Goal: Task Accomplishment & Management: Manage account settings

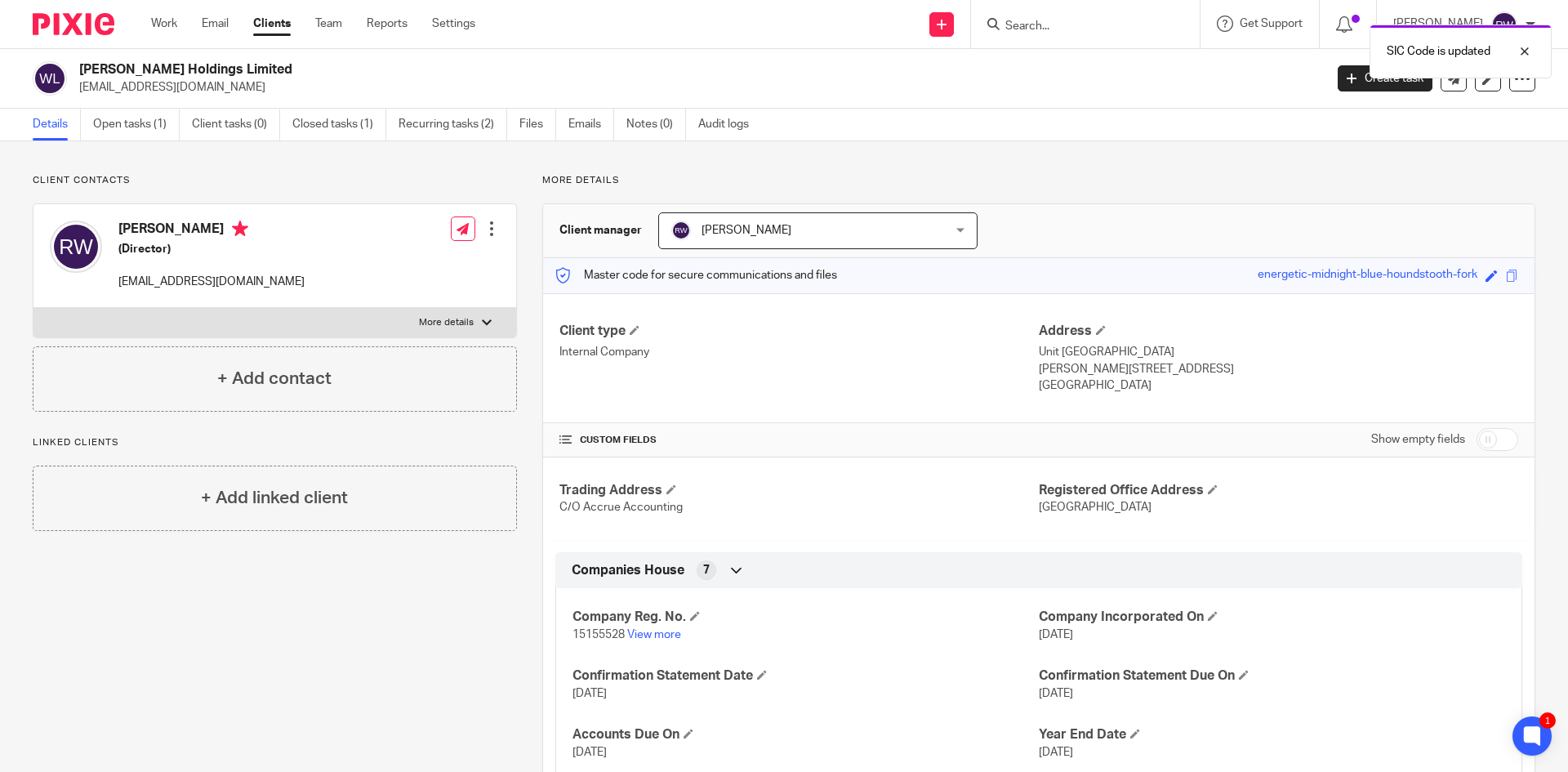
click at [1056, 28] on div "SIC Code is updated" at bounding box center [1167, 47] width 768 height 62
click at [1527, 50] on div at bounding box center [1513, 51] width 44 height 20
click at [1096, 15] on form at bounding box center [1091, 24] width 174 height 20
click at [1085, 26] on input "Search" at bounding box center [1077, 26] width 147 height 15
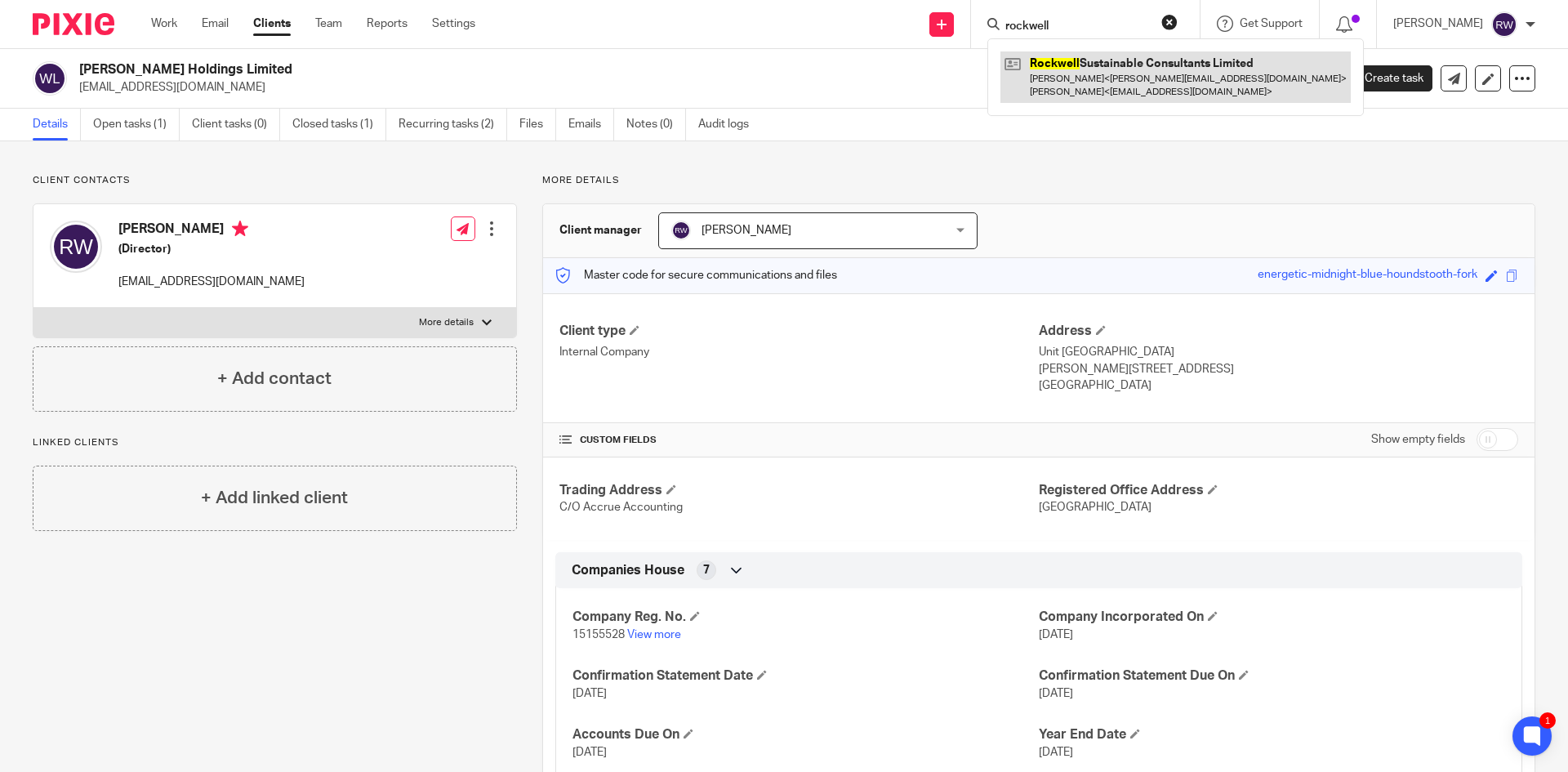
type input "rockwell"
click at [1054, 83] on link at bounding box center [1176, 76] width 350 height 50
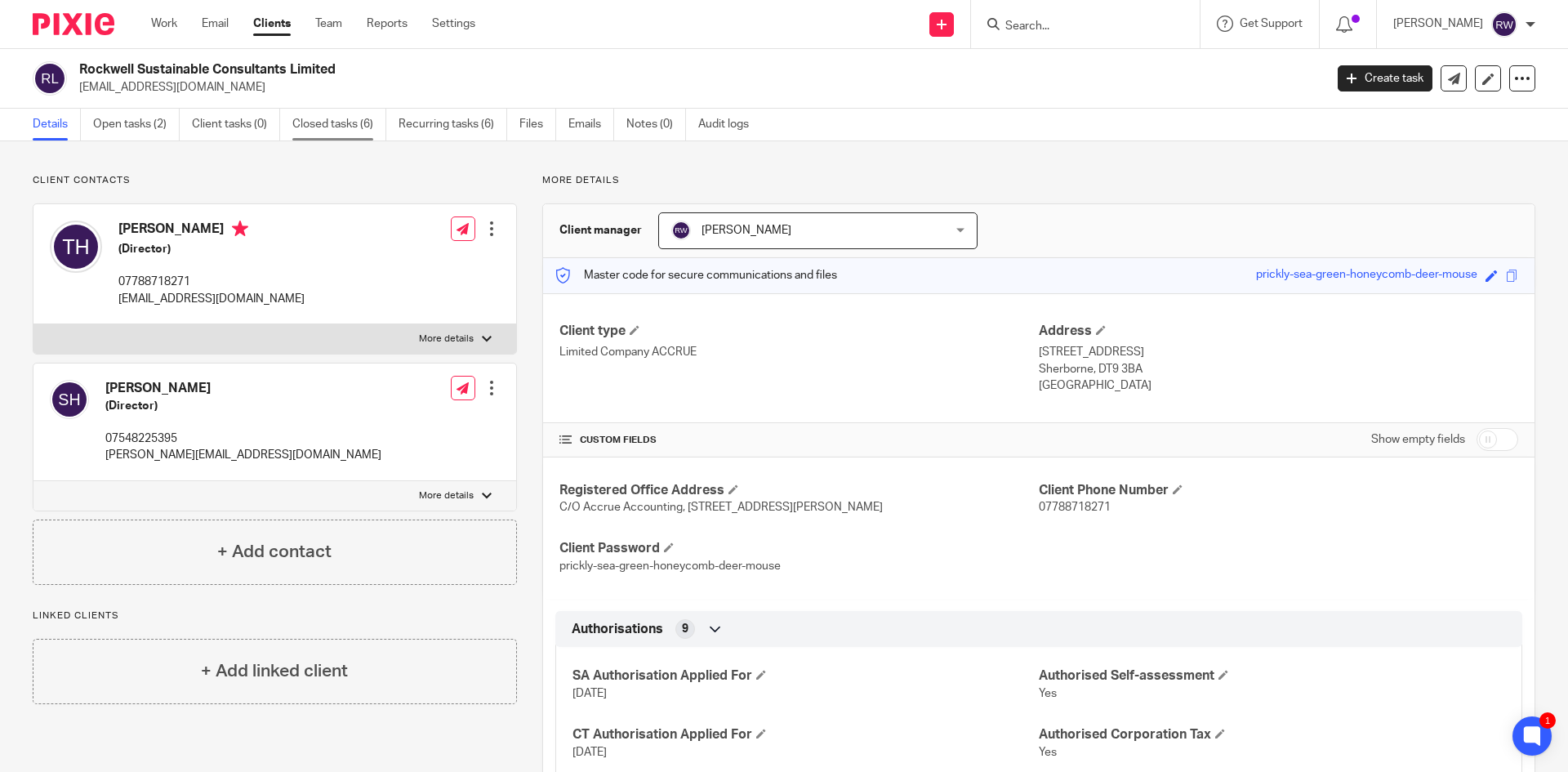
click at [337, 134] on link "Closed tasks (6)" at bounding box center [339, 124] width 94 height 32
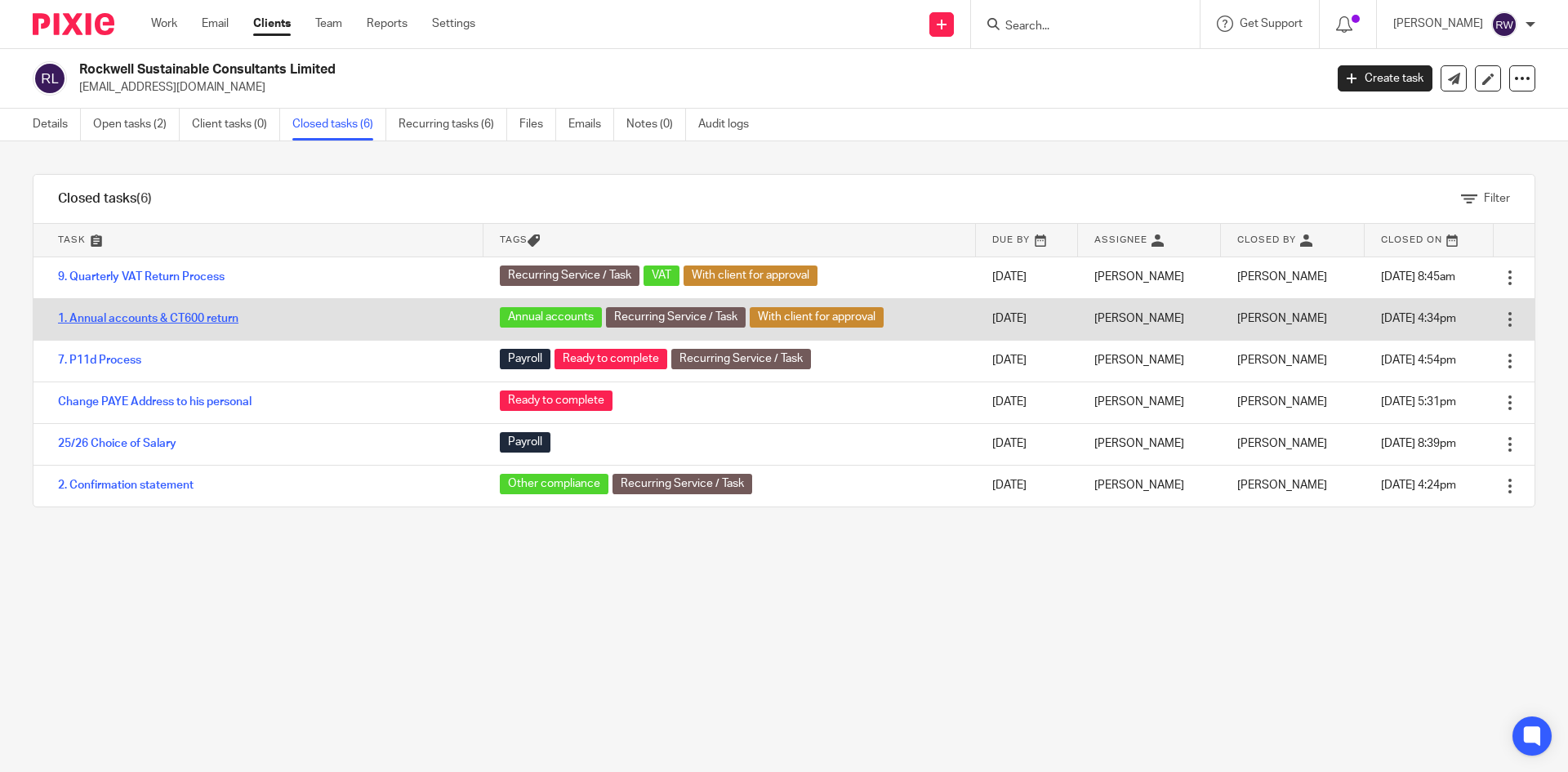
click at [176, 319] on link "1. Annual accounts & CT600 return" at bounding box center [148, 318] width 180 height 11
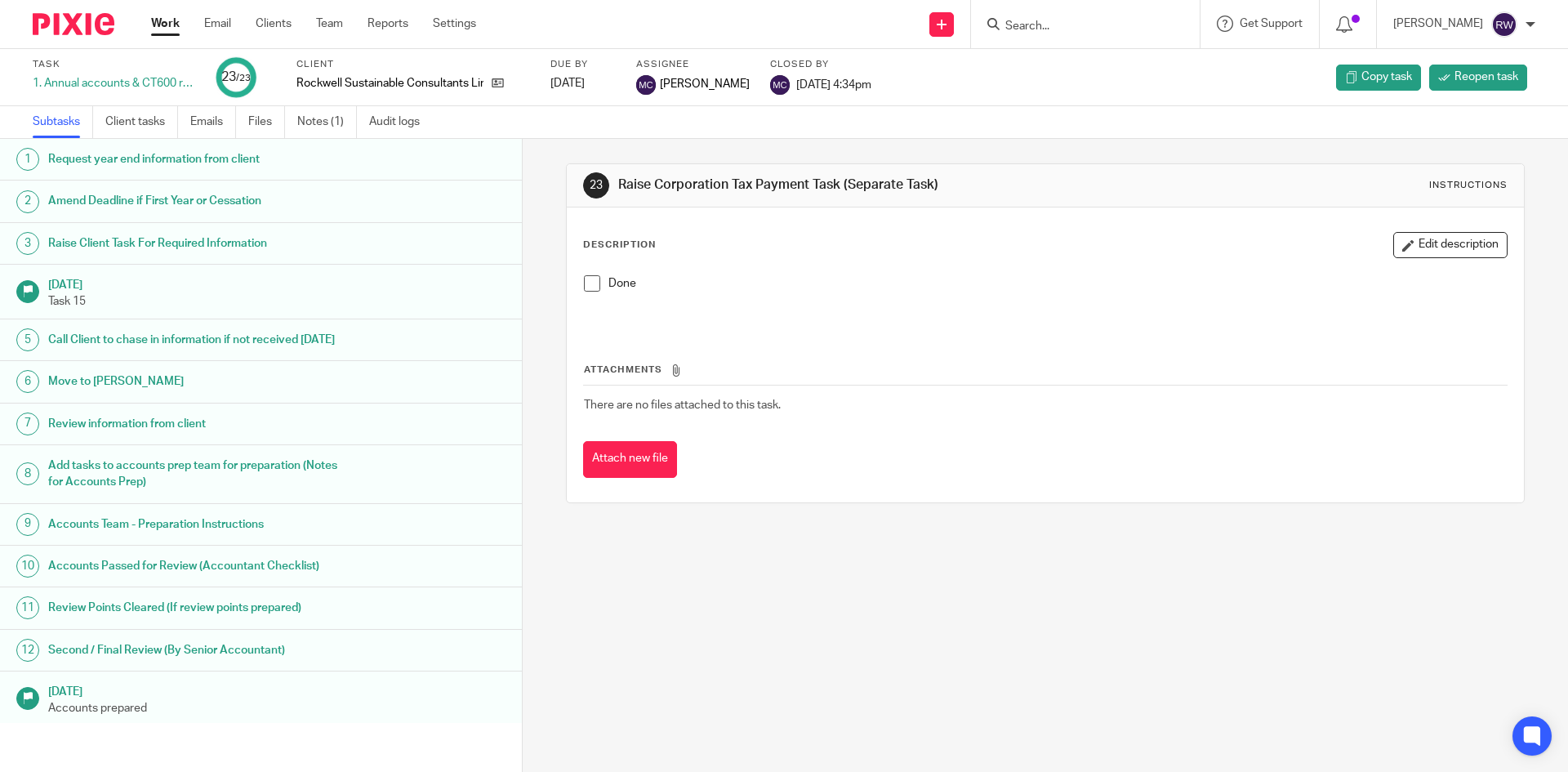
scroll to position [464, 0]
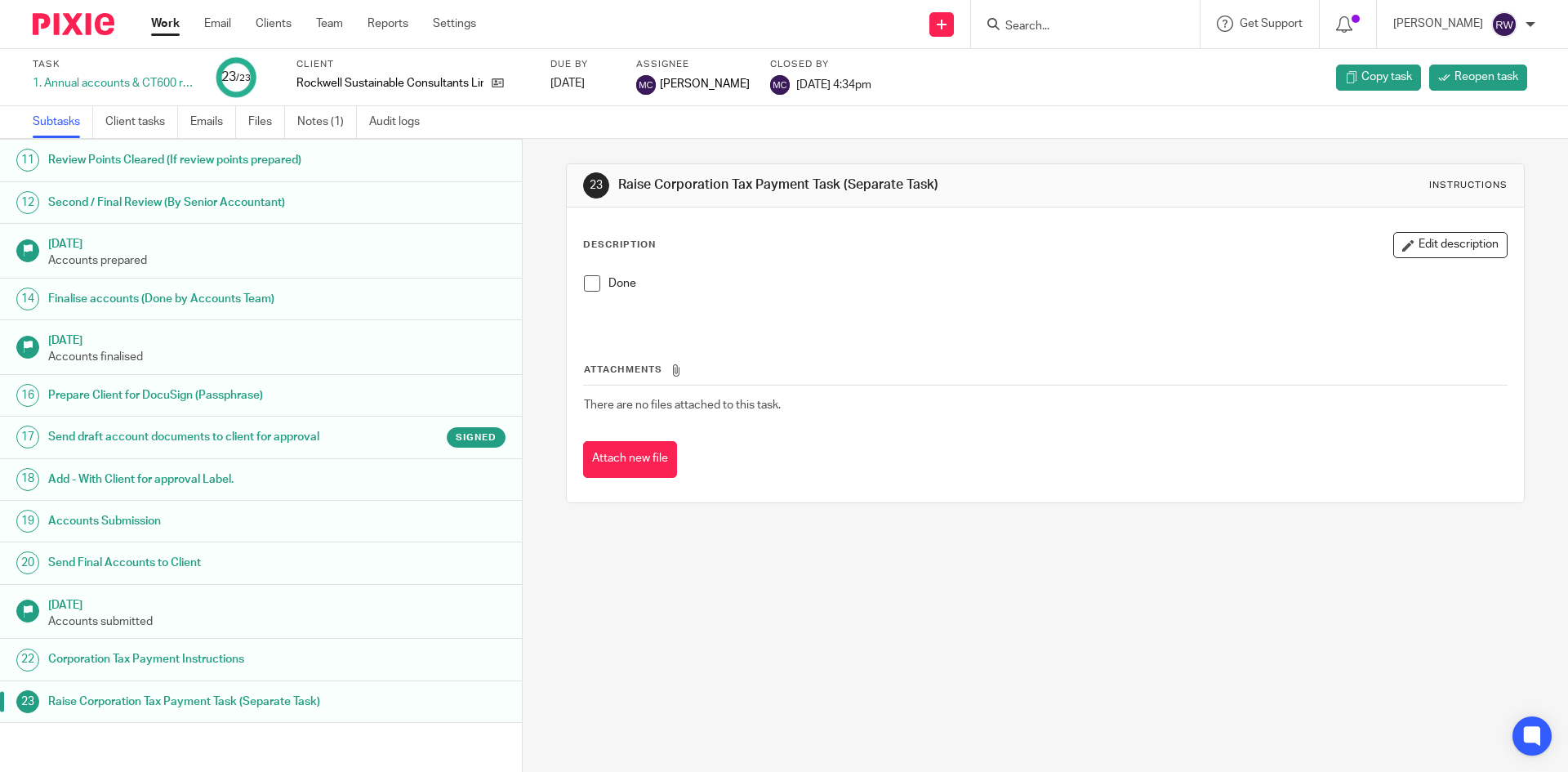
click at [321, 428] on h1 "Send draft account documents to client for approval" at bounding box center [201, 436] width 306 height 25
click at [295, 442] on h1 "Send draft account documents to client for approval" at bounding box center [201, 436] width 306 height 25
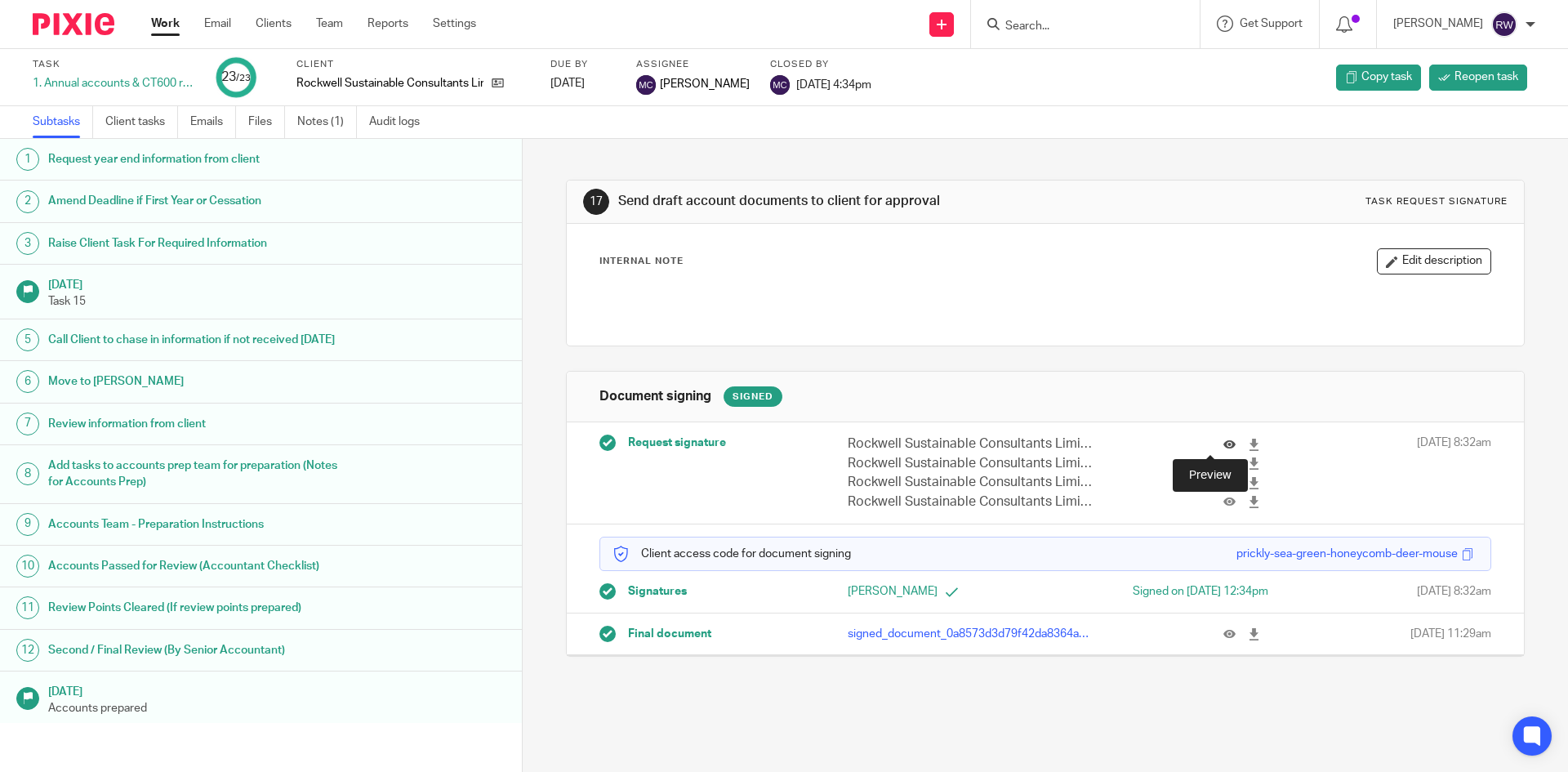
click at [1224, 441] on icon at bounding box center [1230, 445] width 12 height 12
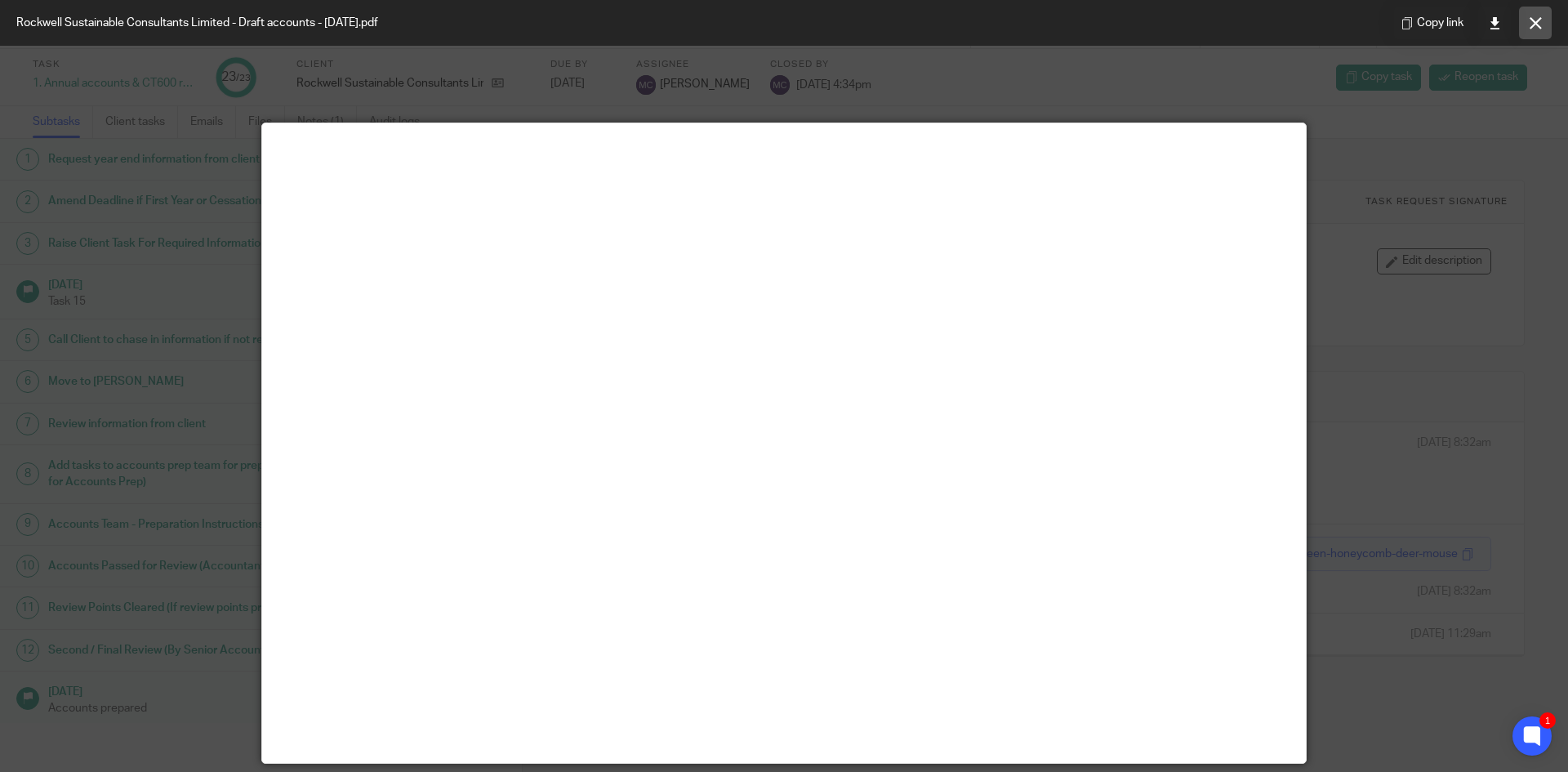
click at [1539, 23] on icon at bounding box center [1536, 23] width 12 height 12
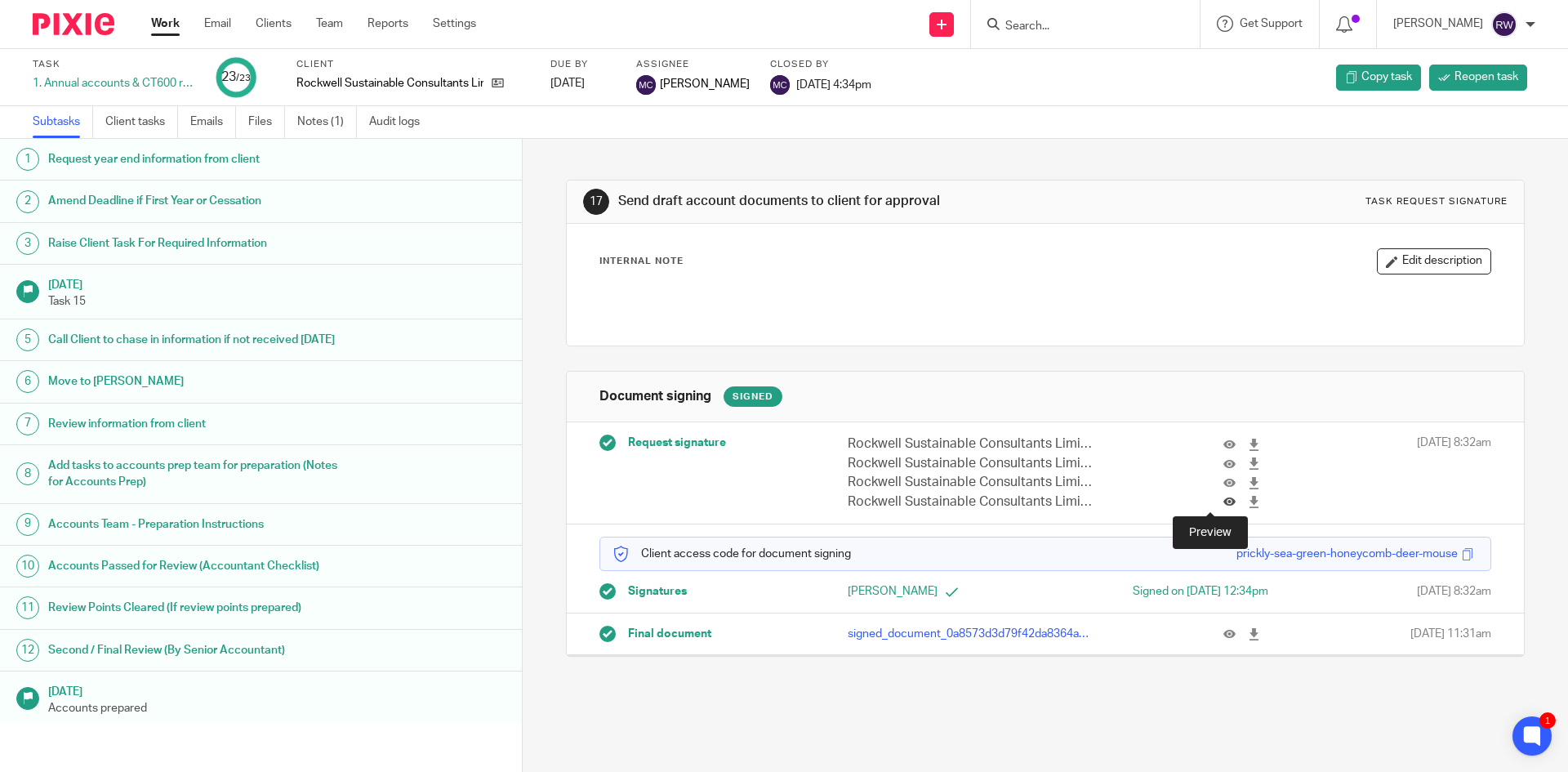
click at [1224, 499] on icon at bounding box center [1230, 502] width 12 height 12
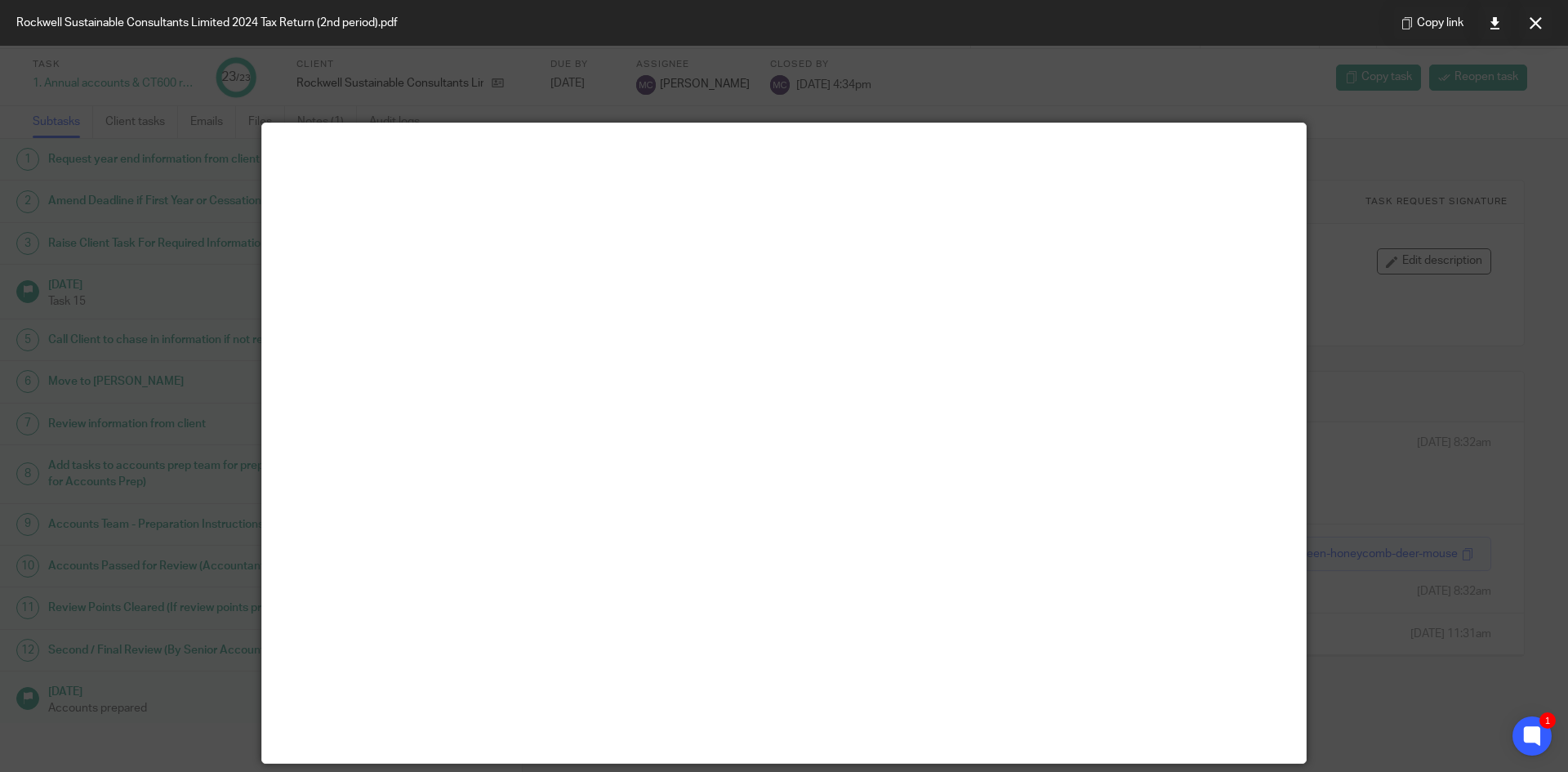
drag, startPoint x: 1532, startPoint y: 20, endPoint x: 1447, endPoint y: 42, distance: 87.8
click at [1532, 20] on icon at bounding box center [1536, 23] width 12 height 12
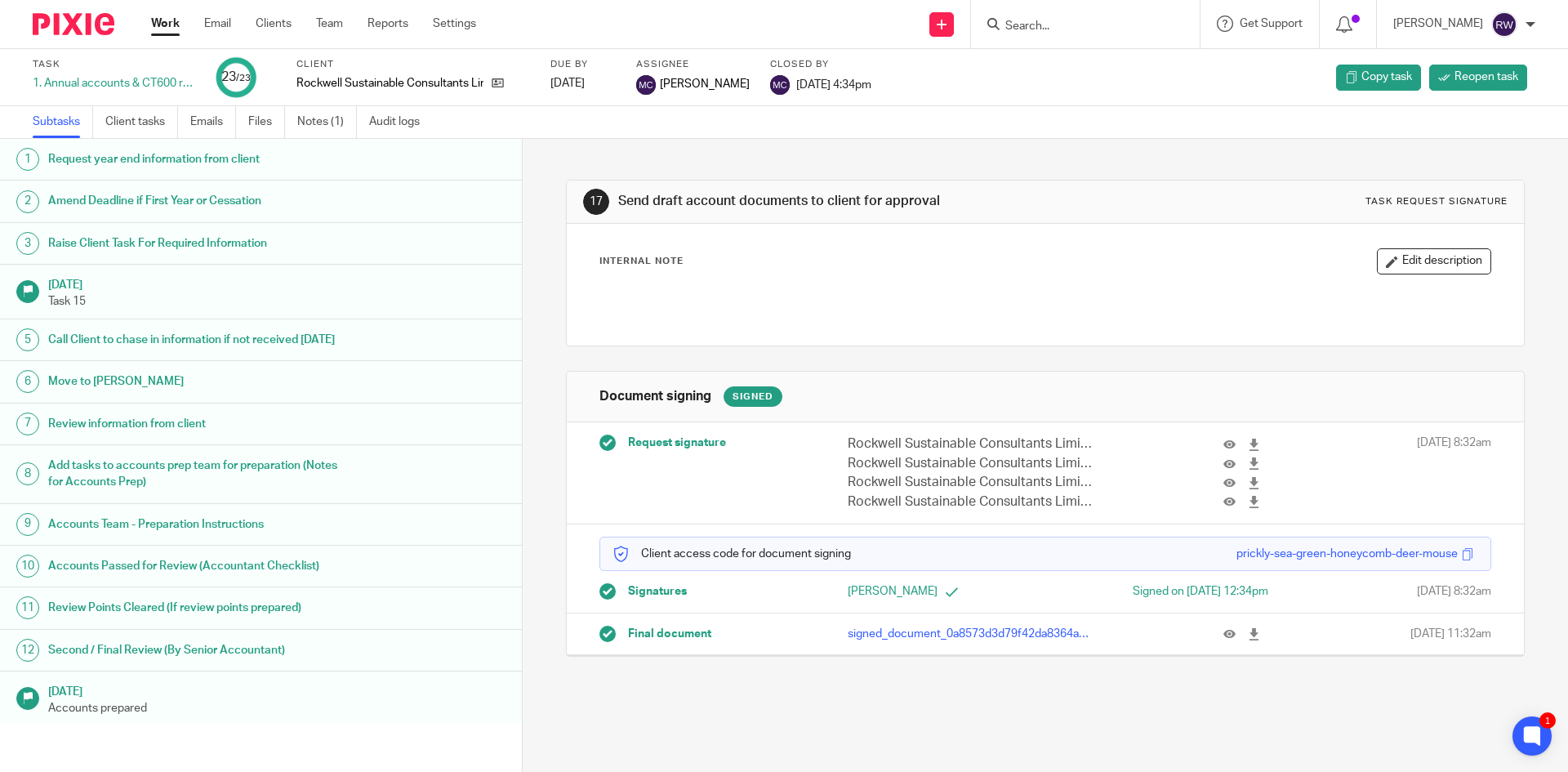
click at [1057, 15] on form at bounding box center [1091, 24] width 174 height 20
click at [1050, 30] on input "Search" at bounding box center [1077, 26] width 147 height 15
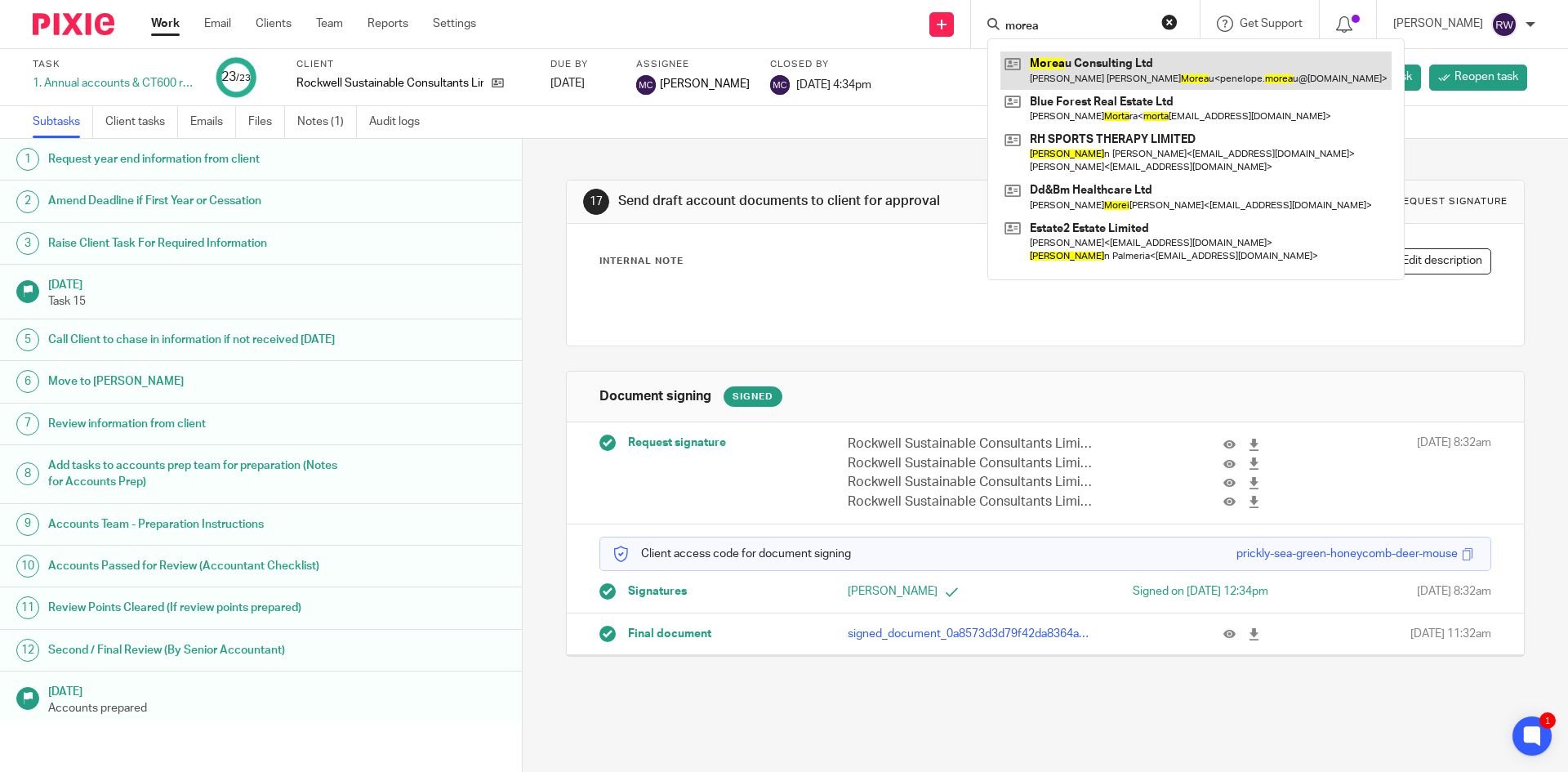
type input "morea"
click at [1058, 70] on link at bounding box center [1196, 70] width 391 height 38
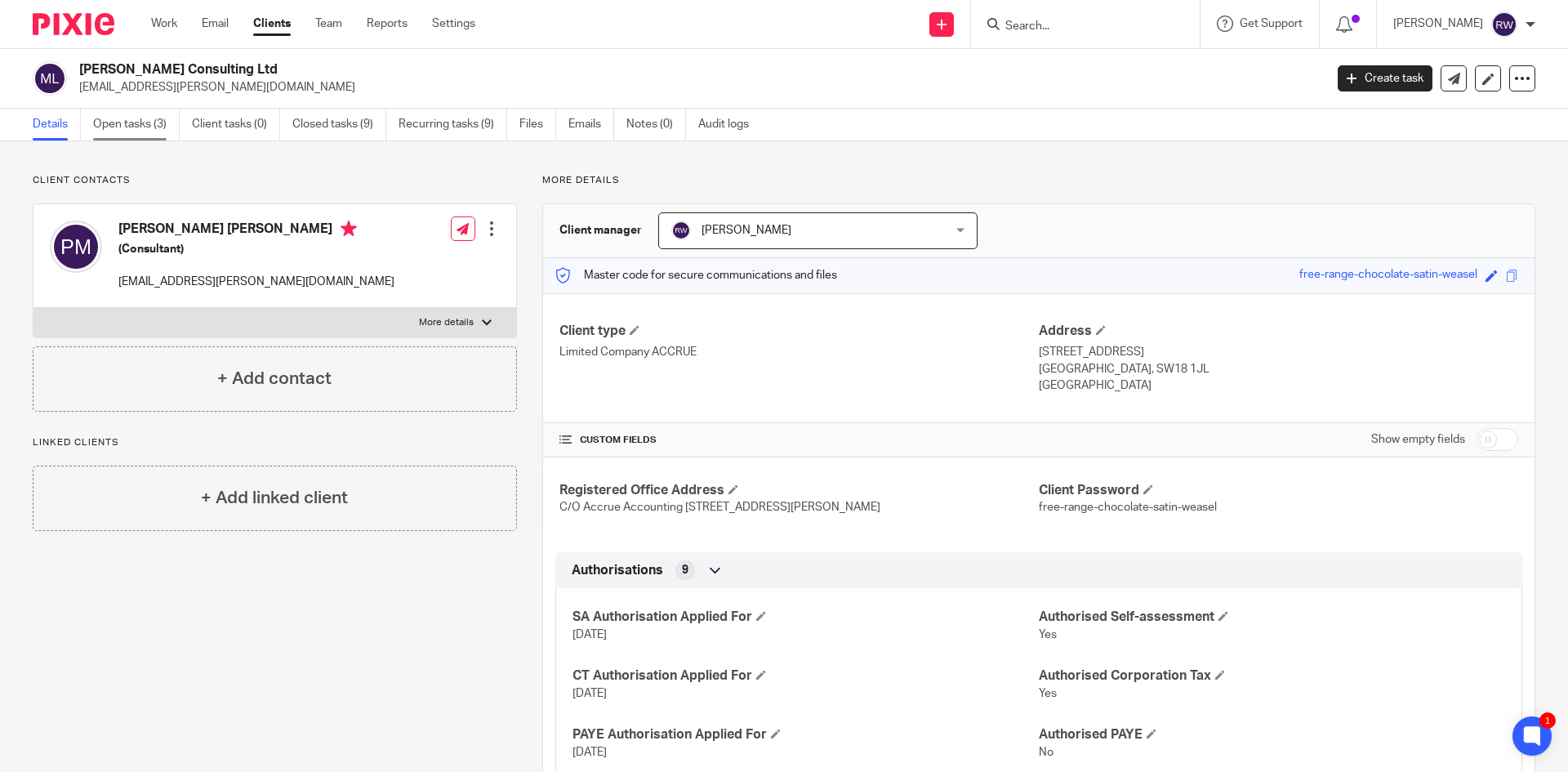
click at [141, 116] on link "Open tasks (3)" at bounding box center [136, 124] width 86 height 32
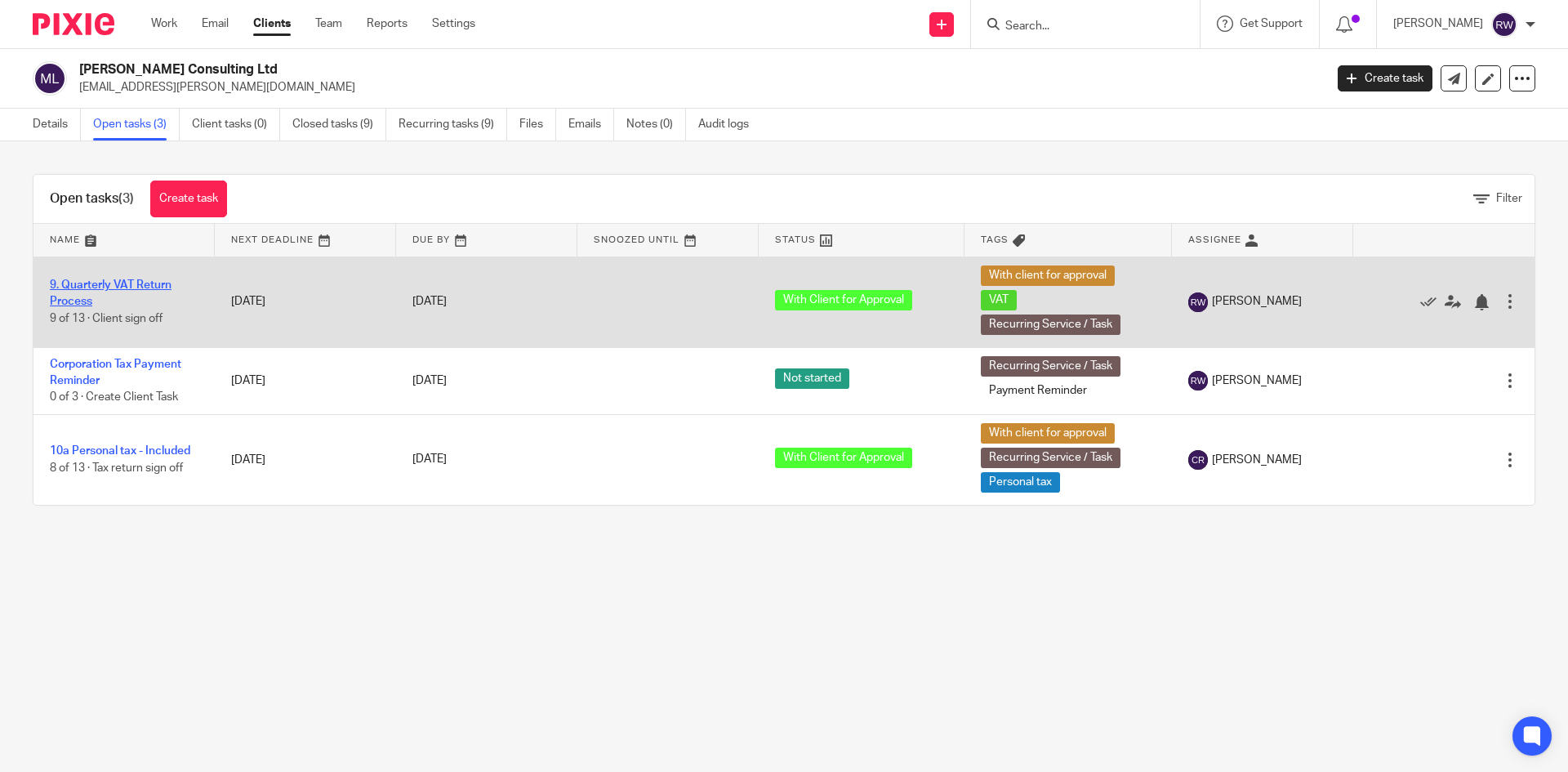
click at [148, 290] on link "9. Quarterly VAT Return Process" at bounding box center [110, 293] width 122 height 28
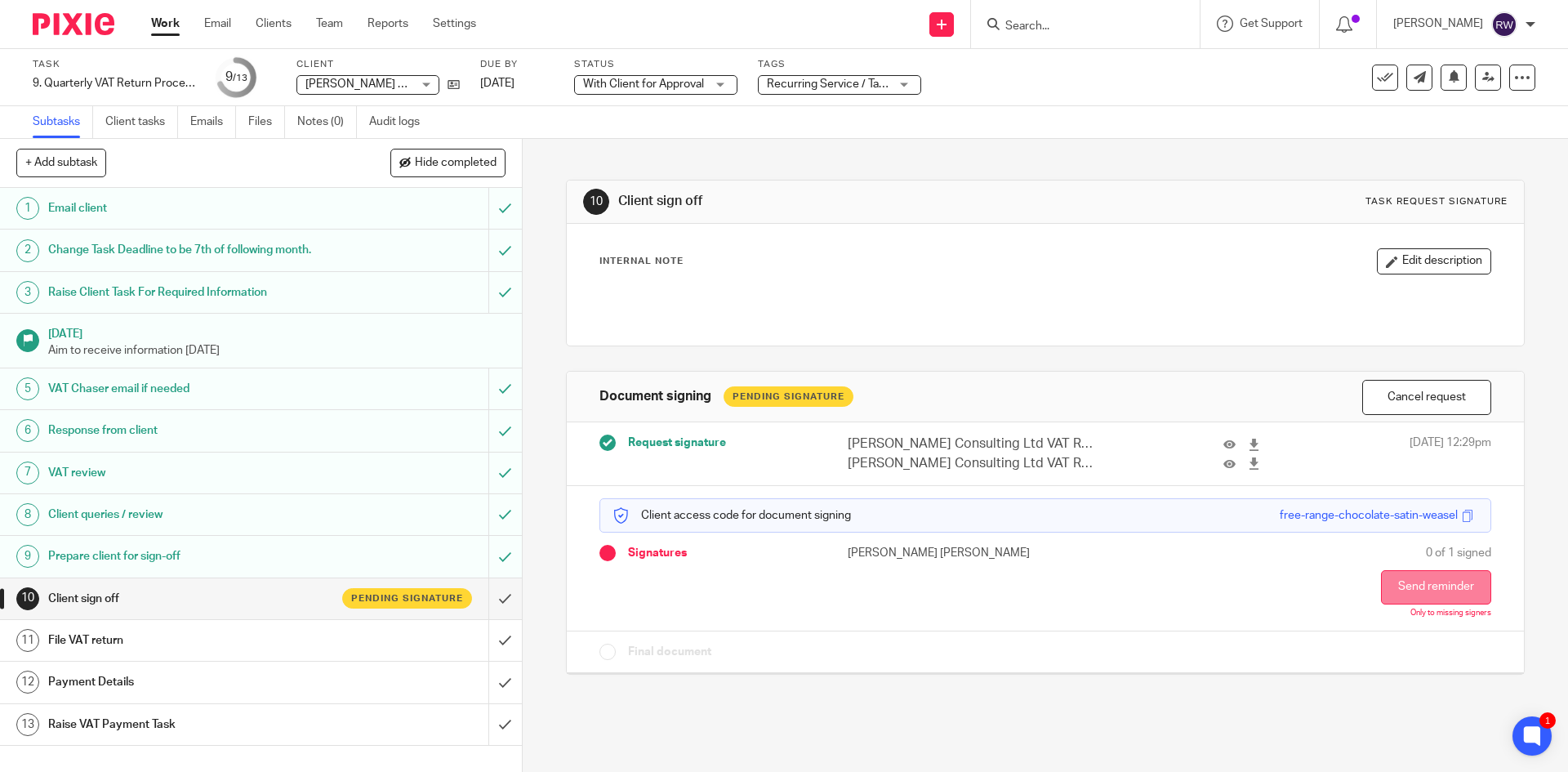
click at [1441, 582] on button "Send reminder" at bounding box center [1436, 588] width 110 height 34
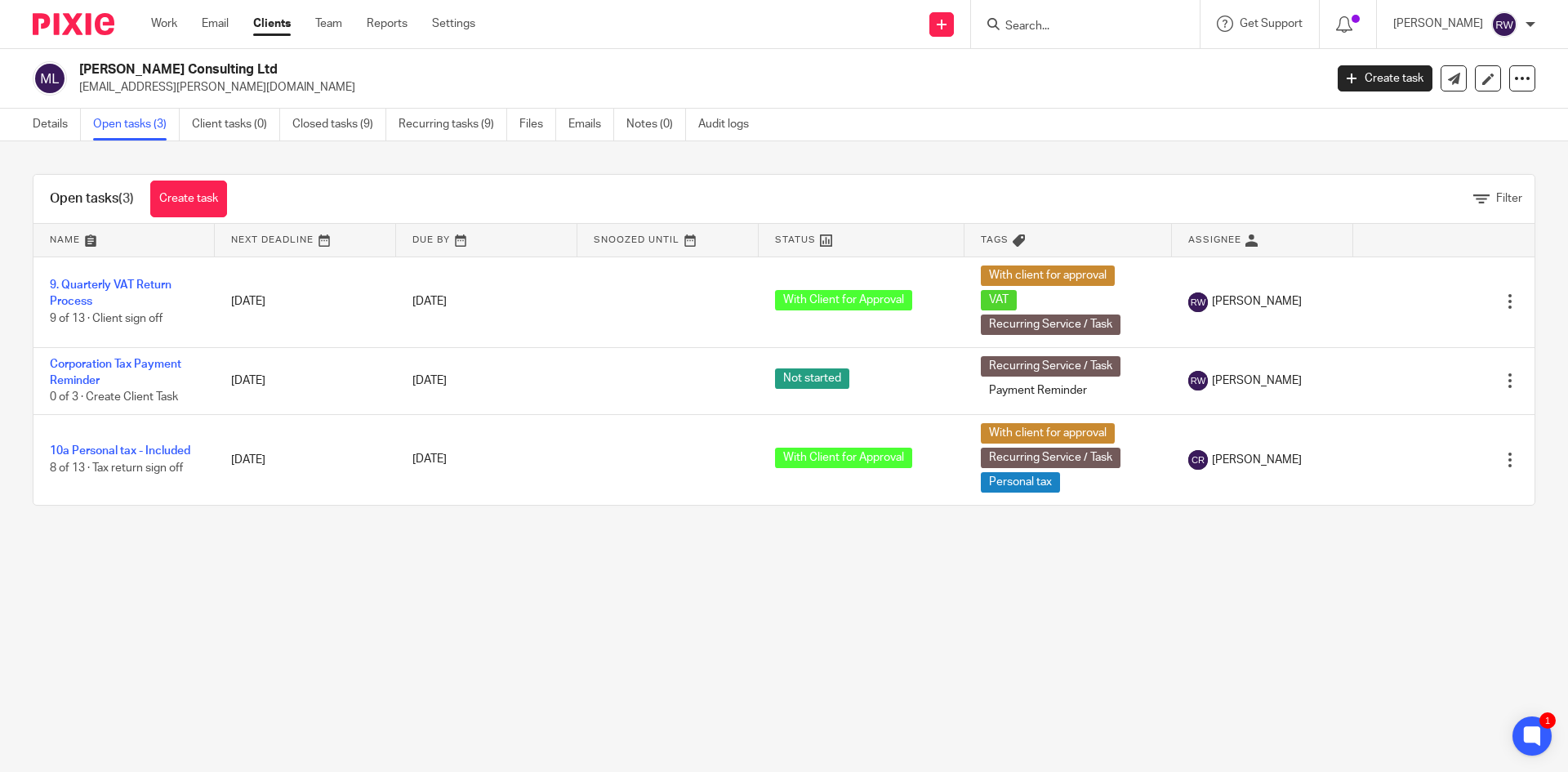
click at [1050, 20] on input "Search" at bounding box center [1077, 26] width 147 height 15
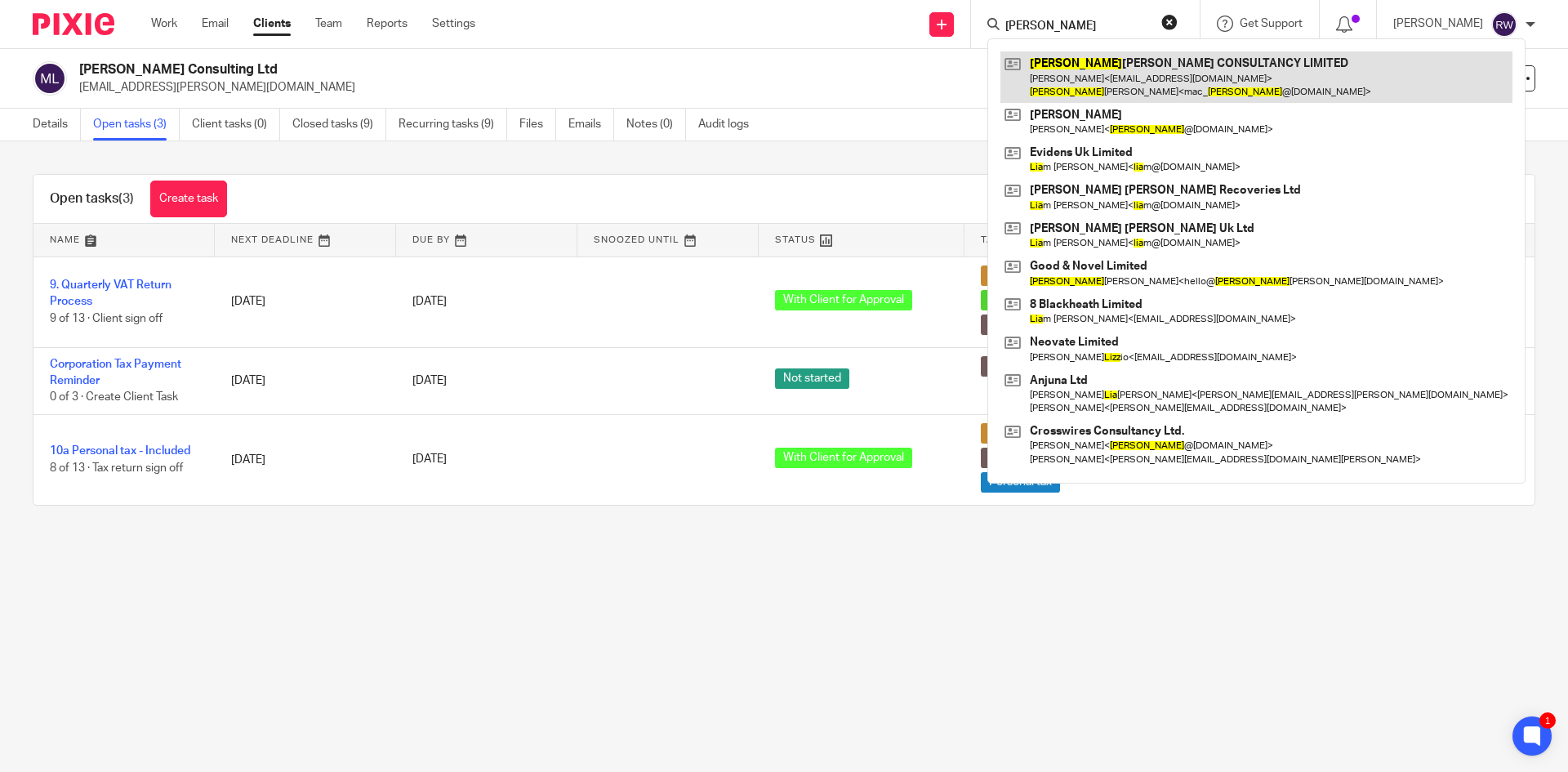
type input "liza"
click at [1085, 73] on link at bounding box center [1257, 76] width 512 height 50
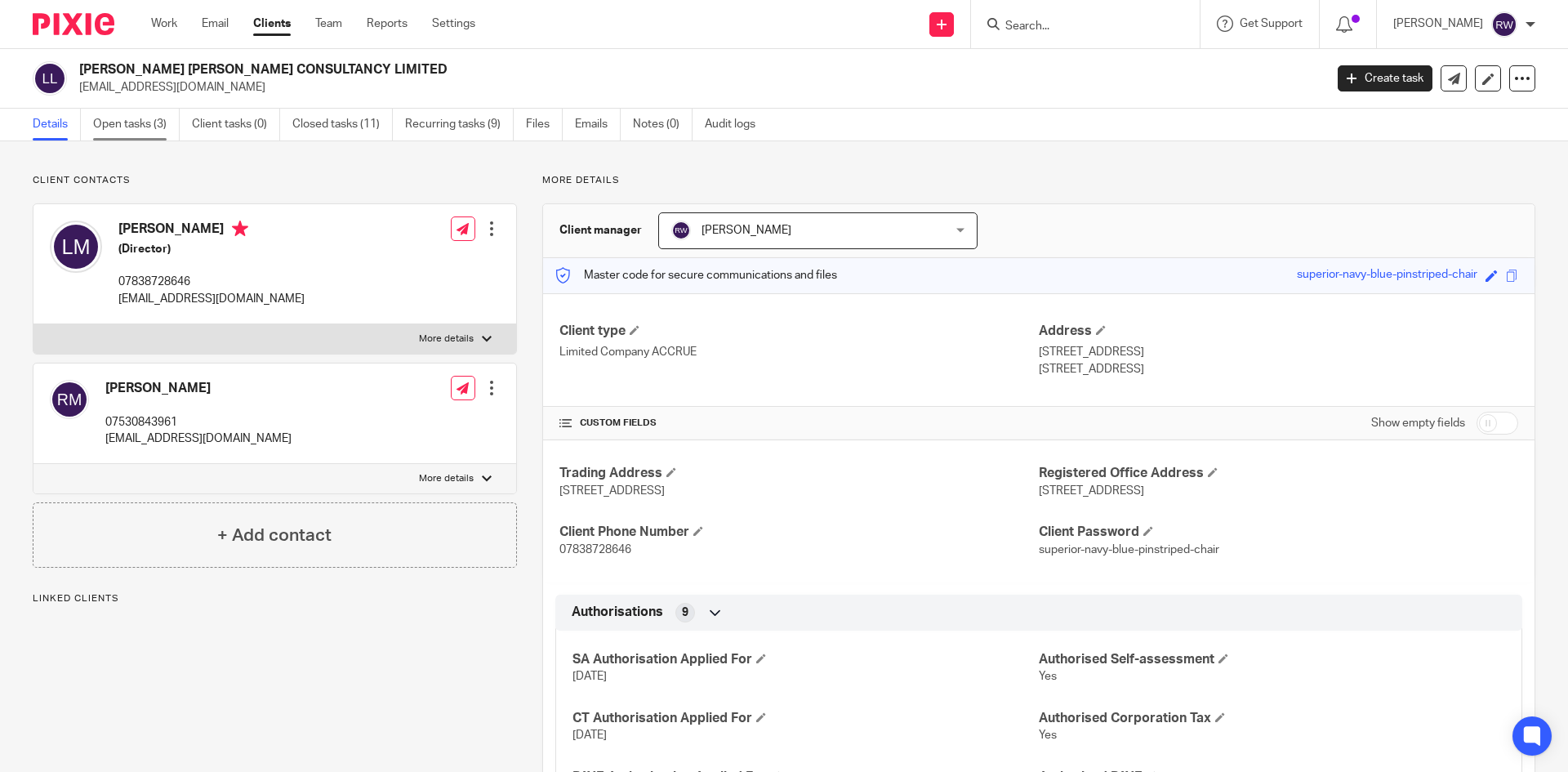
click at [132, 136] on link "Open tasks (3)" at bounding box center [136, 124] width 86 height 32
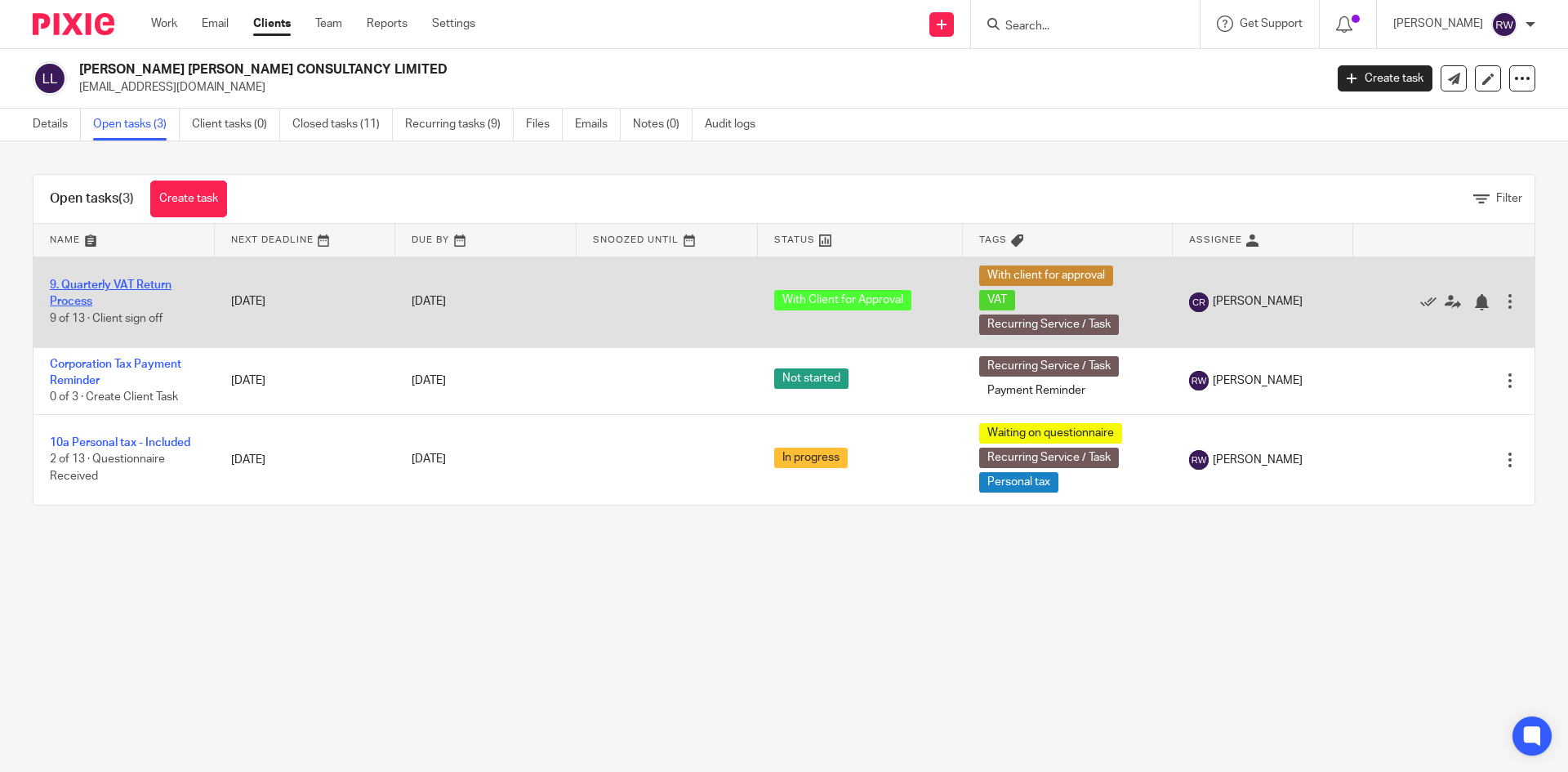
click at [125, 282] on link "9. Quarterly VAT Return Process" at bounding box center [110, 293] width 122 height 28
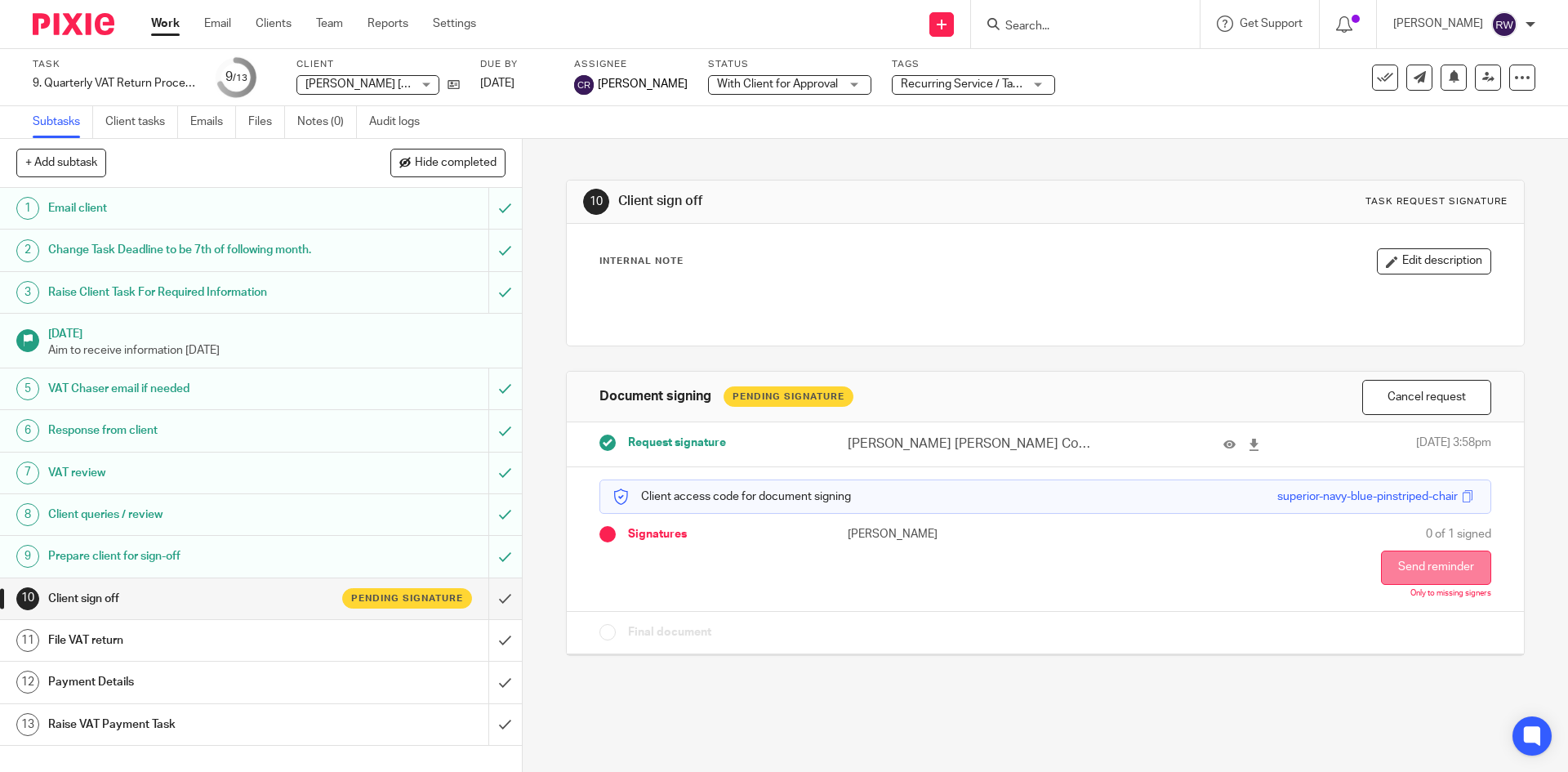
click at [1395, 555] on button "Send reminder" at bounding box center [1436, 568] width 110 height 34
click at [1052, 39] on div at bounding box center [1085, 24] width 229 height 48
click at [1053, 31] on input "Search" at bounding box center [1077, 26] width 147 height 15
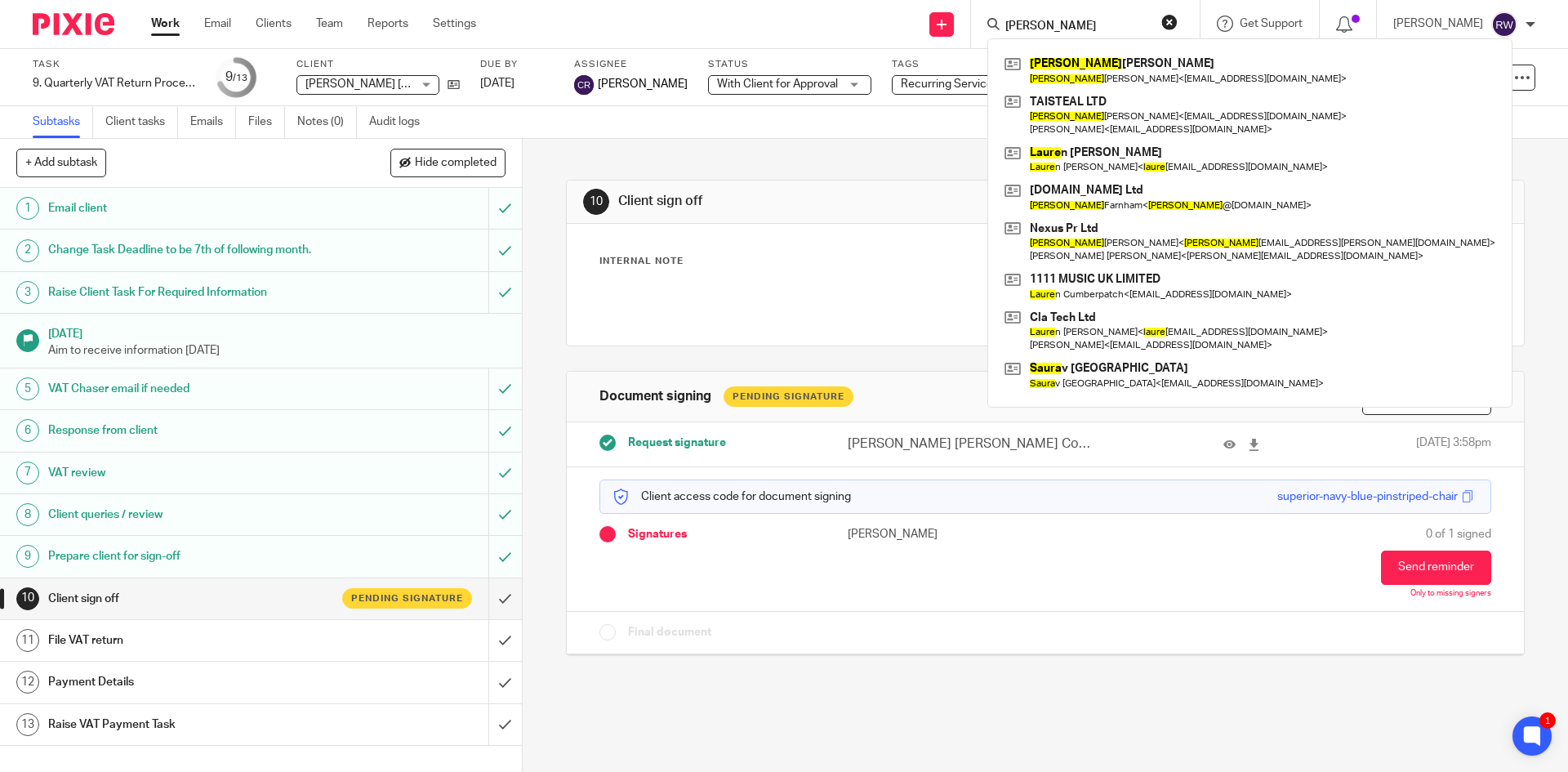
type input "[PERSON_NAME]"
click at [293, 26] on ul "Work Email Clients Team Reports Settings" at bounding box center [325, 23] width 349 height 16
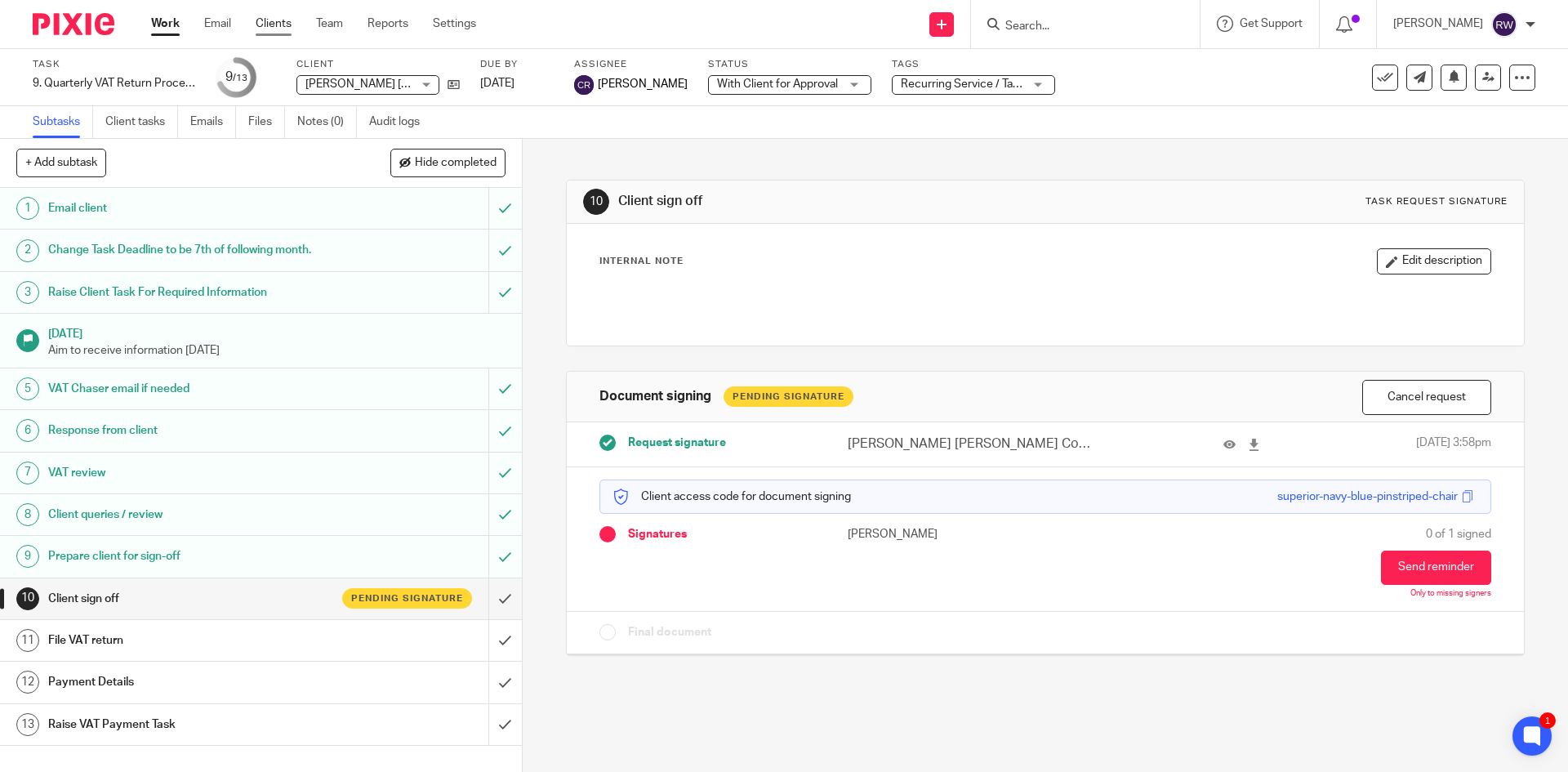
click at [286, 26] on link "Clients" at bounding box center [273, 23] width 36 height 16
click at [269, 21] on link "Clients" at bounding box center [273, 23] width 36 height 16
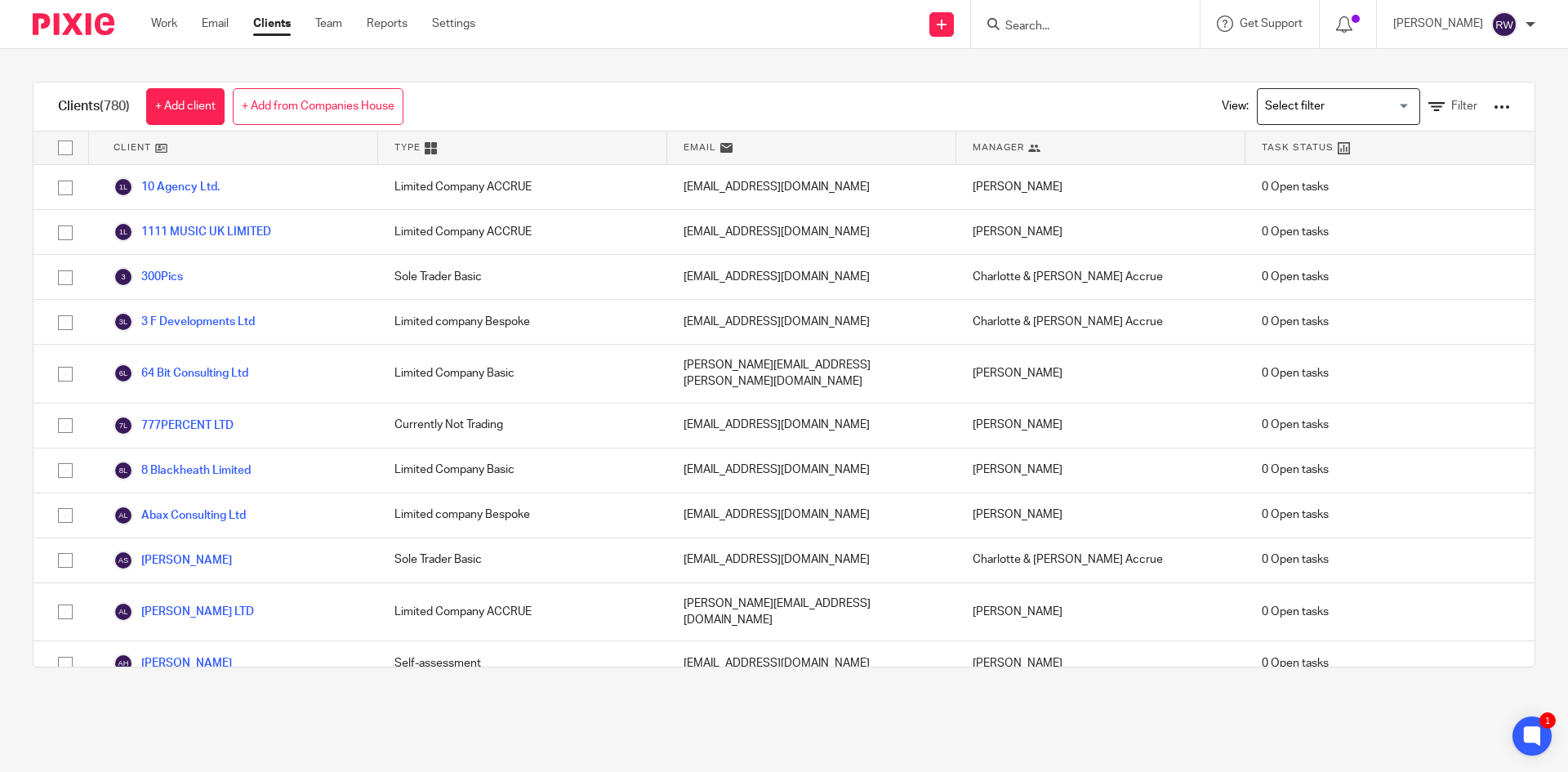
click at [1016, 28] on input "Search" at bounding box center [1077, 26] width 147 height 15
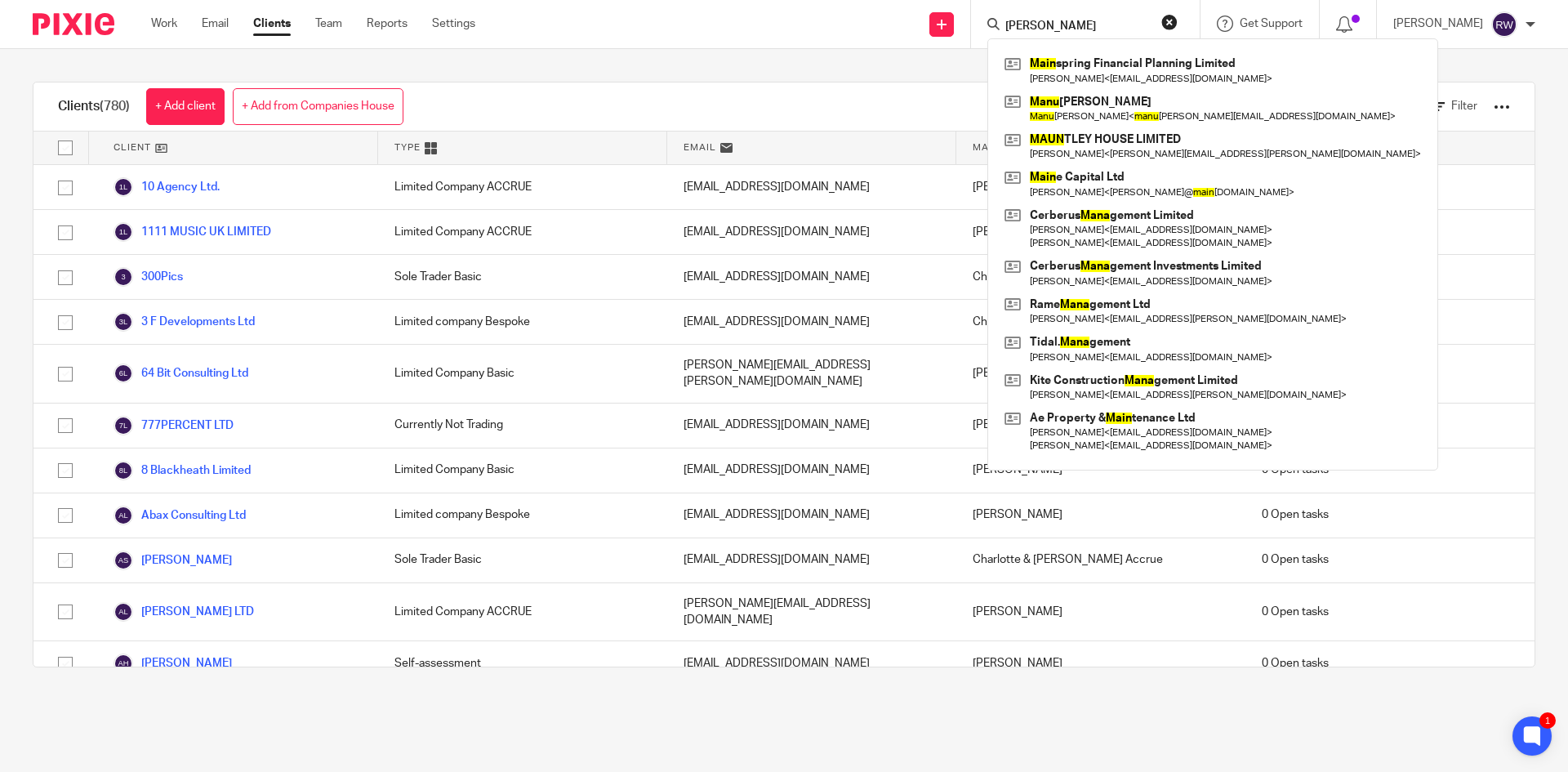
type input "mann"
click at [1494, 107] on div at bounding box center [1501, 107] width 16 height 16
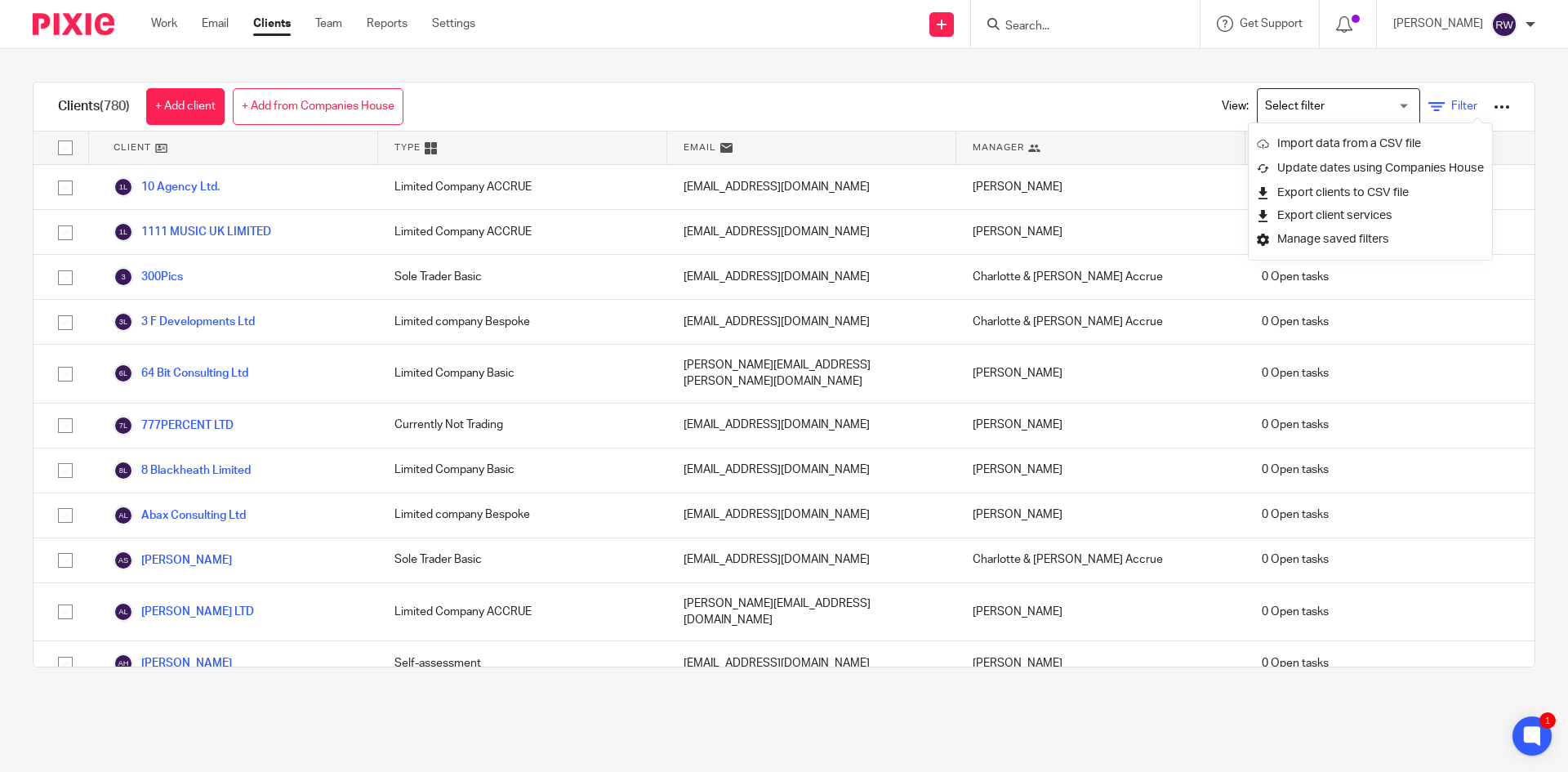
click at [1445, 100] on link "Filter" at bounding box center [1453, 107] width 49 height 17
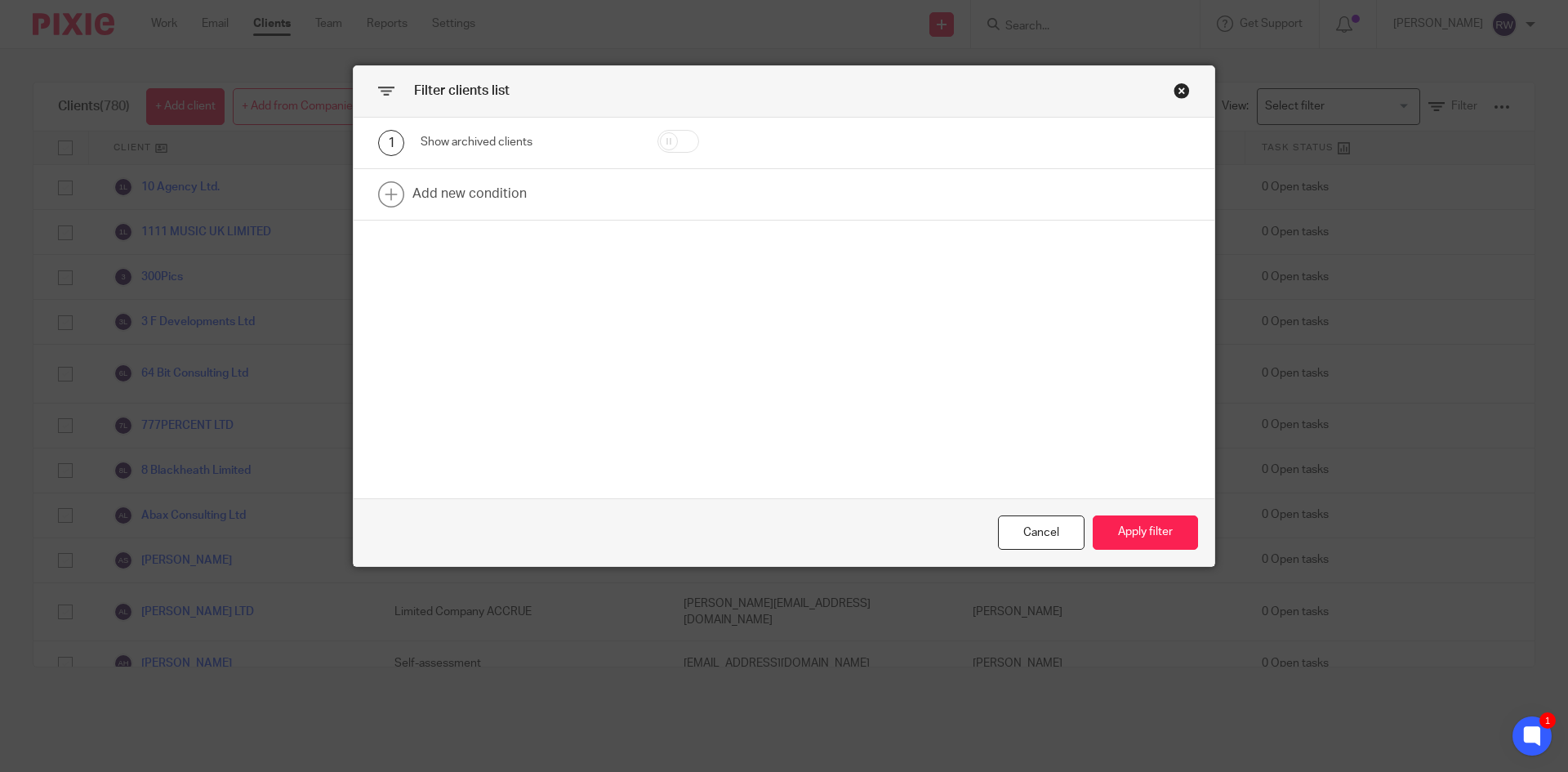
click at [669, 143] on input "checkbox" at bounding box center [678, 141] width 42 height 23
checkbox input "true"
click at [1163, 520] on button "Apply filter" at bounding box center [1145, 533] width 105 height 35
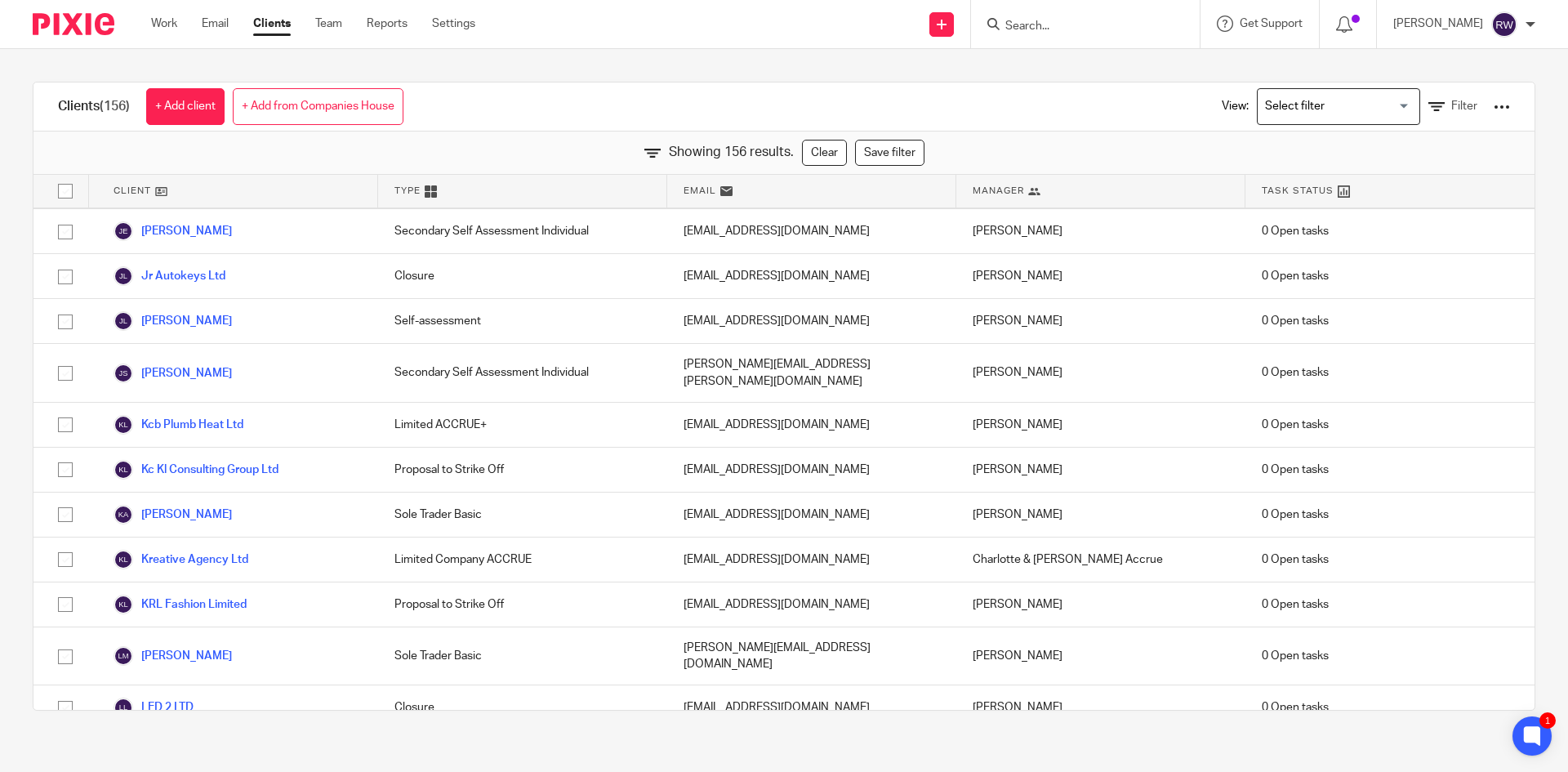
scroll to position [3267, 0]
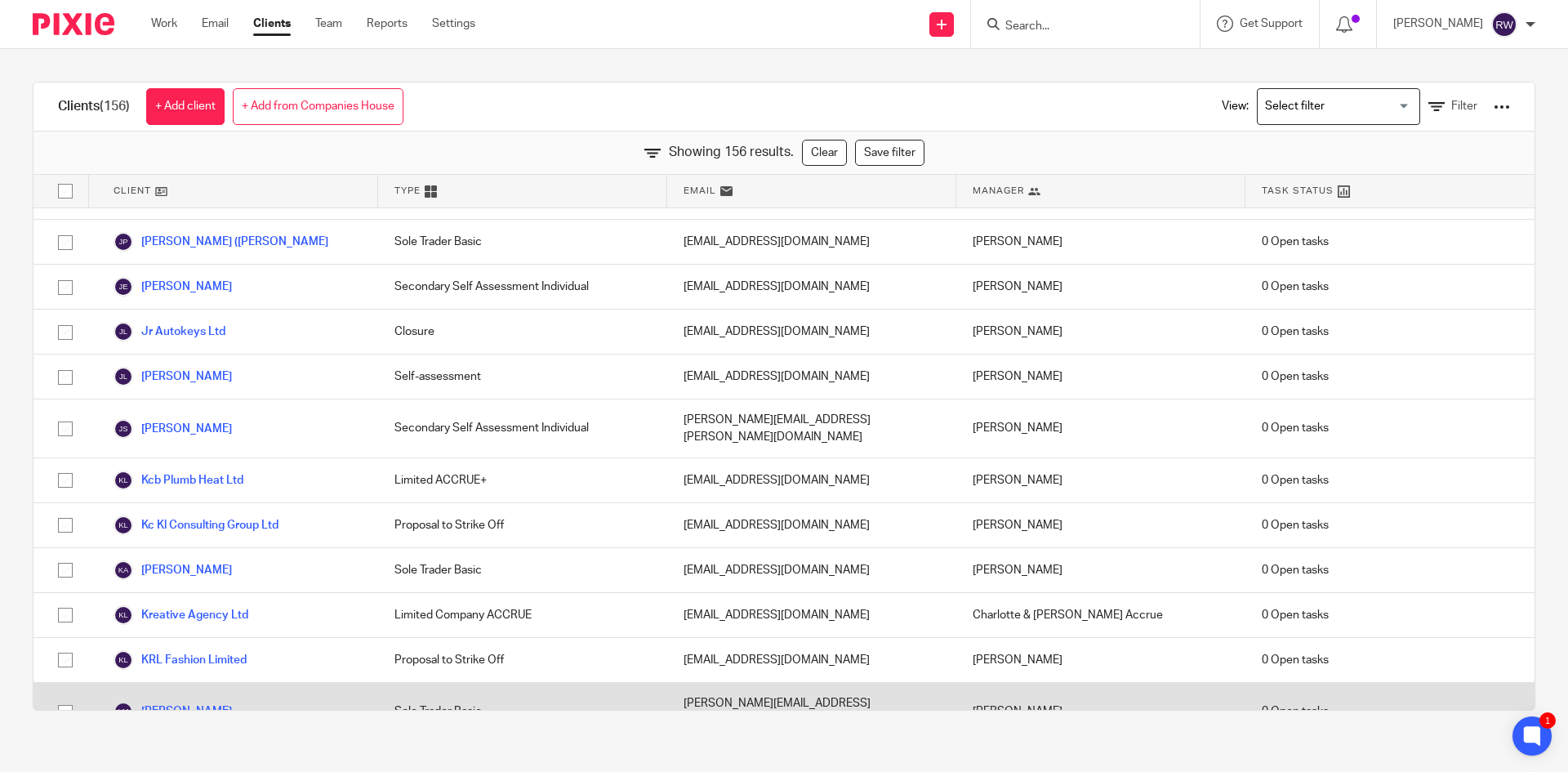
click at [174, 702] on link "Laura Mann" at bounding box center [173, 711] width 119 height 20
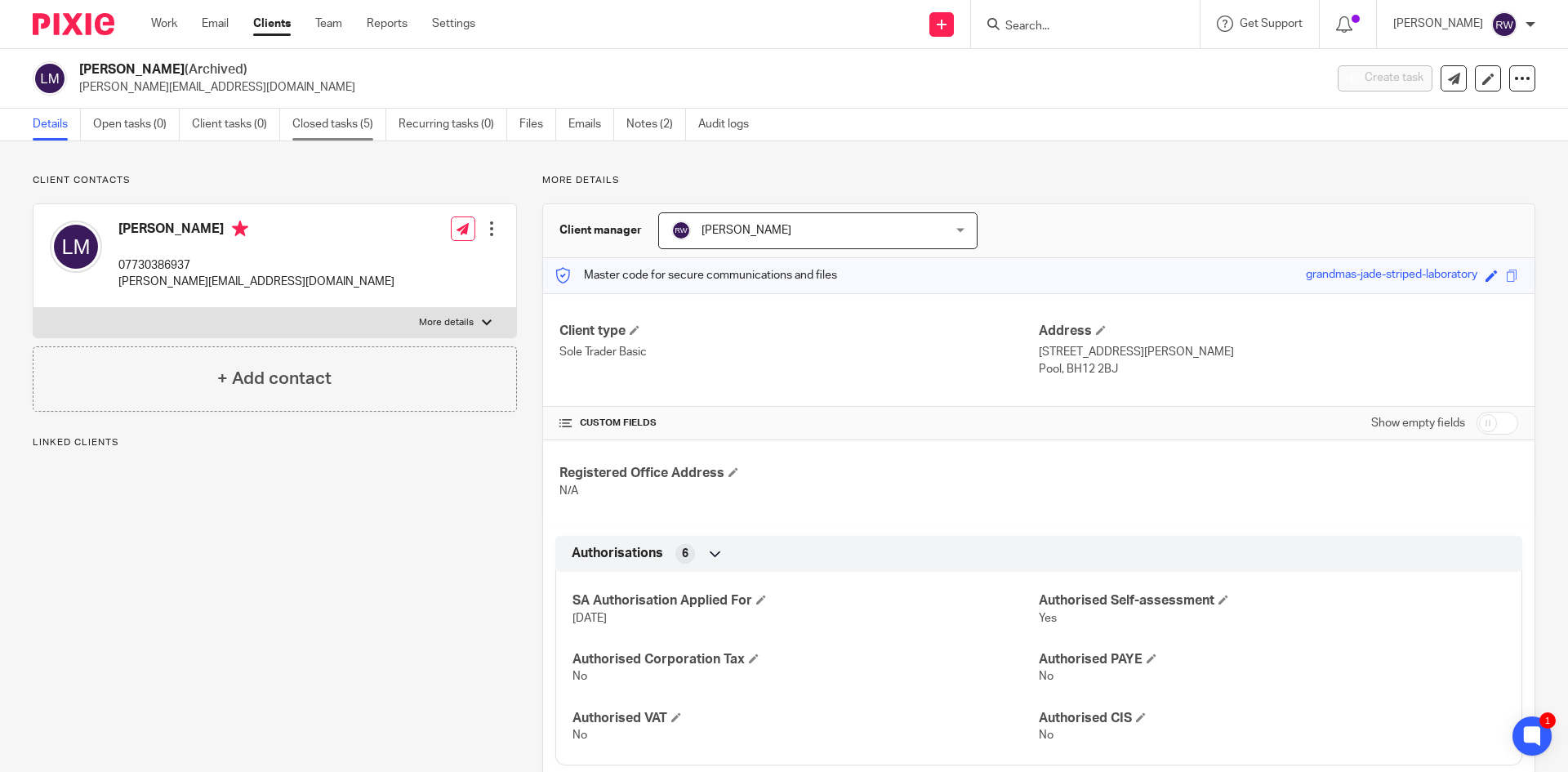
click at [355, 117] on link "Closed tasks (5)" at bounding box center [339, 124] width 94 height 32
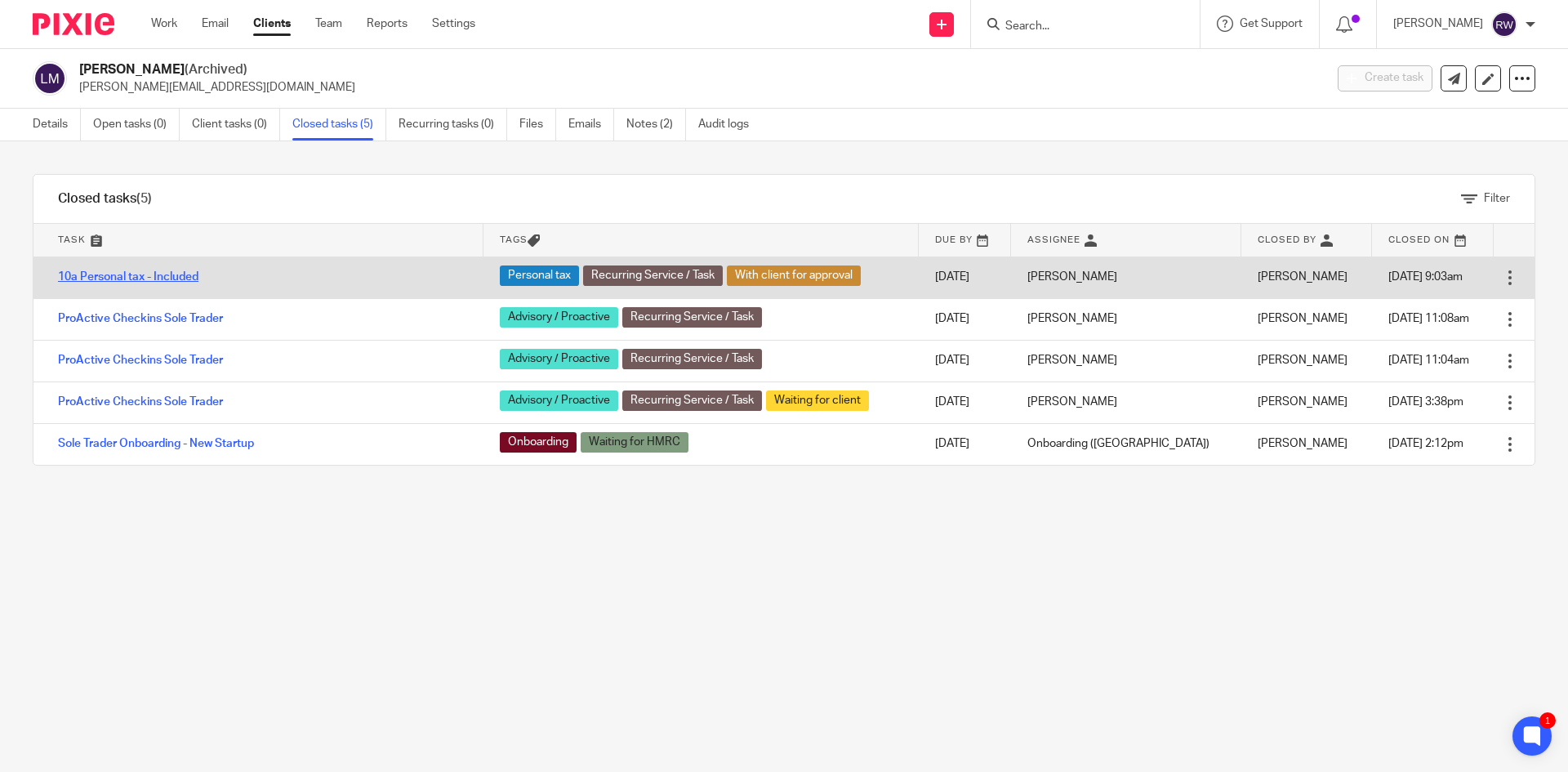
click at [159, 275] on link "10a Personal tax - Included" at bounding box center [128, 277] width 141 height 11
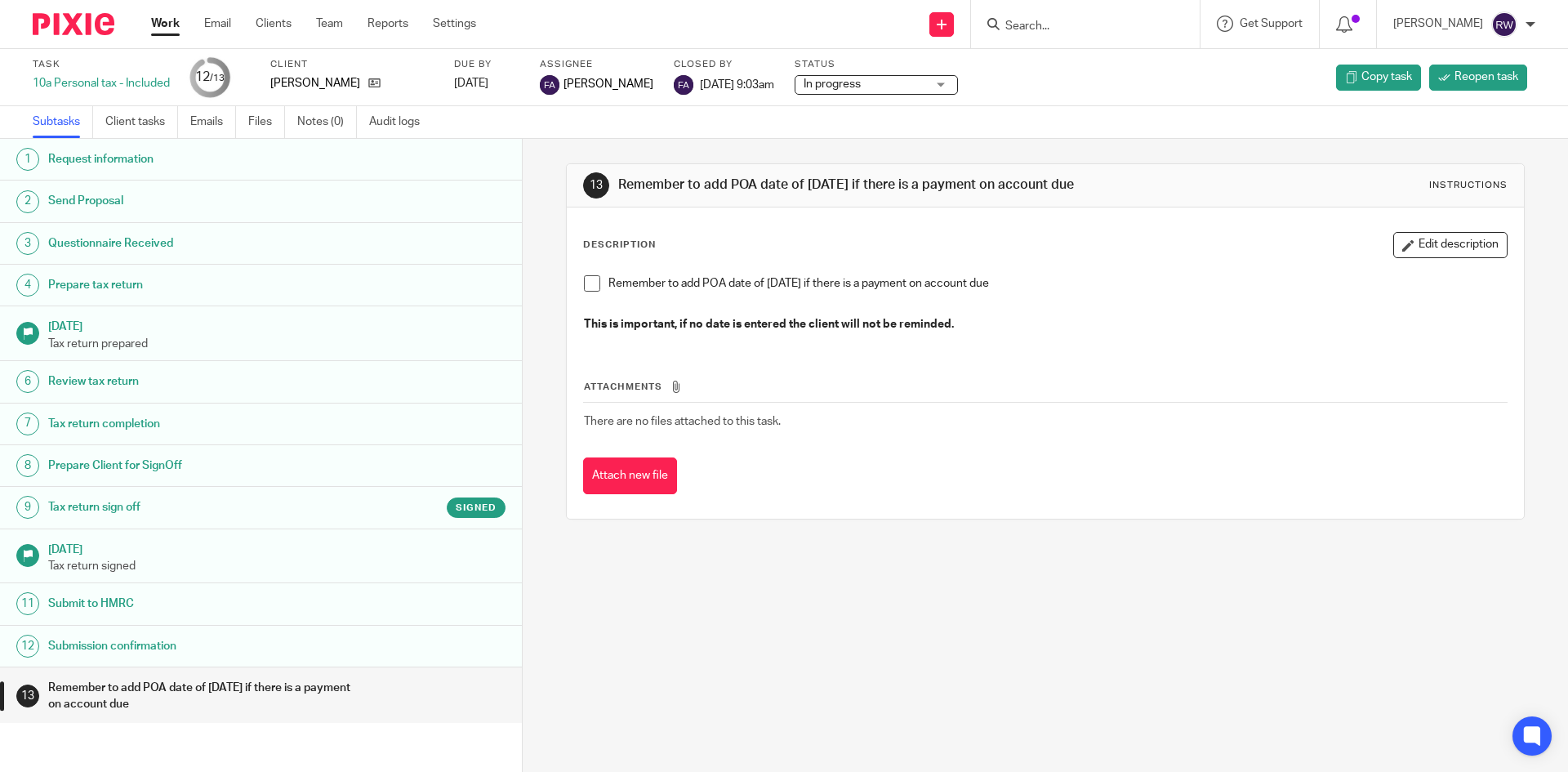
click at [309, 517] on h1 "Tax return sign off" at bounding box center [201, 507] width 306 height 25
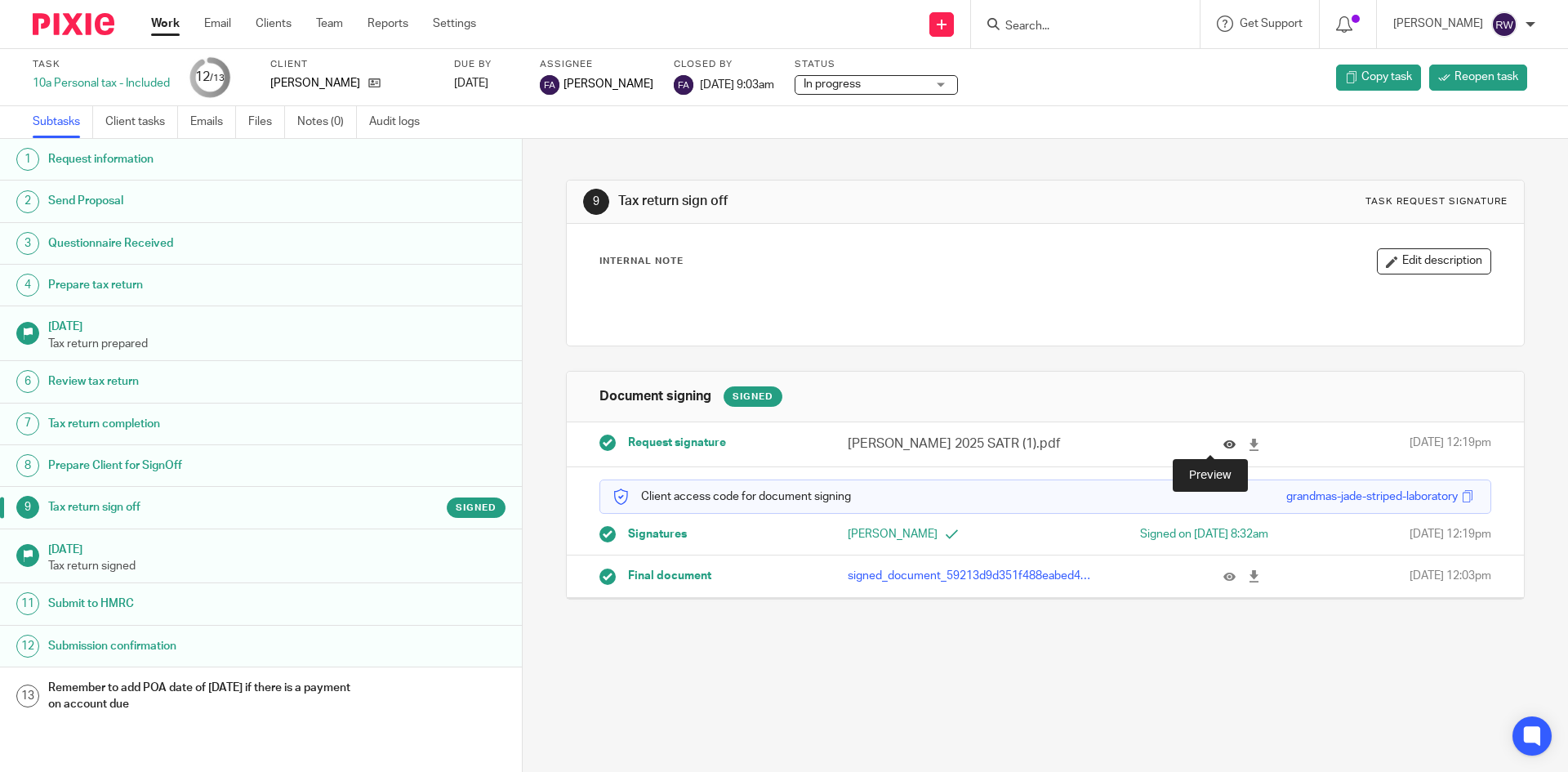
click at [1224, 442] on icon at bounding box center [1230, 445] width 12 height 12
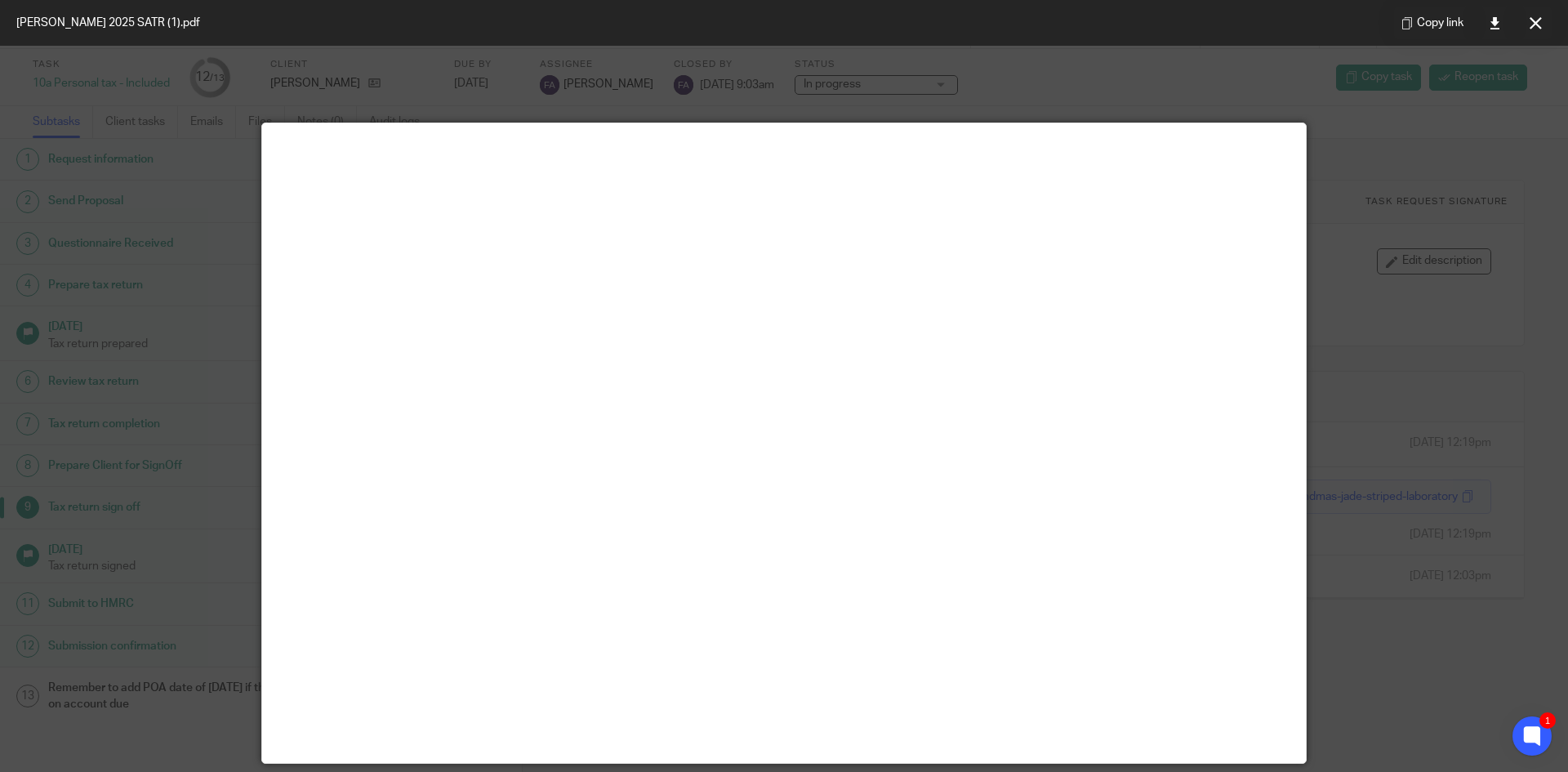
click at [1526, 26] on button at bounding box center [1536, 23] width 32 height 32
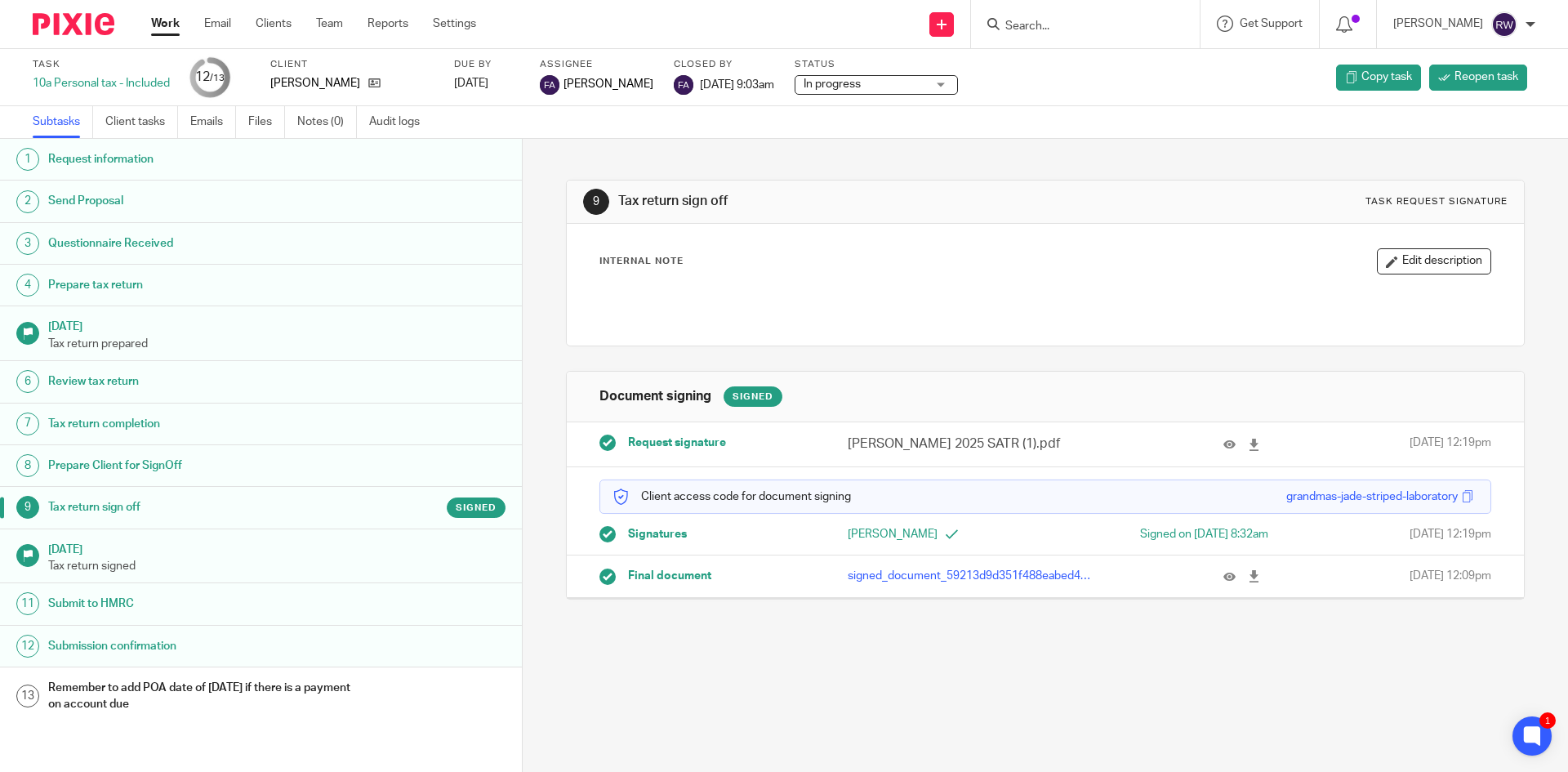
click at [1057, 24] on input "Search" at bounding box center [1077, 26] width 147 height 15
type input "ip3"
click at [1065, 56] on link at bounding box center [1138, 70] width 276 height 38
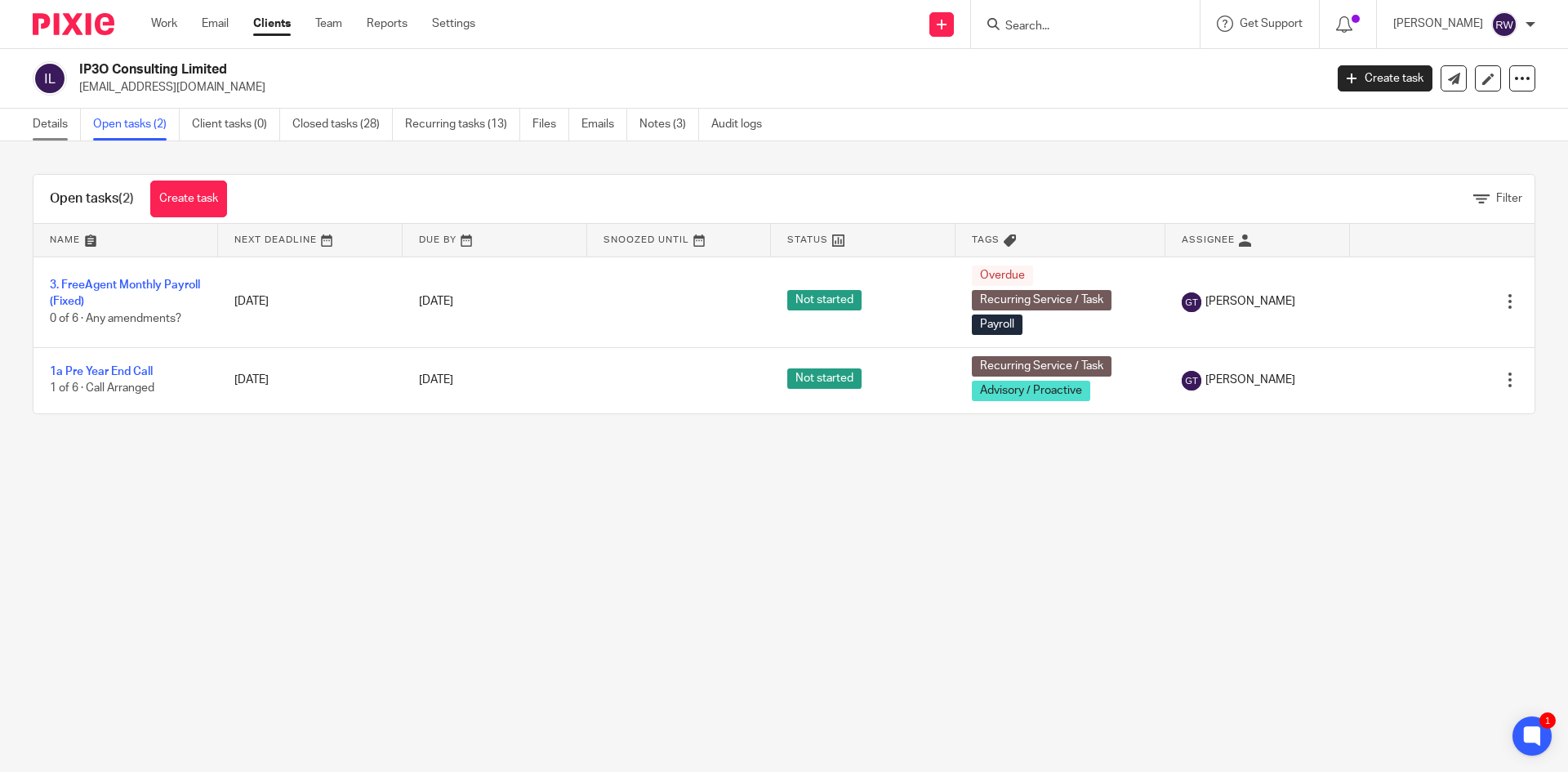
click at [49, 126] on link "Details" at bounding box center [56, 124] width 48 height 32
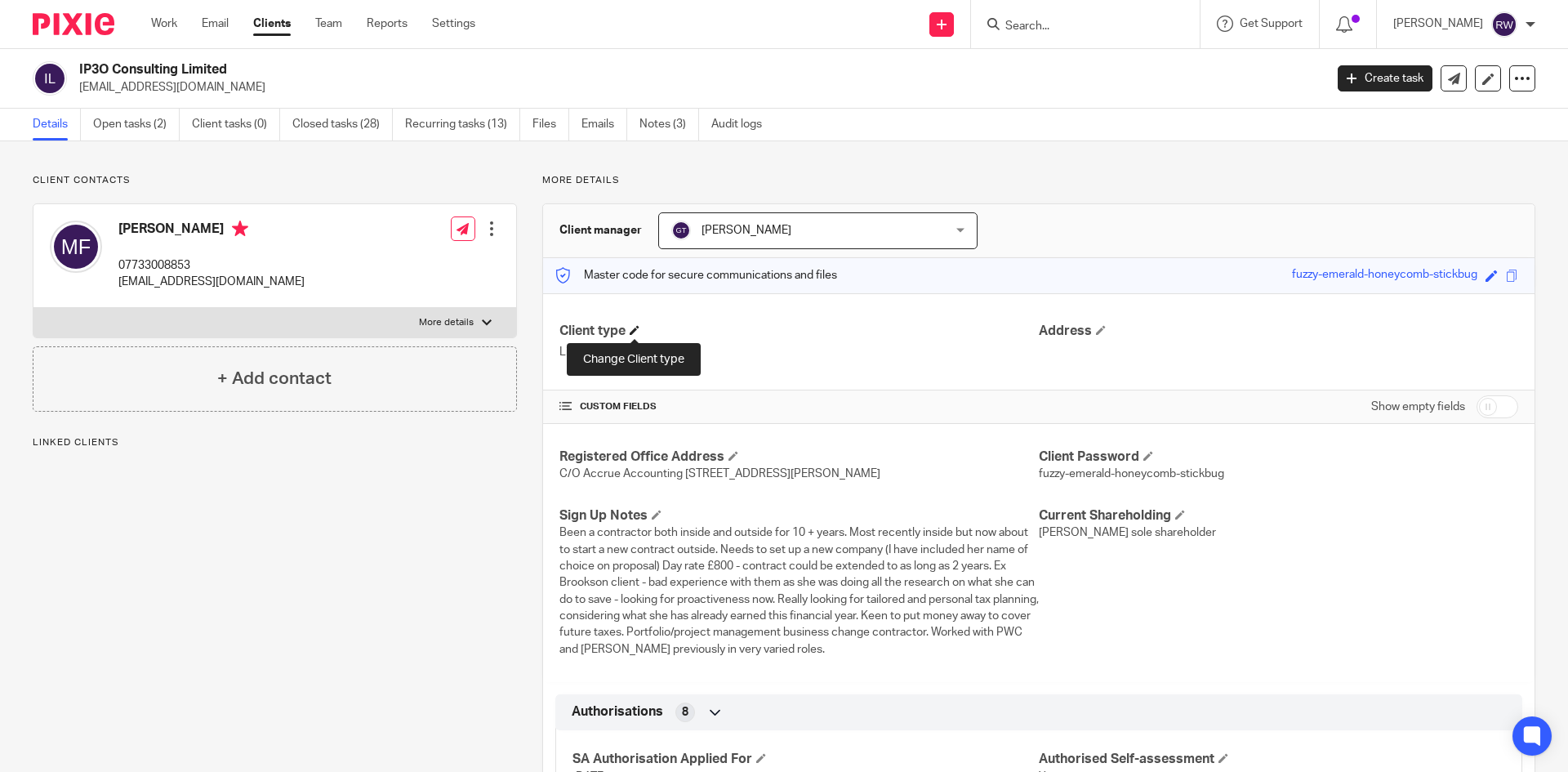
click at [635, 334] on span at bounding box center [634, 330] width 9 height 9
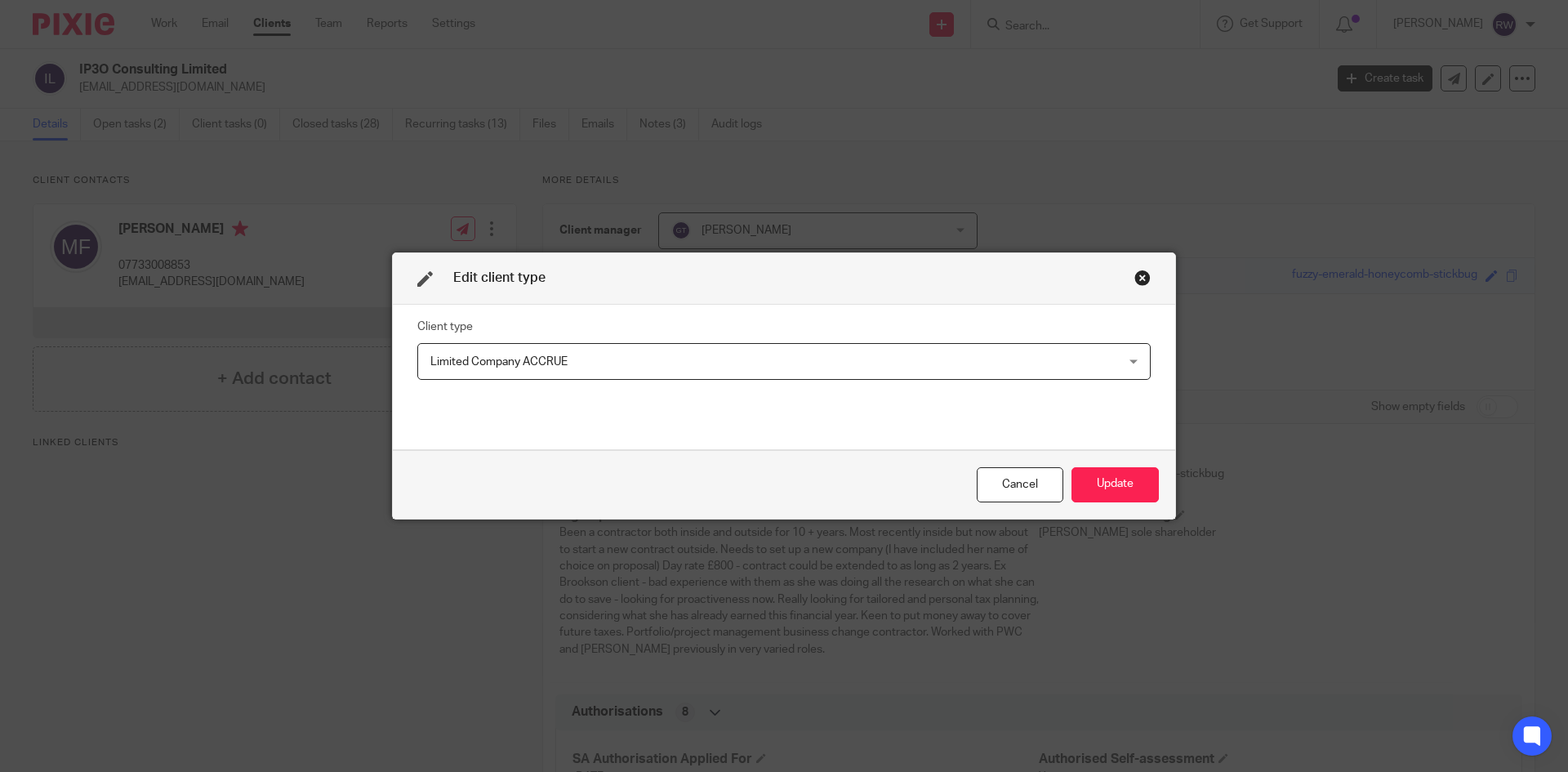
click at [604, 366] on span "Limited Company ACCRUE" at bounding box center [718, 361] width 576 height 34
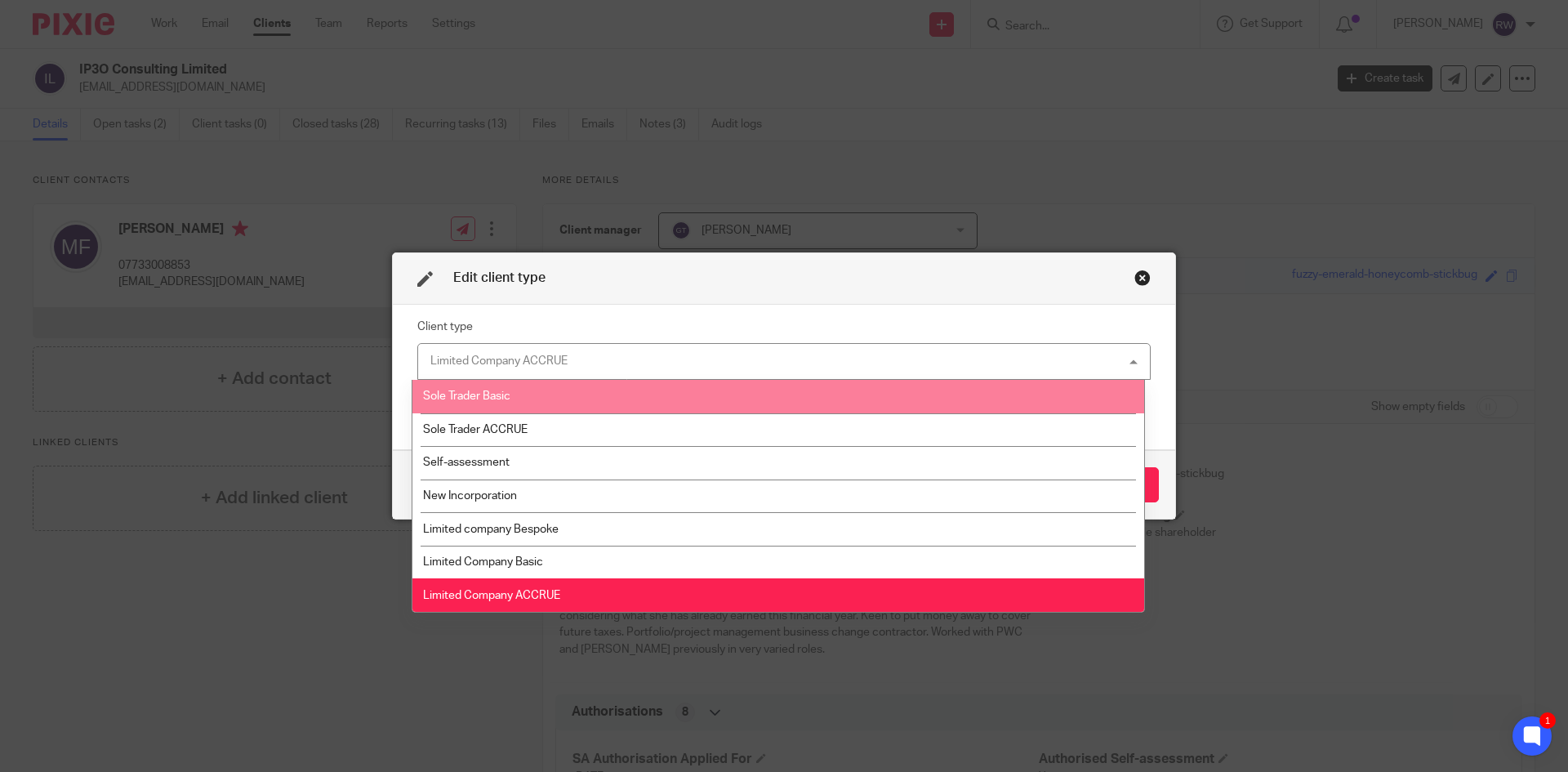
click at [534, 354] on div "Limited Company ACCRUE Limited Company ACCRUE" at bounding box center [784, 361] width 734 height 37
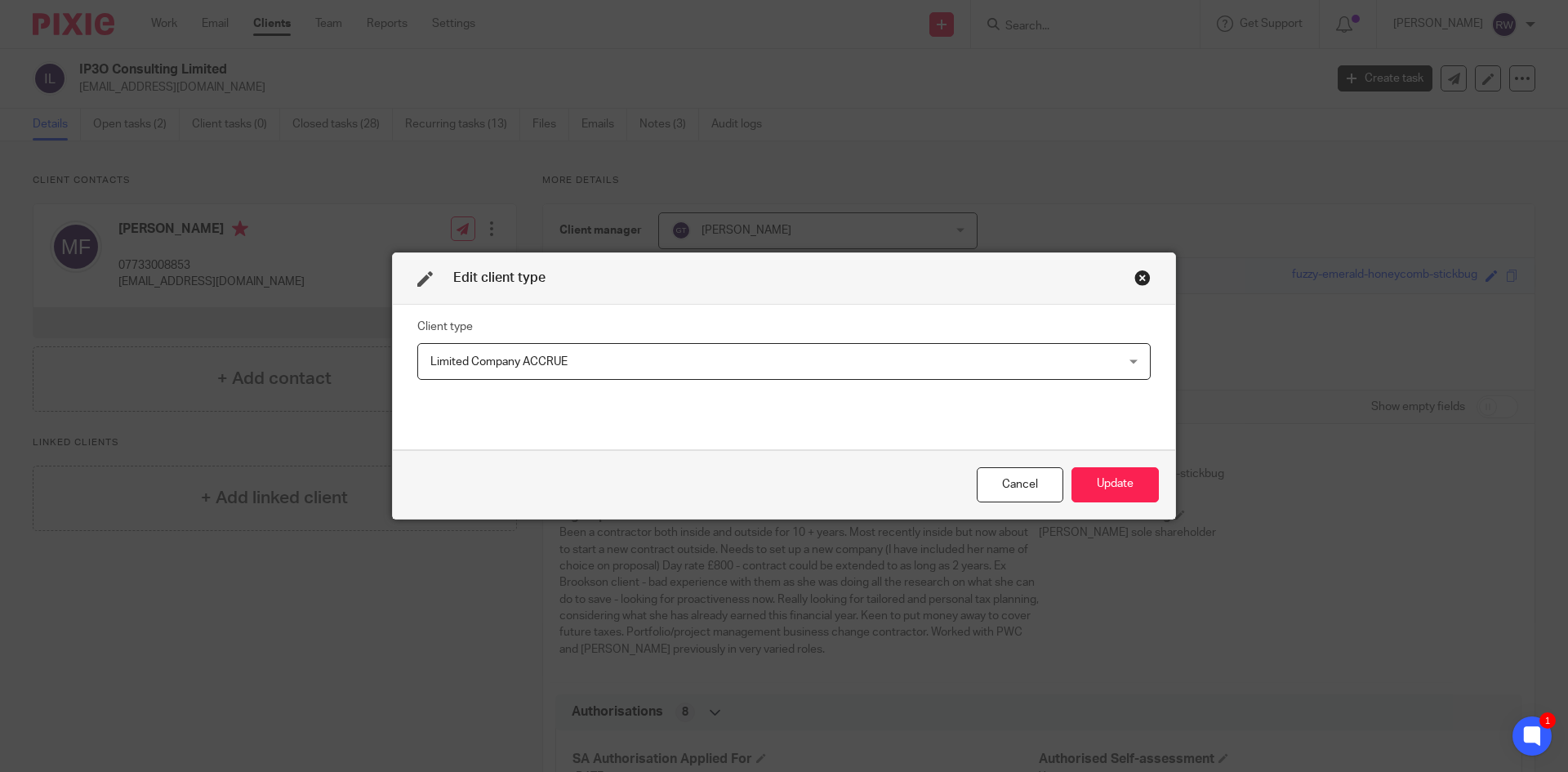
click at [563, 347] on span "Limited Company ACCRUE" at bounding box center [718, 361] width 576 height 34
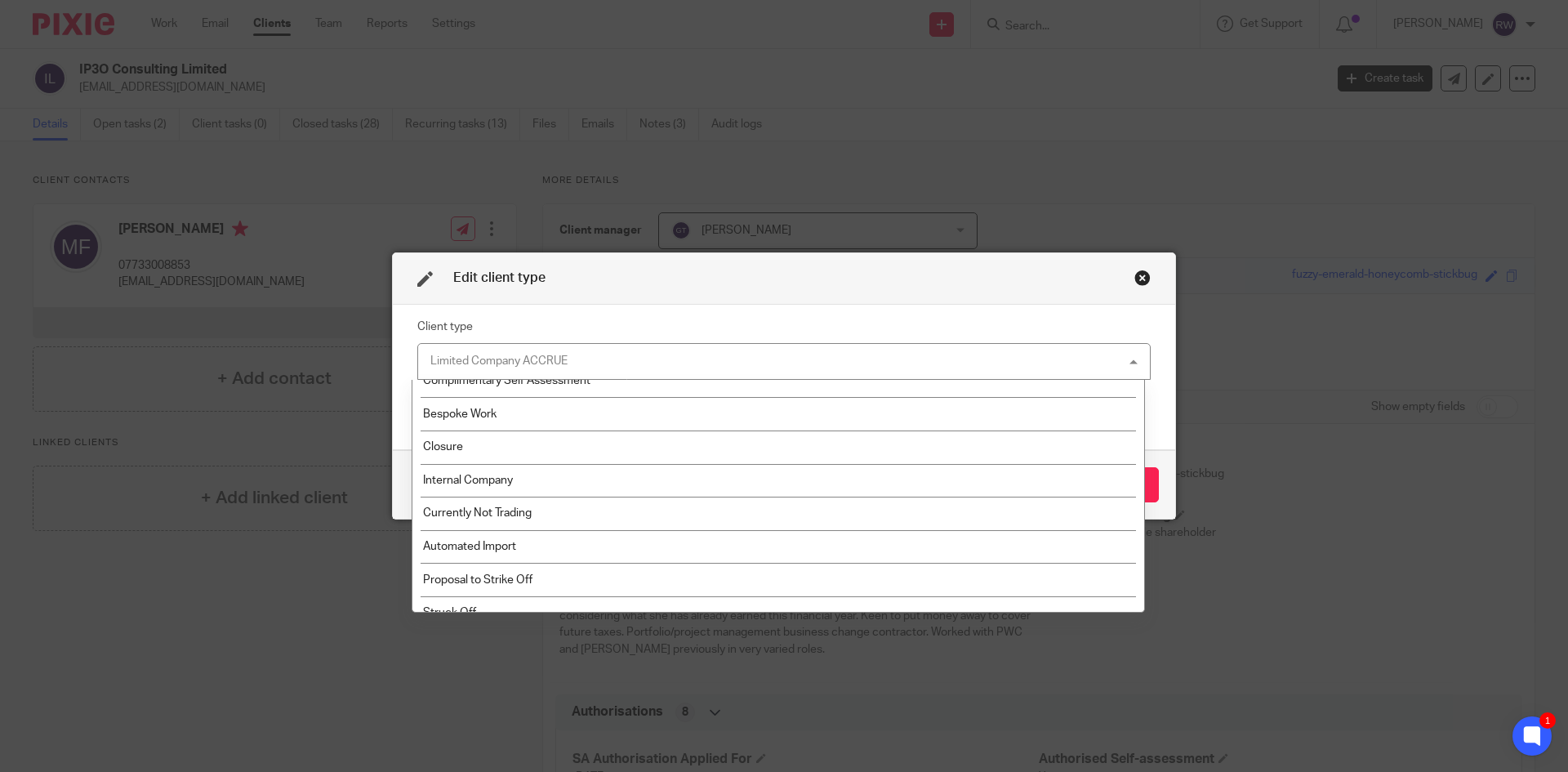
scroll to position [349, 0]
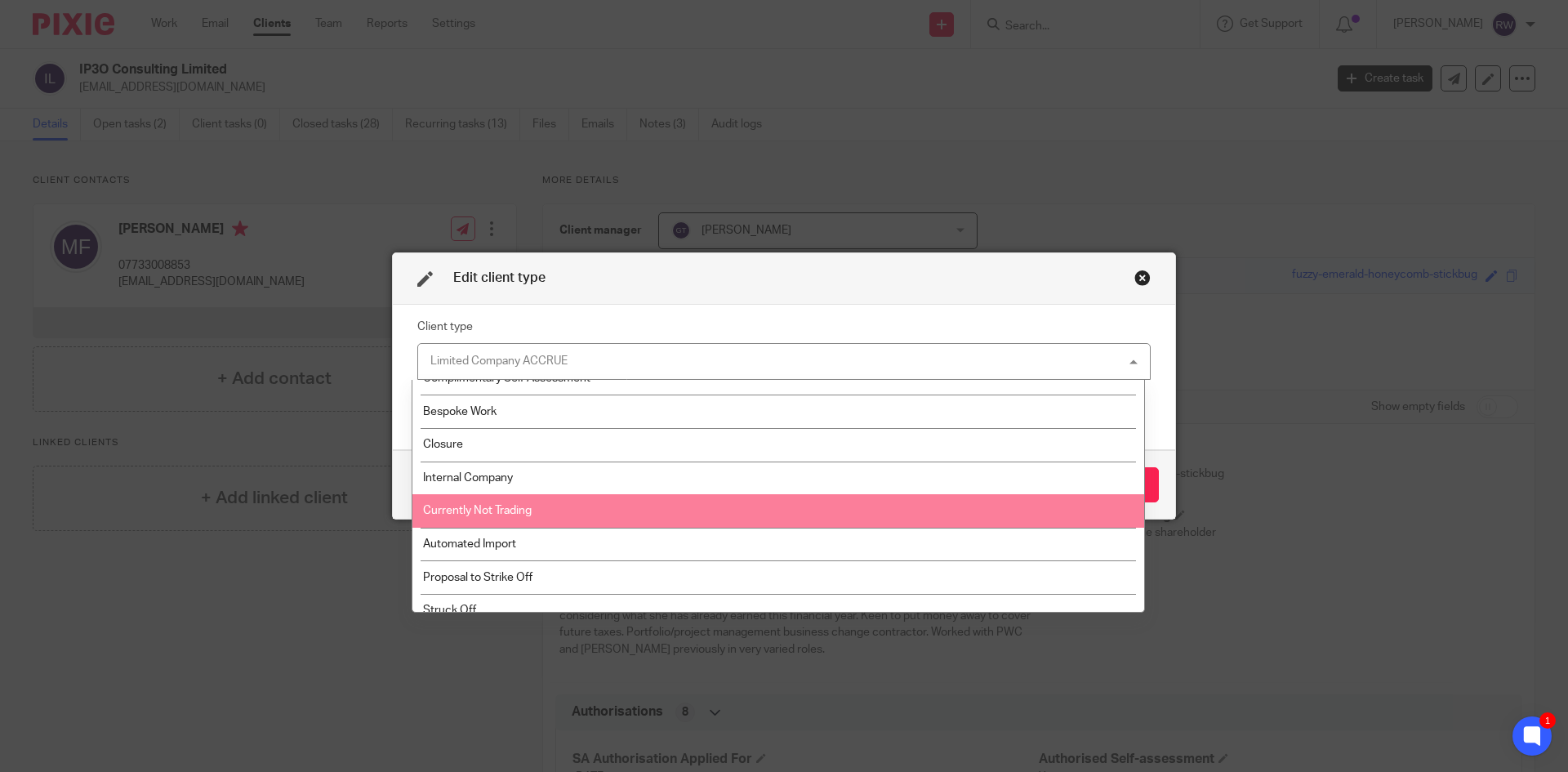
click at [527, 502] on li "Currently Not Trading" at bounding box center [778, 511] width 732 height 33
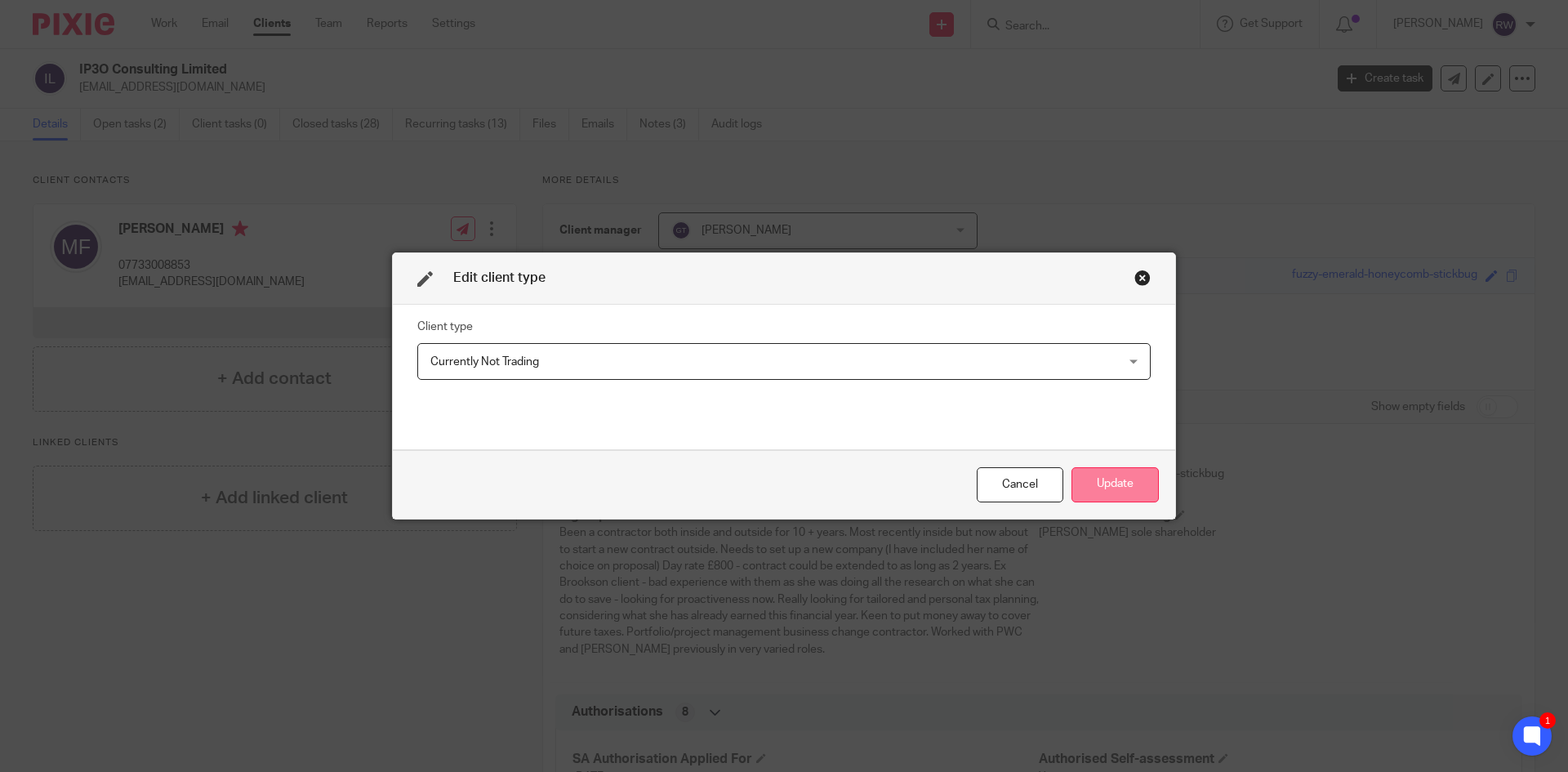
click at [1144, 489] on button "Update" at bounding box center [1115, 484] width 87 height 35
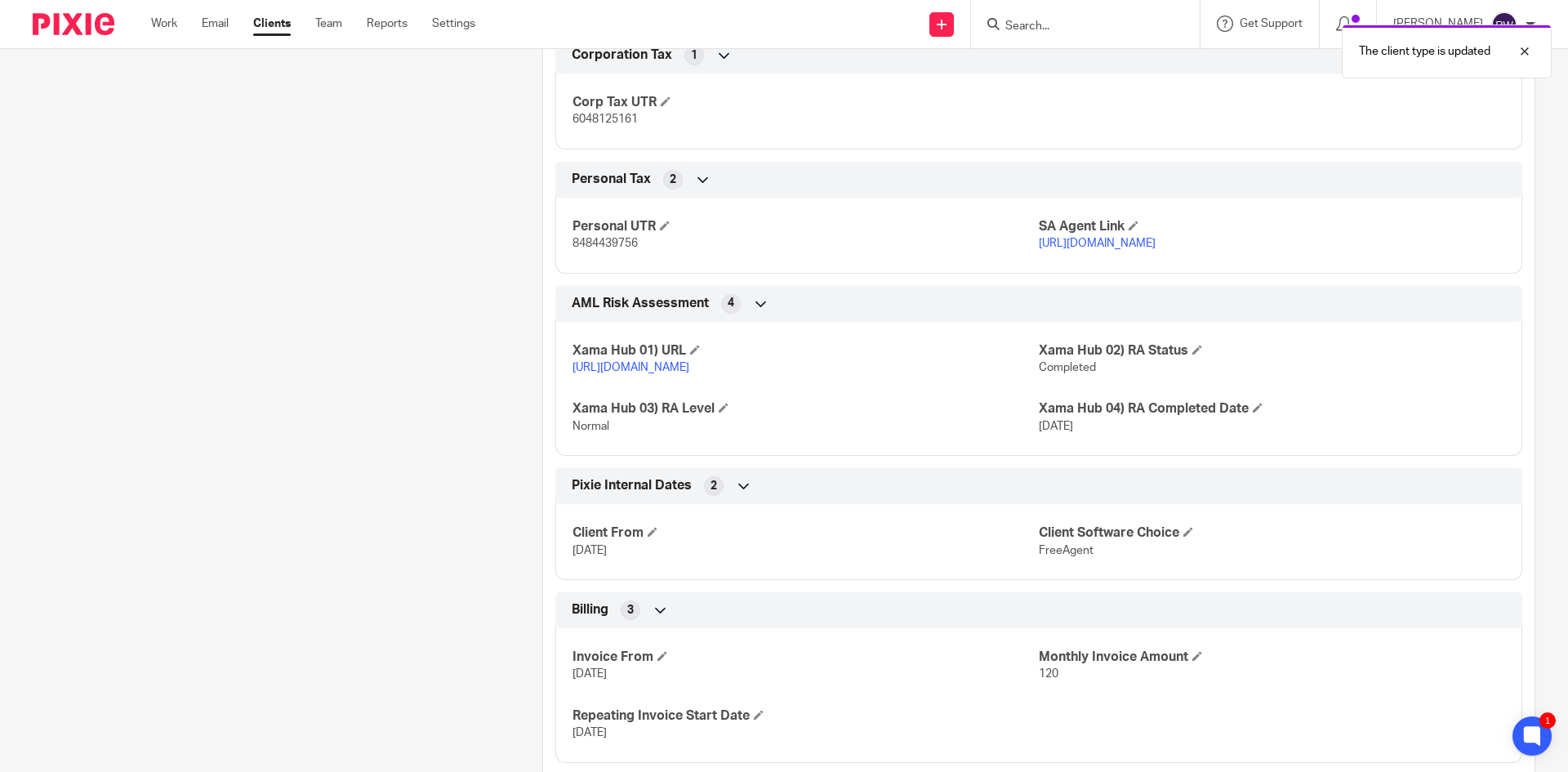
scroll to position [2225, 0]
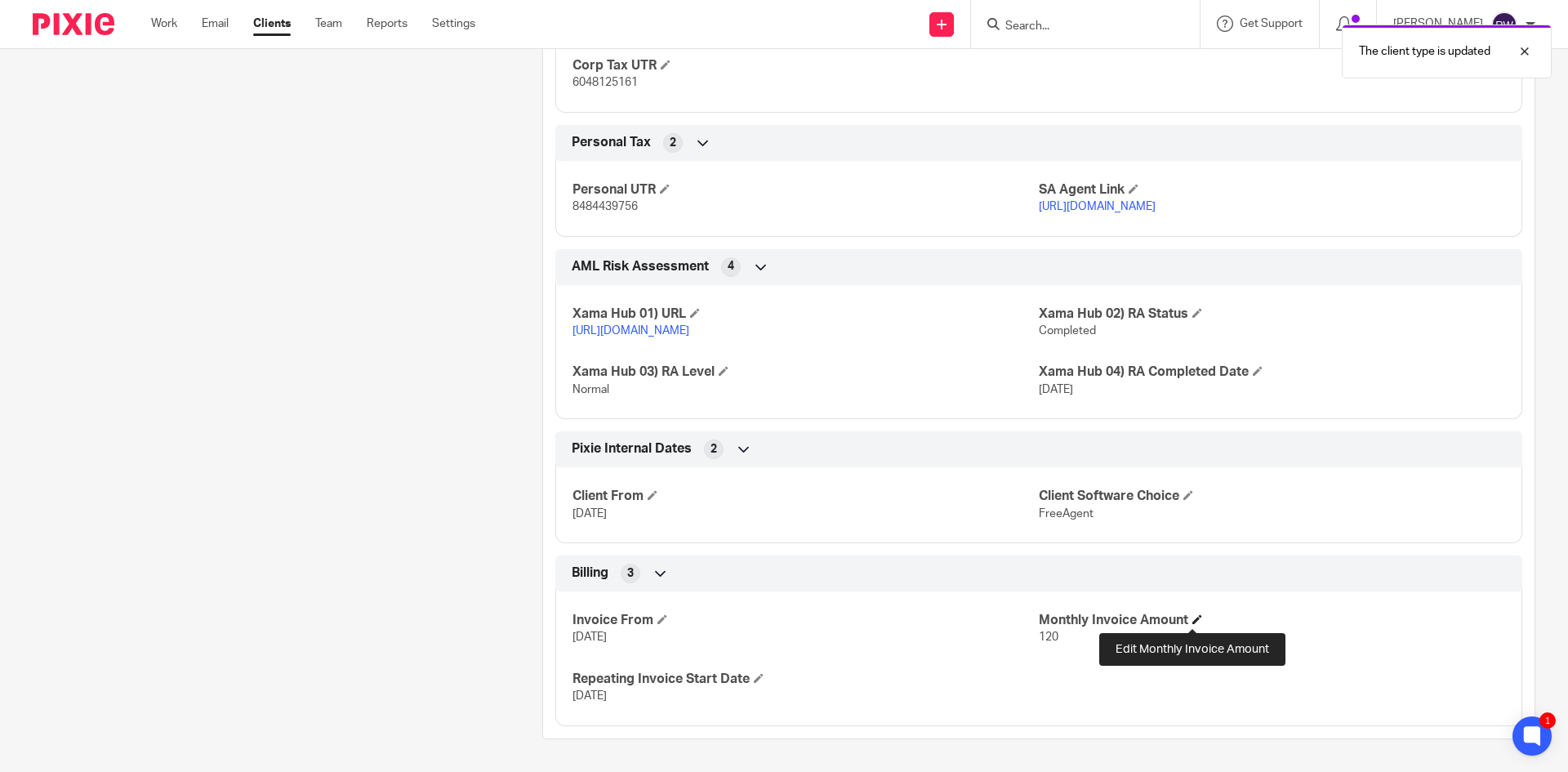
click at [1195, 617] on span at bounding box center [1196, 618] width 9 height 9
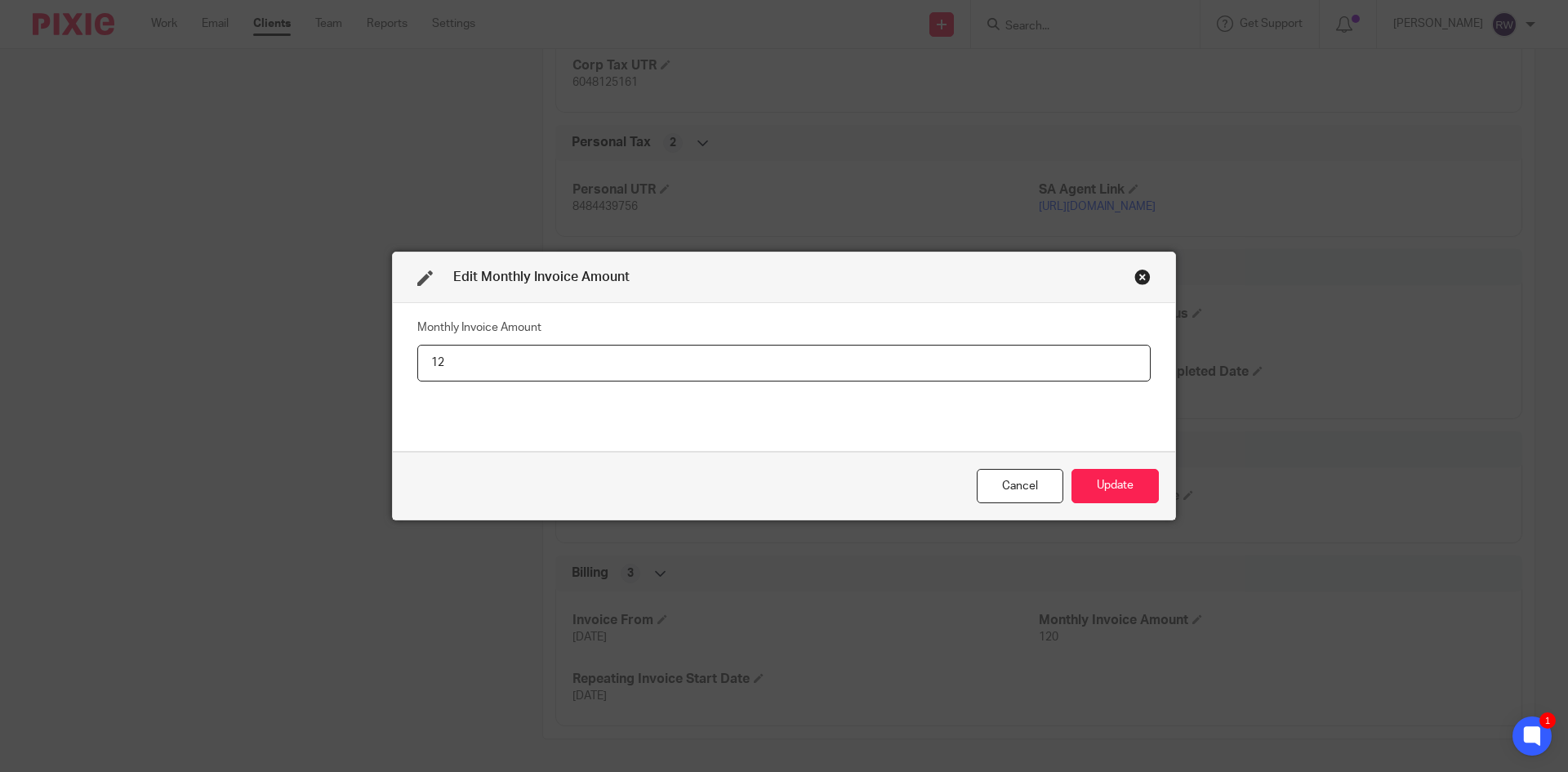
type input "1"
type input "60"
click at [1128, 489] on button "Update" at bounding box center [1115, 486] width 87 height 35
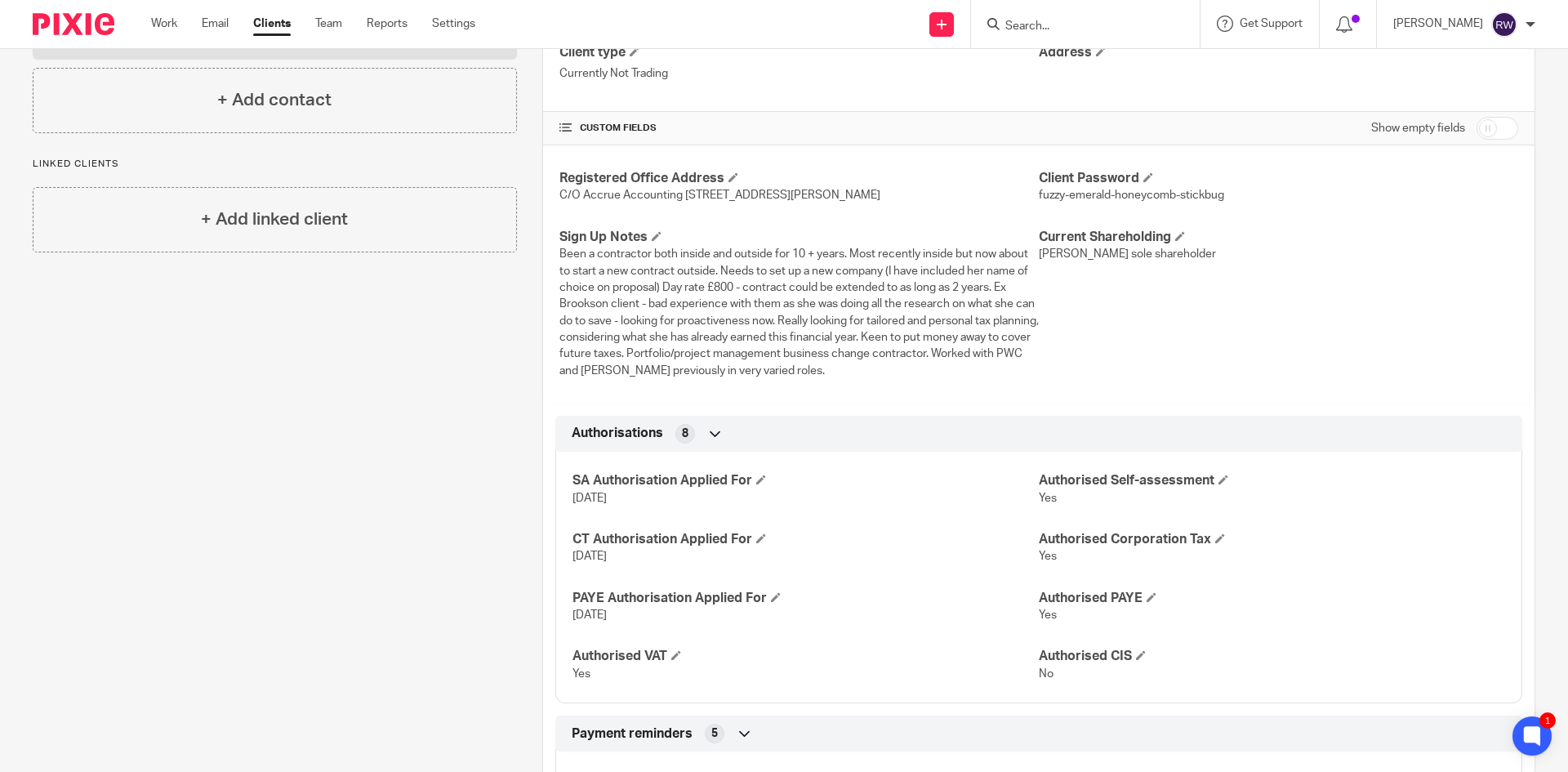
scroll to position [0, 0]
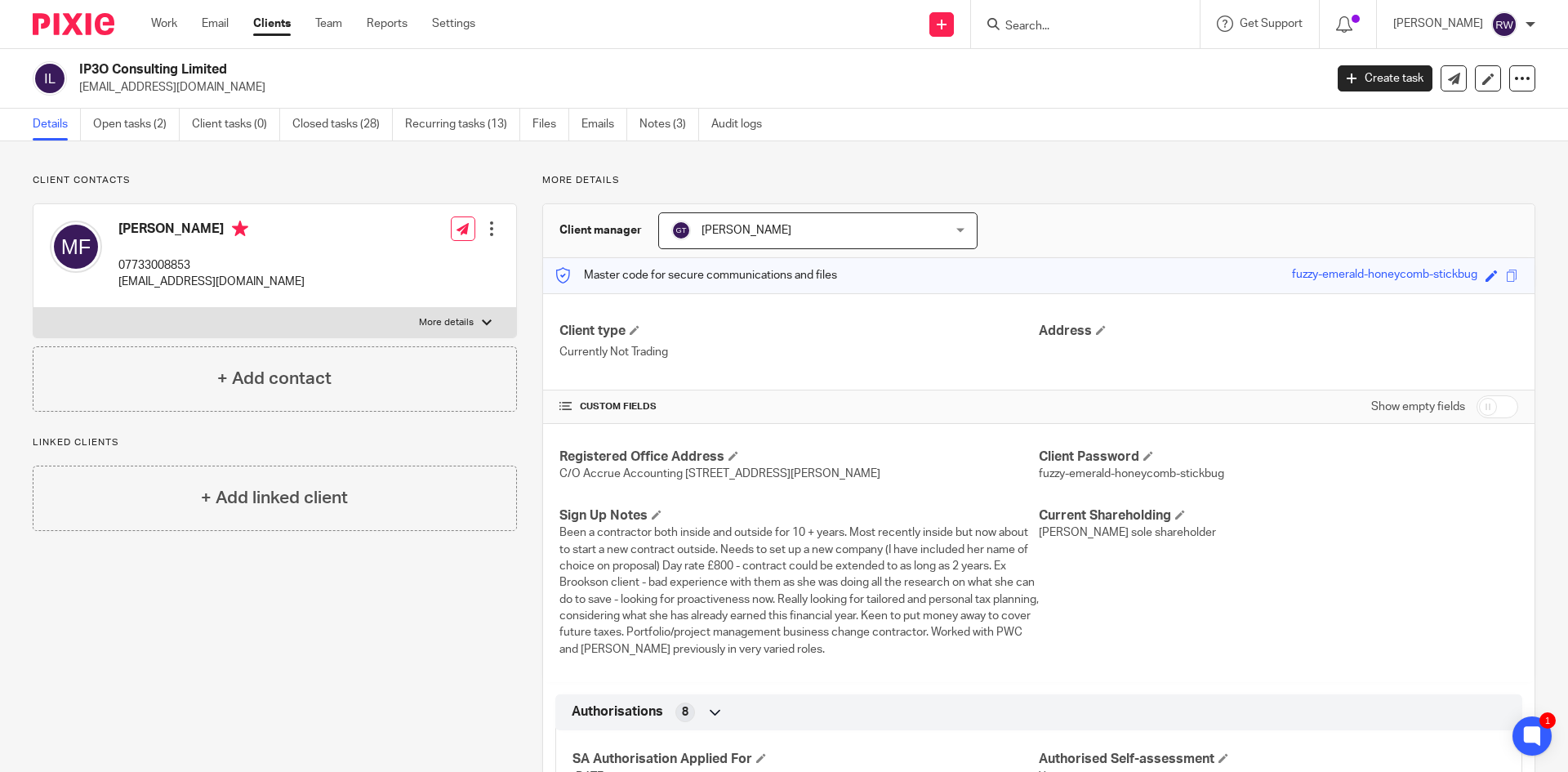
click at [1050, 27] on input "Search" at bounding box center [1077, 26] width 147 height 15
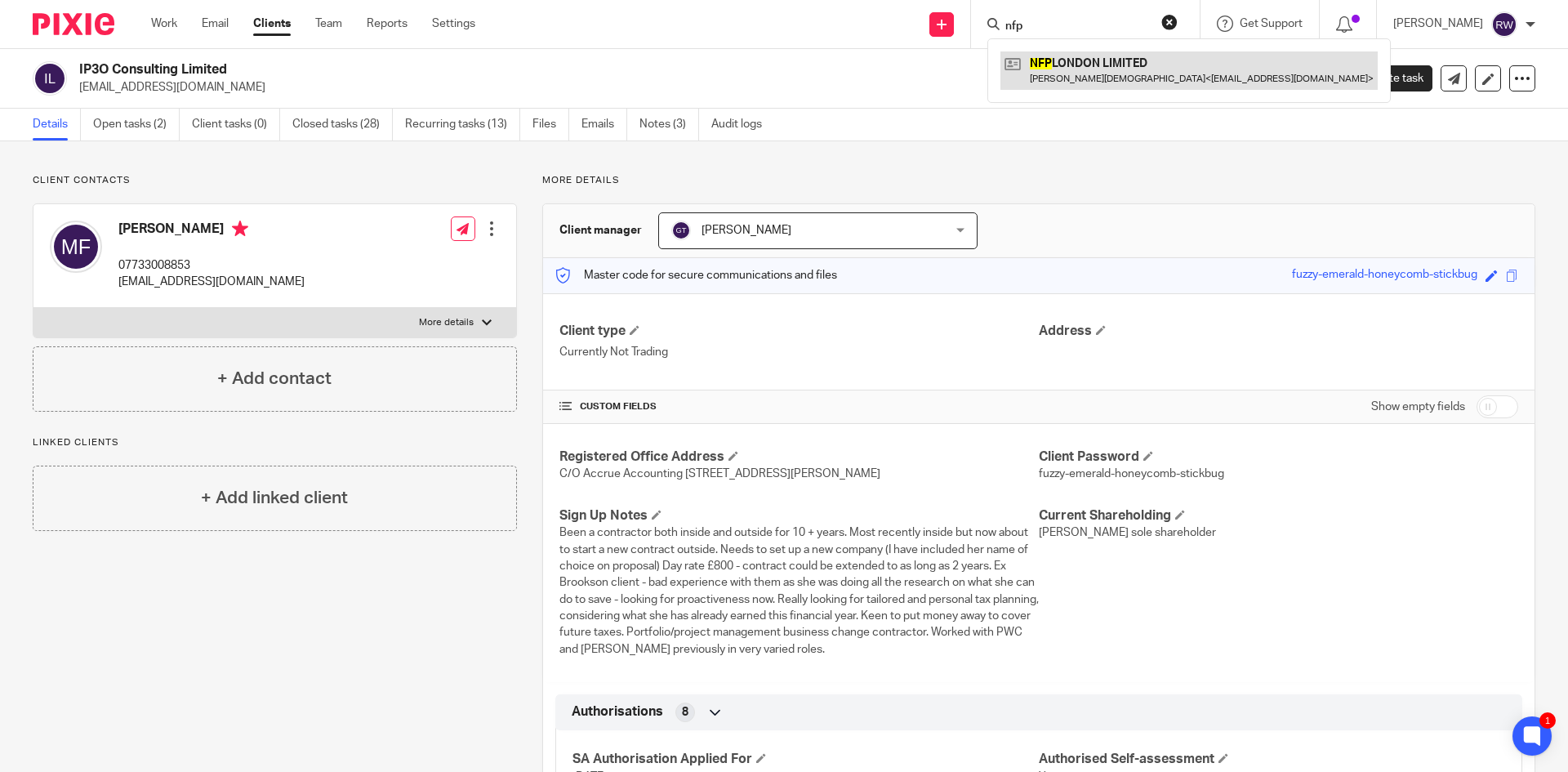
type input "nfp"
click at [1128, 67] on link at bounding box center [1190, 70] width 377 height 38
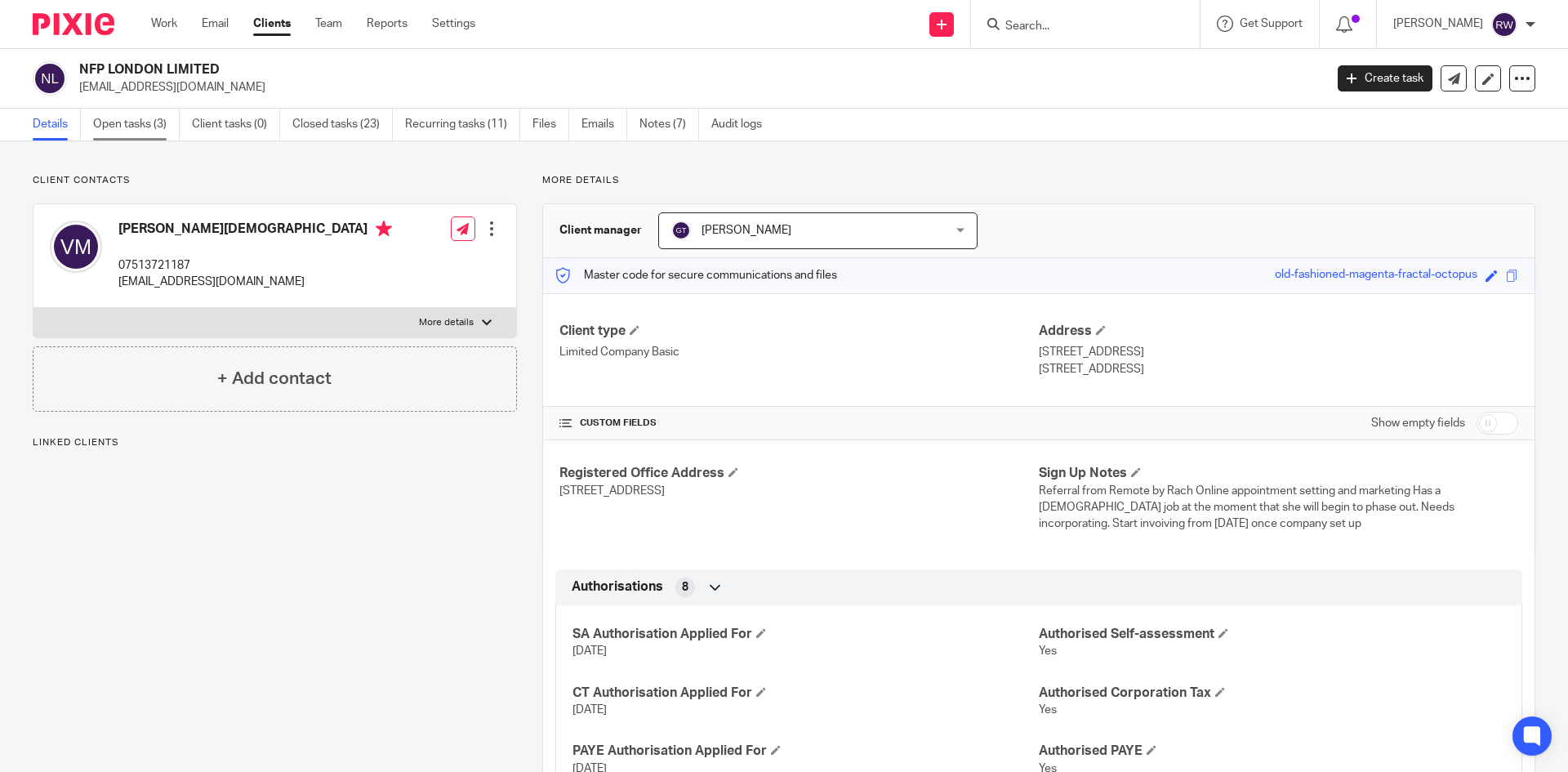
click at [137, 111] on link "Open tasks (3)" at bounding box center [136, 124] width 86 height 32
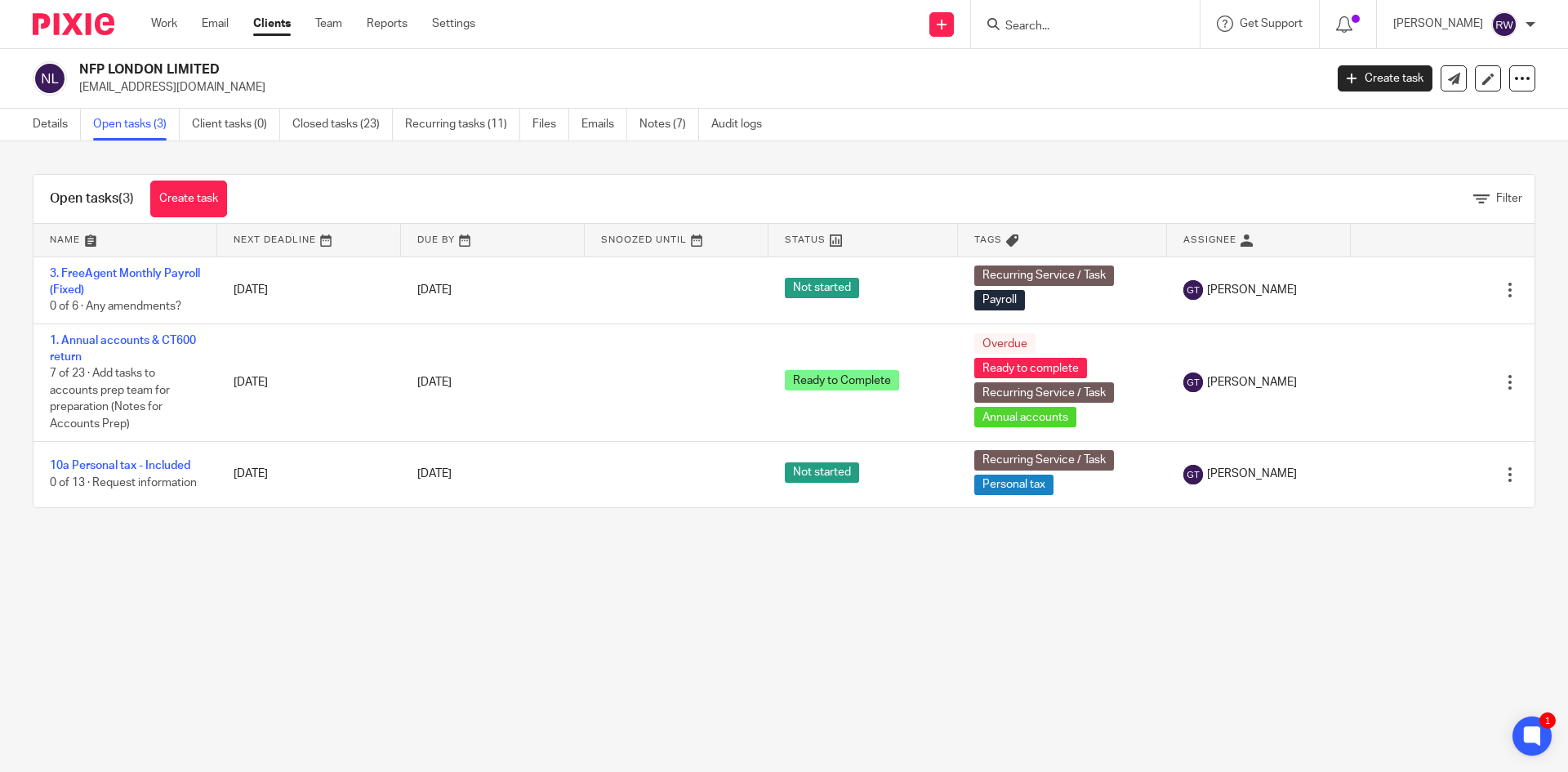
click at [1062, 28] on input "Search" at bounding box center [1077, 26] width 147 height 15
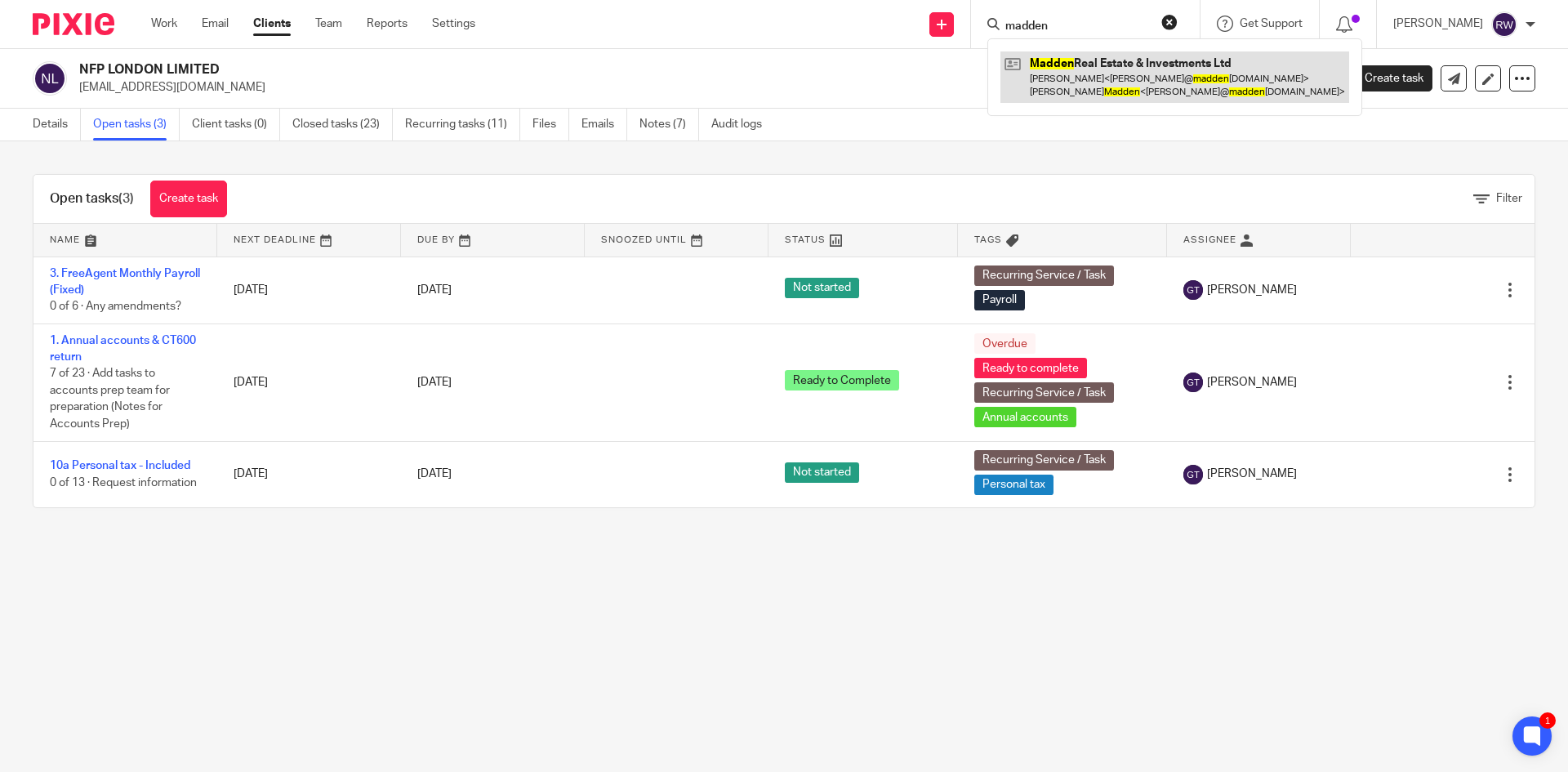
type input "madden"
click at [1072, 55] on link at bounding box center [1175, 76] width 348 height 50
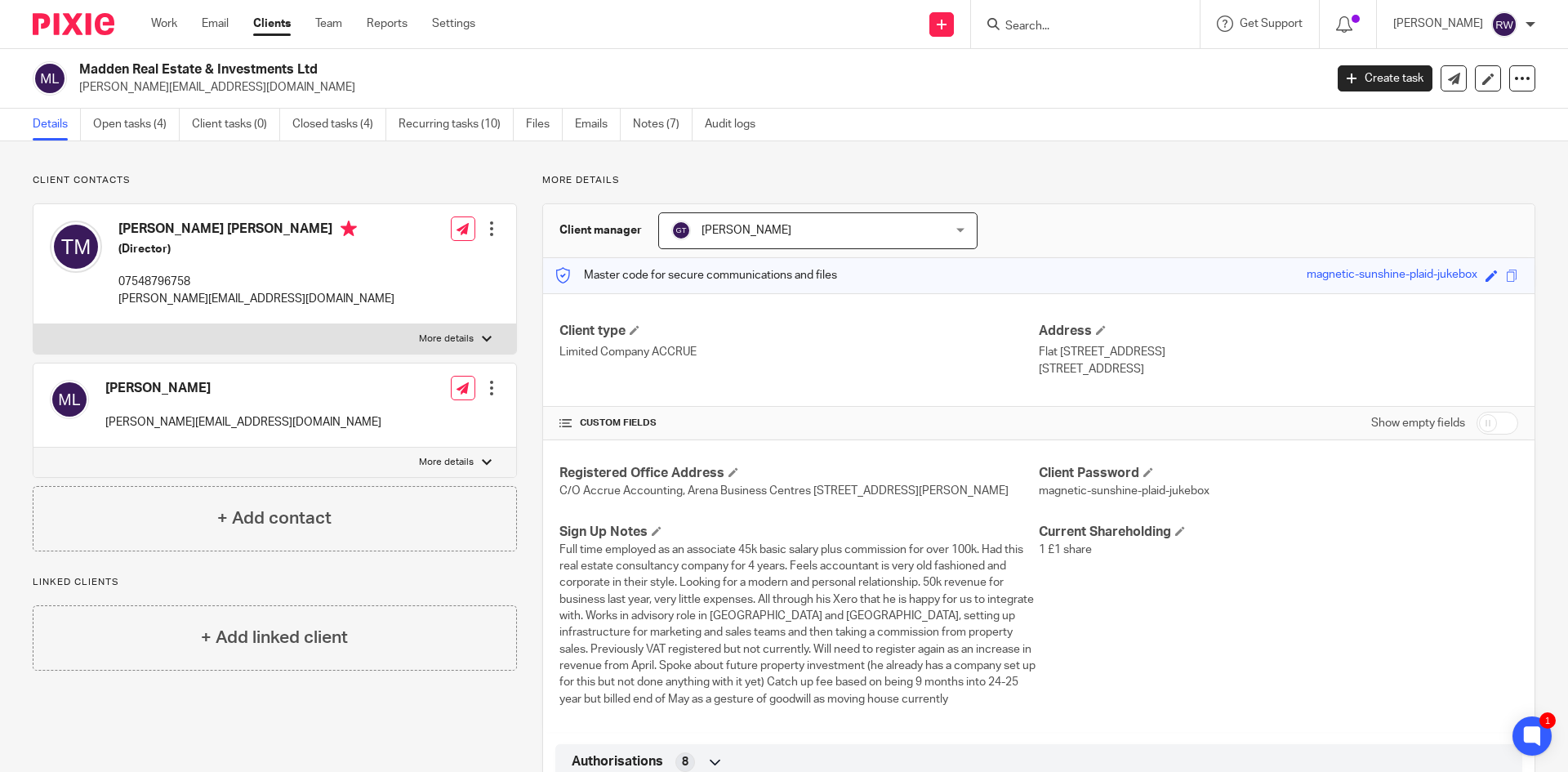
click at [1113, 21] on input "Search" at bounding box center [1077, 26] width 147 height 15
type input "unstop"
click at [1103, 78] on link at bounding box center [1126, 70] width 250 height 38
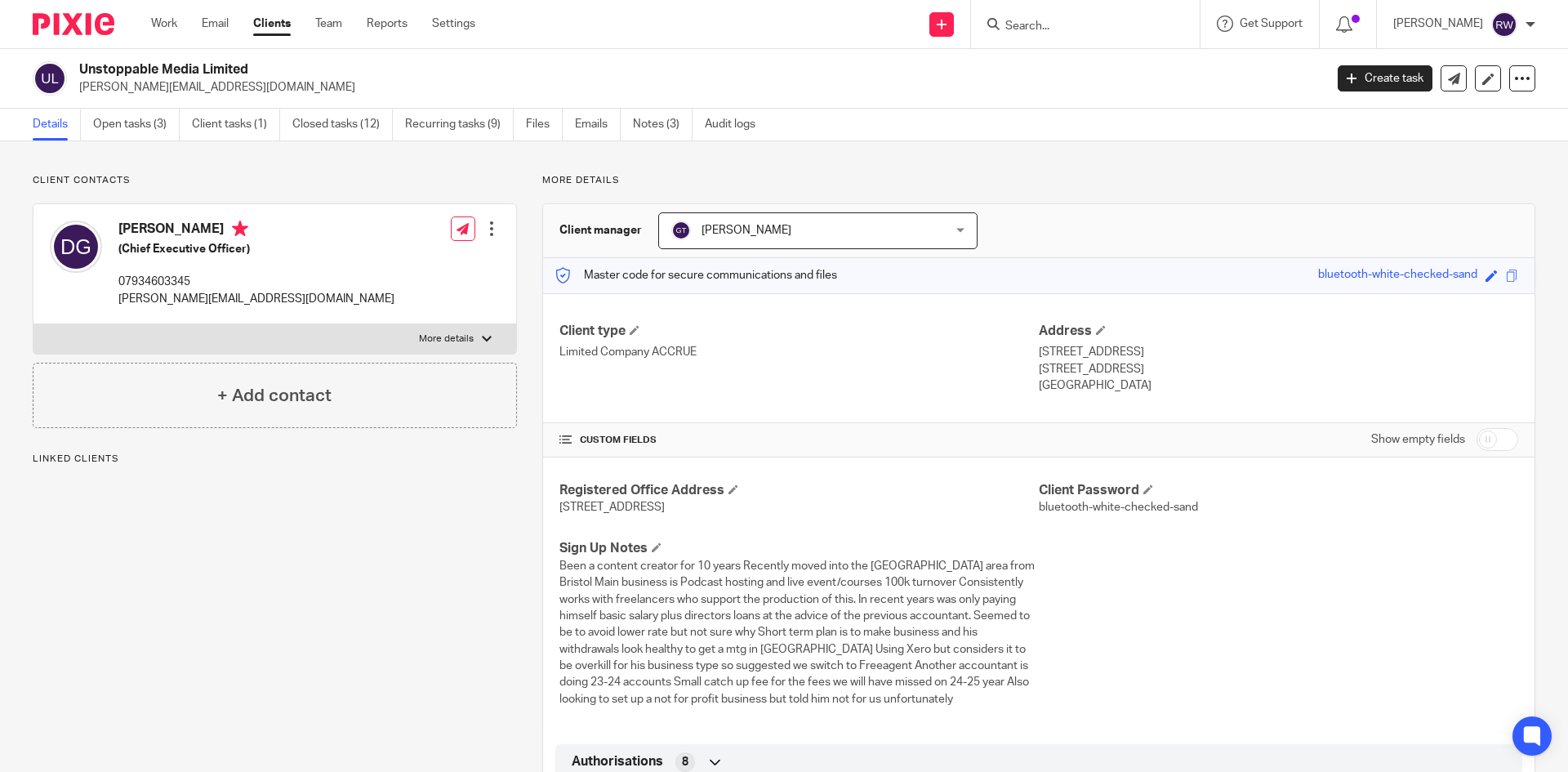
click at [1068, 28] on input "Search" at bounding box center [1077, 26] width 147 height 15
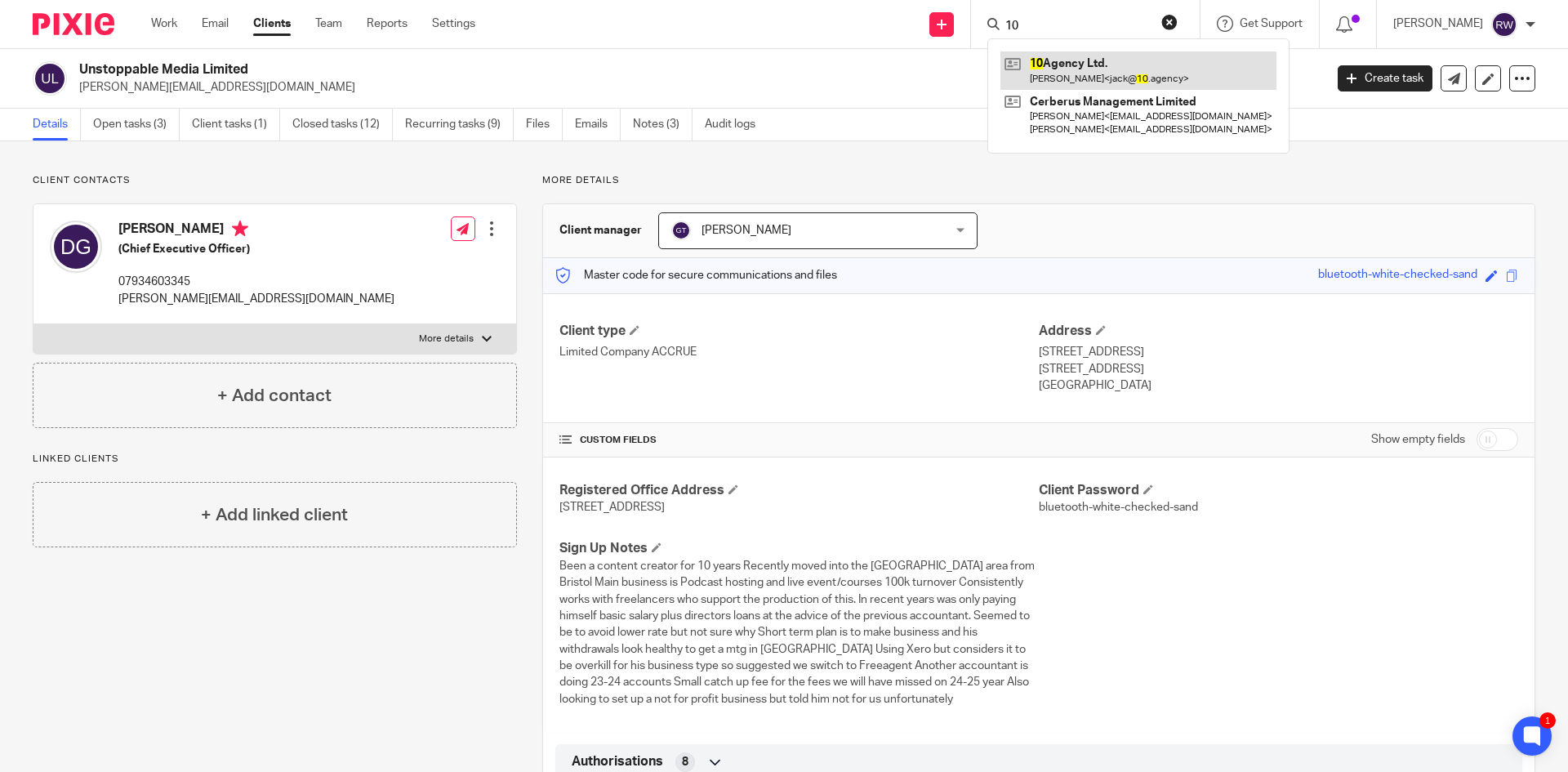
type input "10"
click at [1080, 61] on link at bounding box center [1138, 70] width 276 height 38
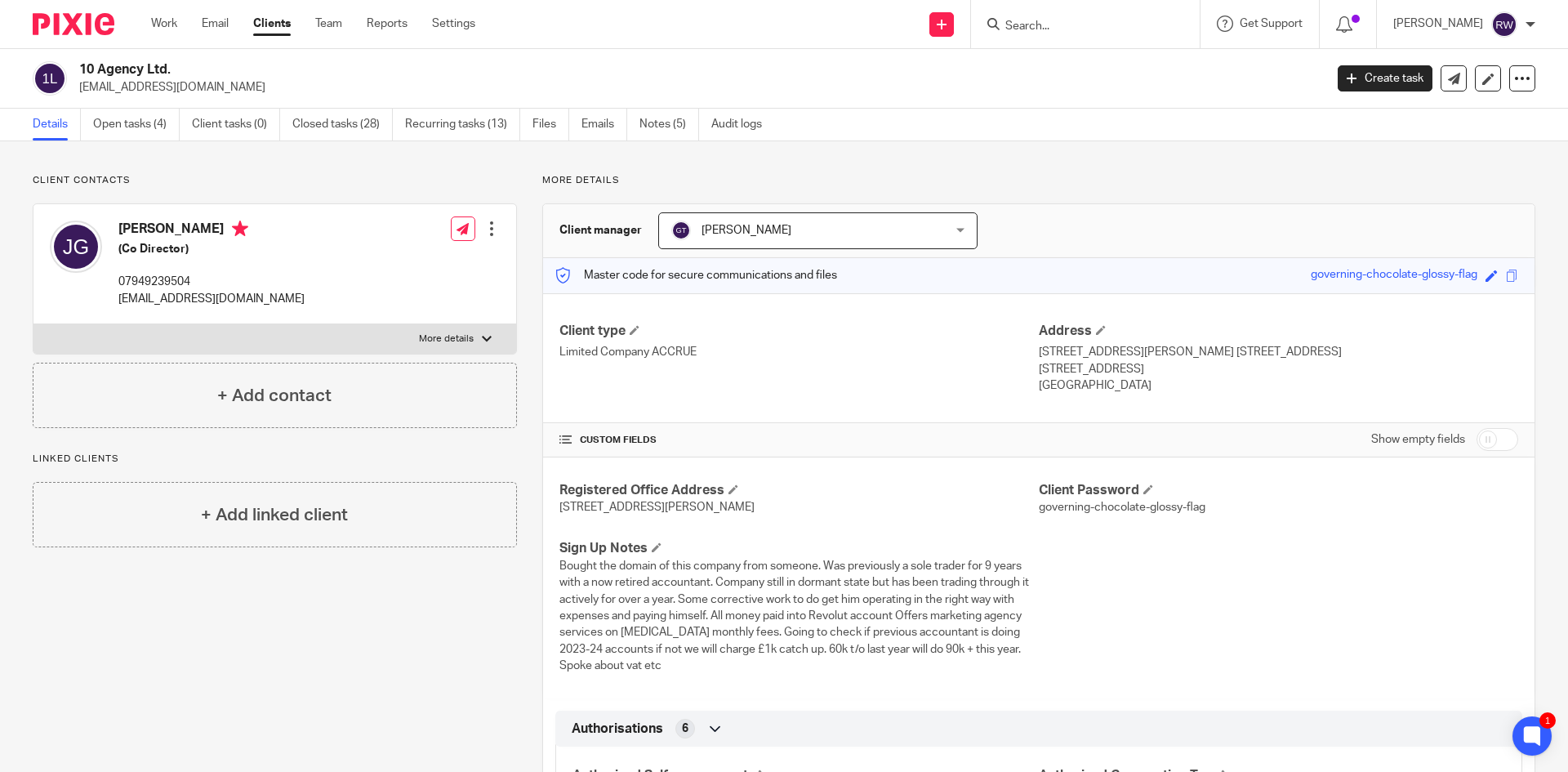
click at [1038, 32] on input "Search" at bounding box center [1077, 26] width 147 height 15
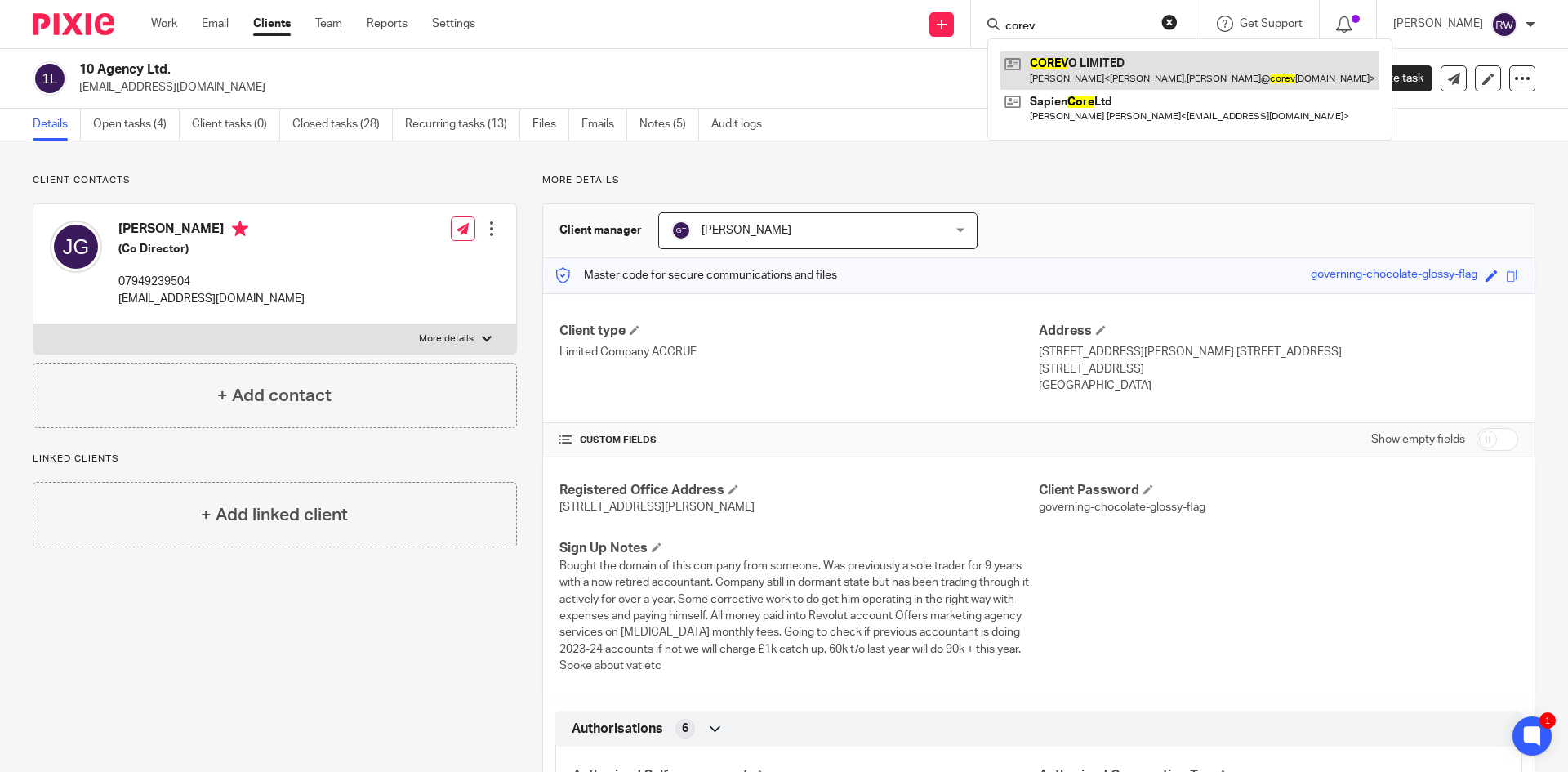
type input "corev"
click at [1048, 61] on link at bounding box center [1191, 70] width 379 height 38
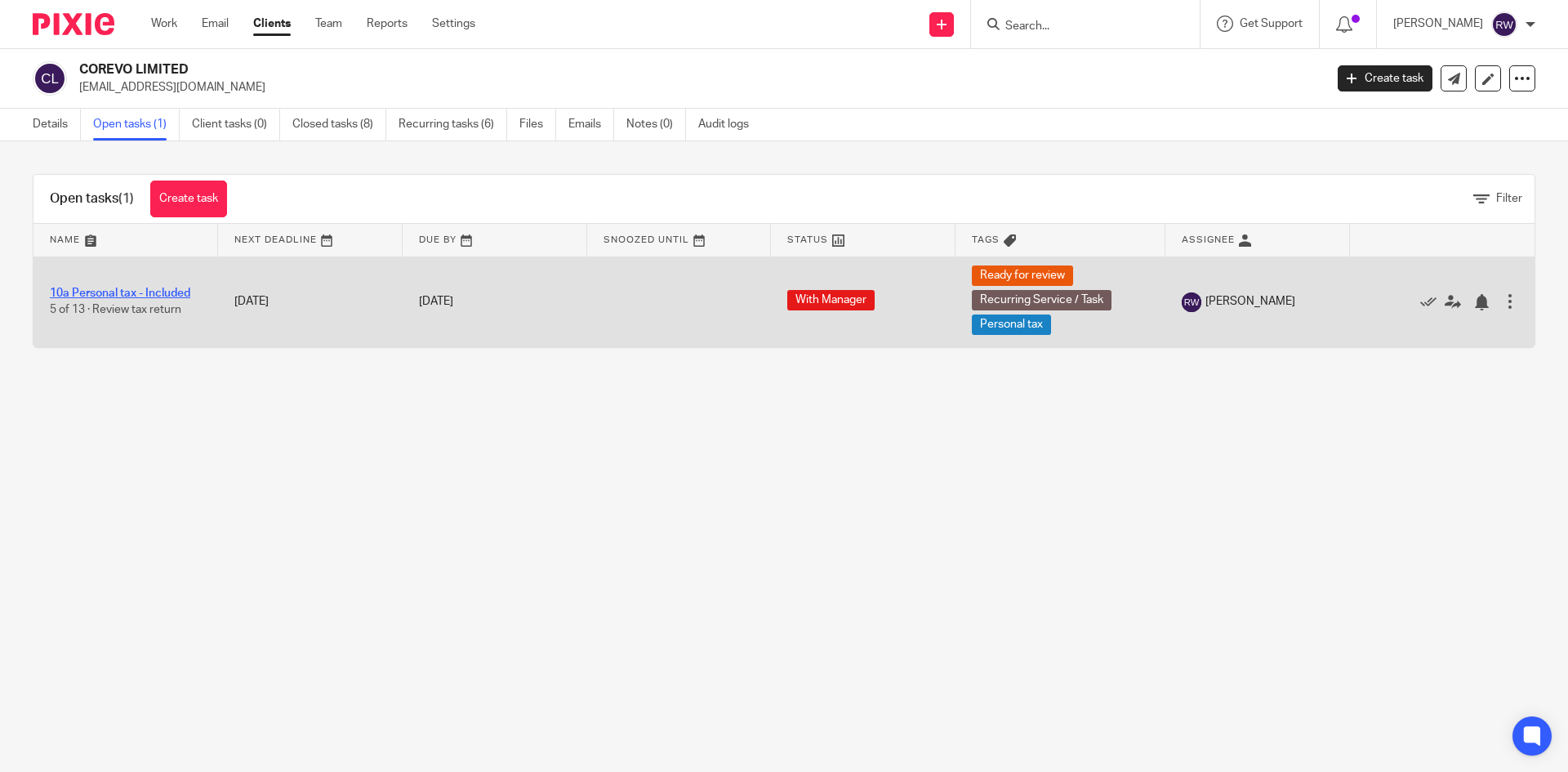
click at [162, 289] on link "10a Personal tax - Included" at bounding box center [120, 293] width 141 height 11
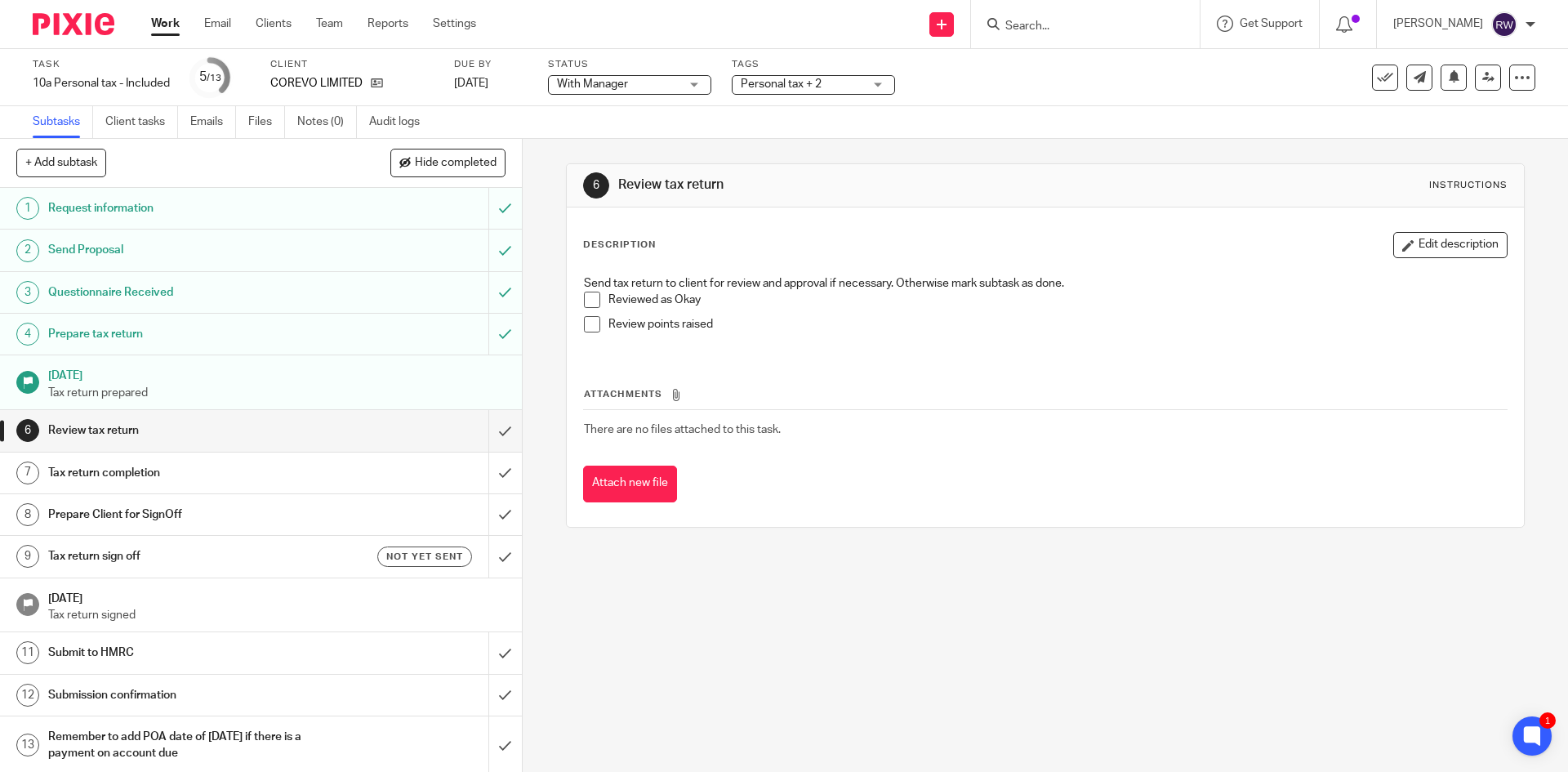
click at [855, 84] on span "Personal tax + 2" at bounding box center [801, 85] width 122 height 17
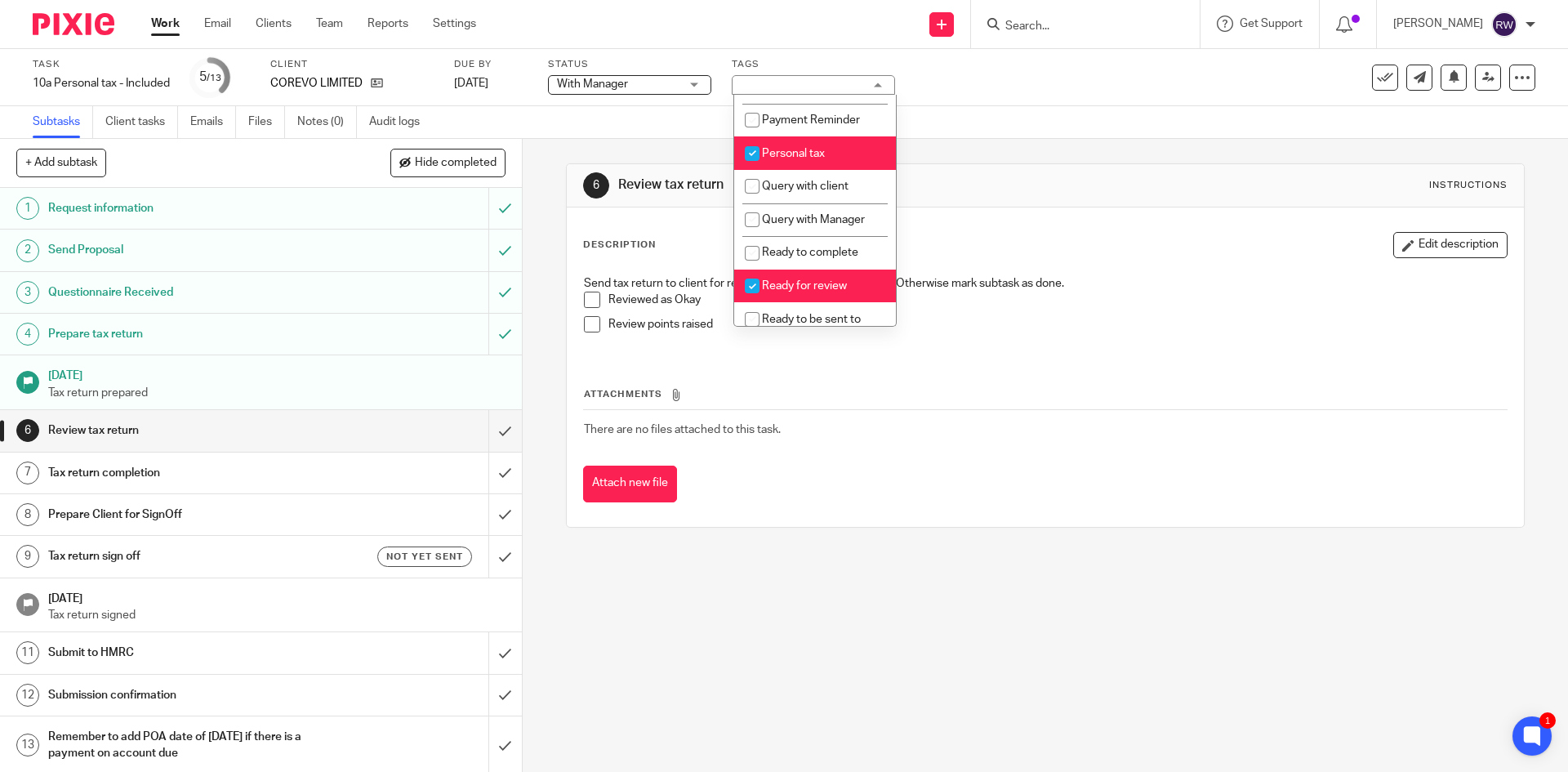
scroll to position [490, 0]
click at [836, 190] on span "Query with client" at bounding box center [804, 184] width 86 height 11
checkbox input "true"
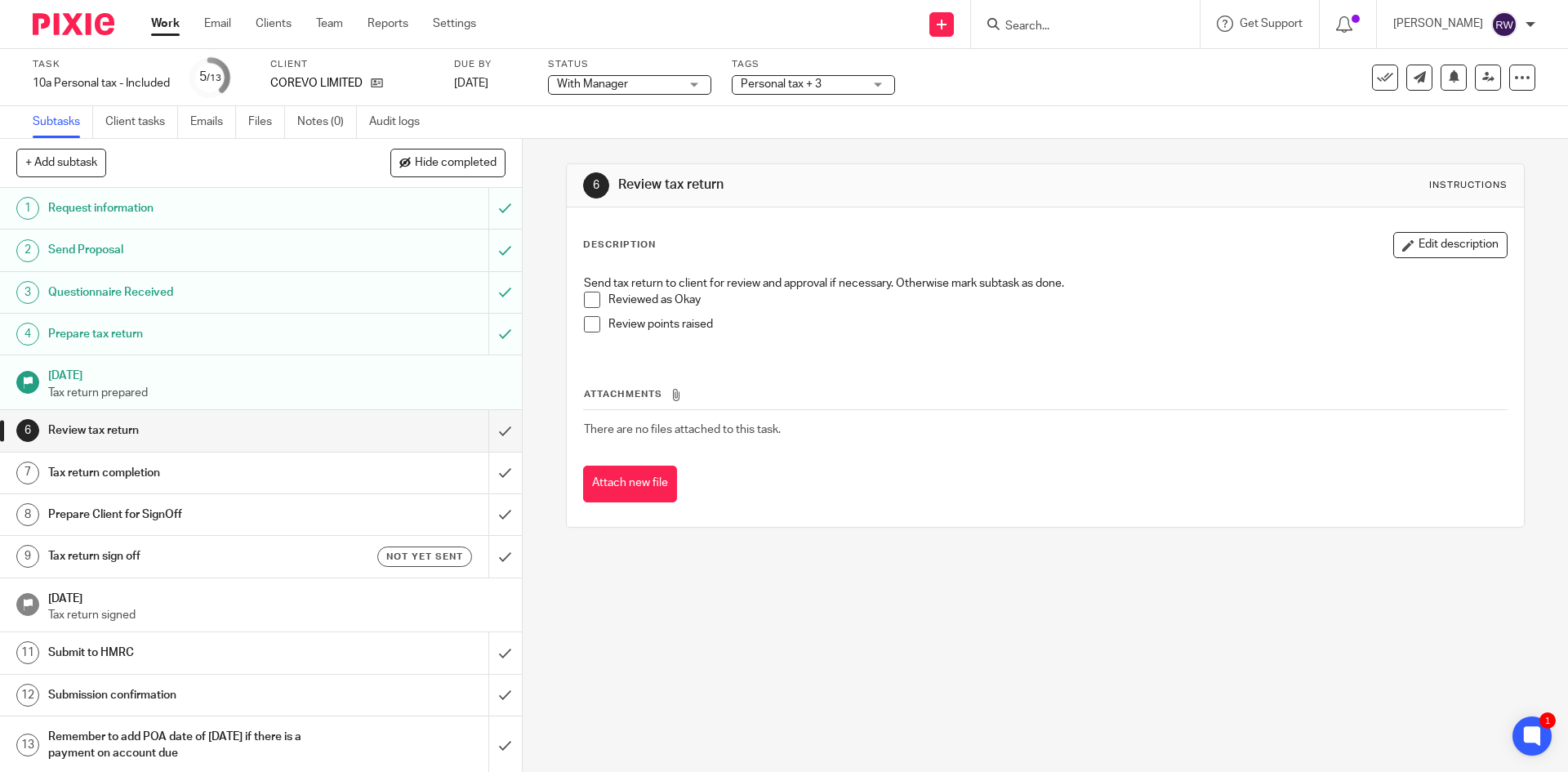
click at [1014, 120] on div "Subtasks Client tasks Emails Files Notes (0) Audit logs" at bounding box center [784, 122] width 1568 height 32
